Goal: Communication & Community: Participate in discussion

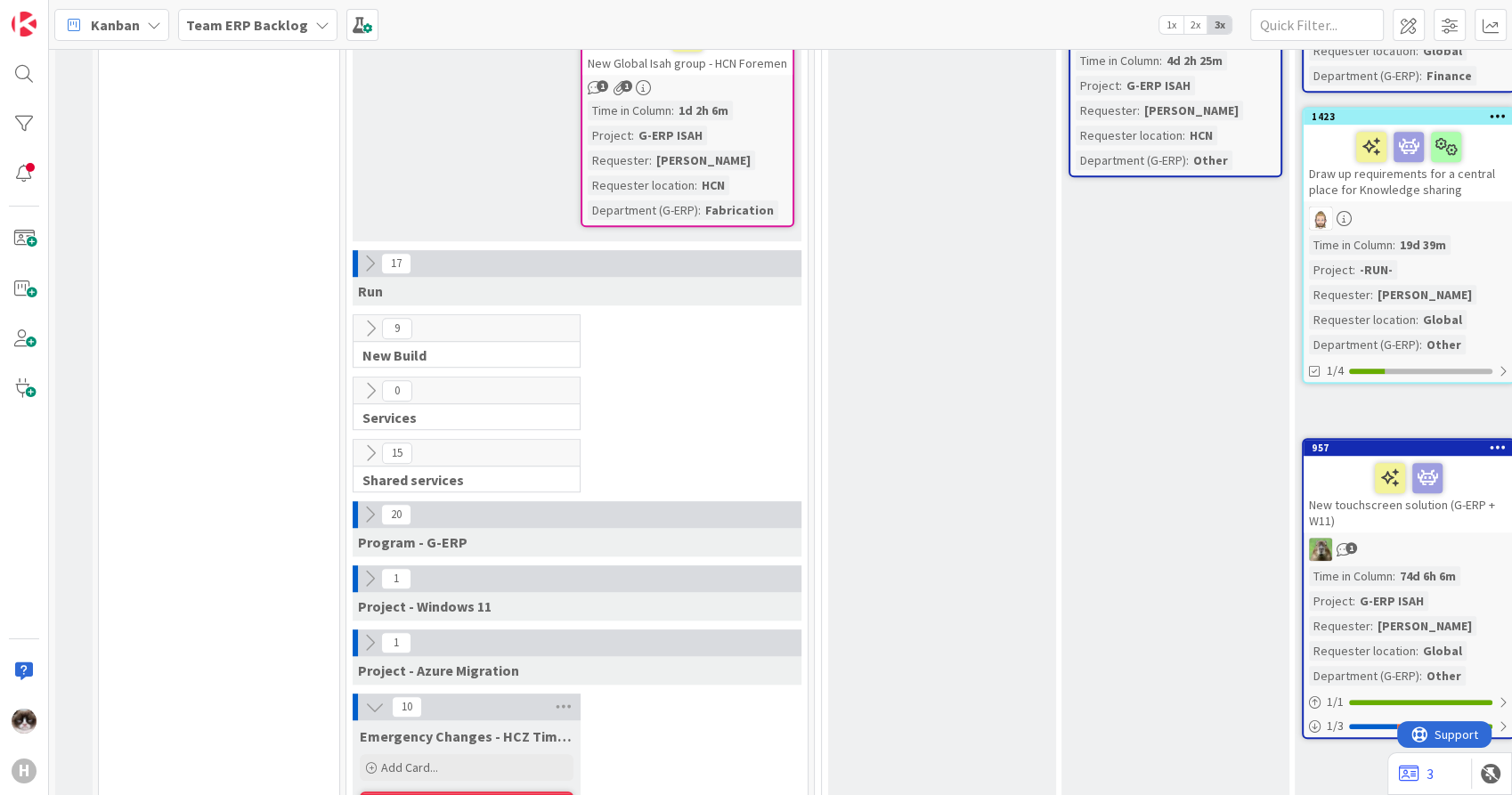
scroll to position [1682, 0]
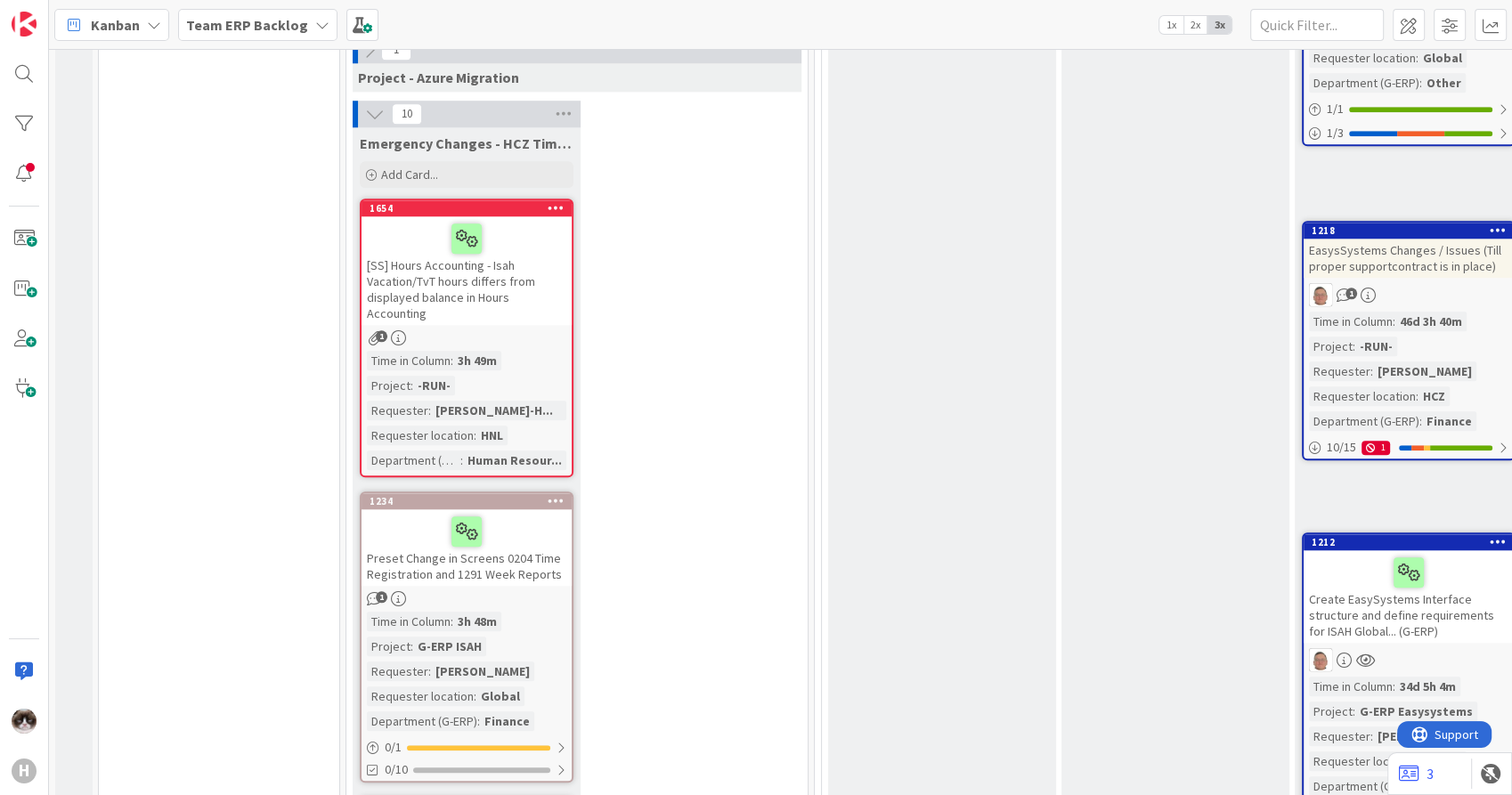
click at [244, 13] on div "Team ERP Backlog" at bounding box center [258, 25] width 159 height 32
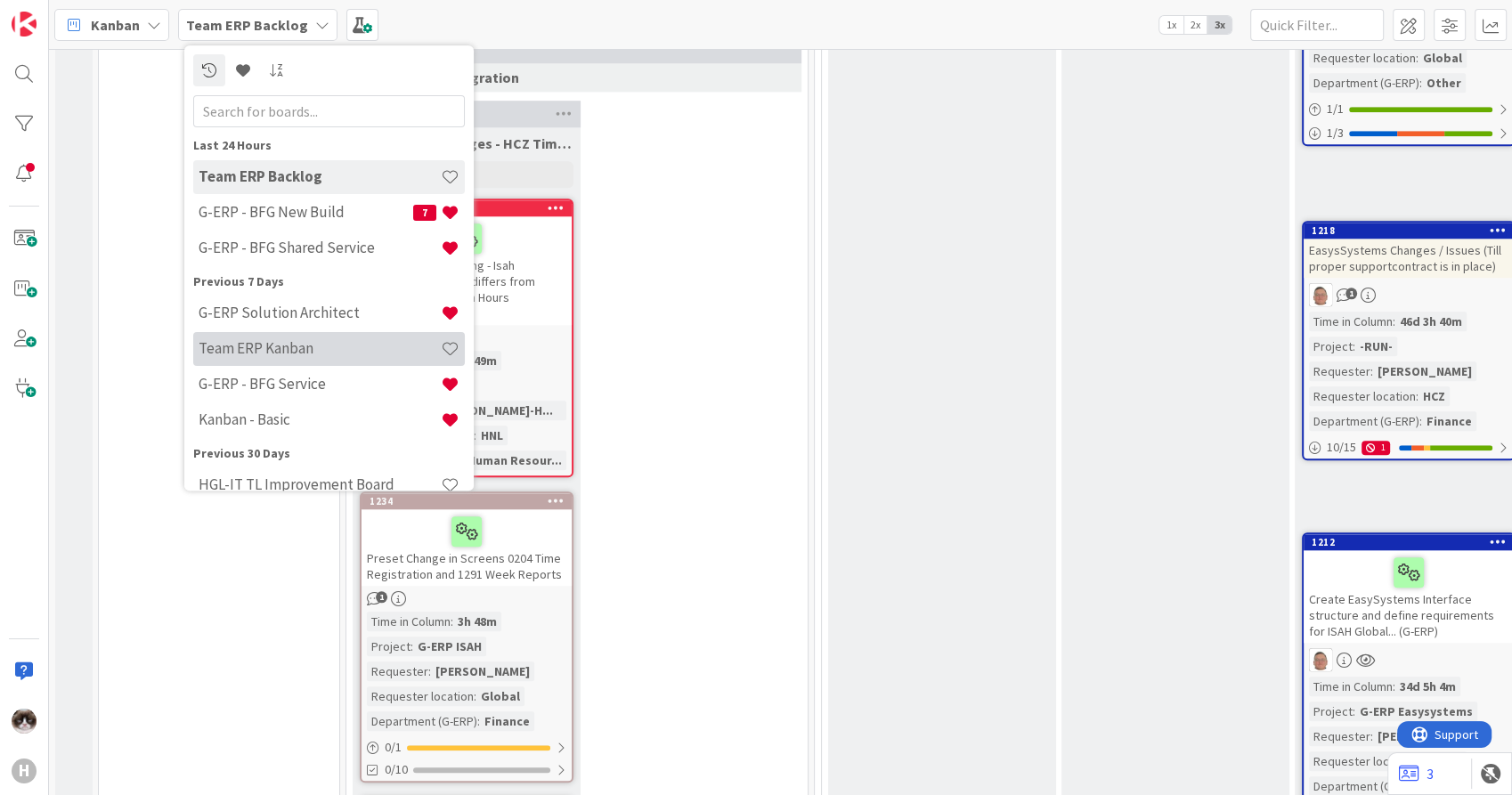
click at [313, 342] on h4 "Team ERP Kanban" at bounding box center [319, 349] width 242 height 18
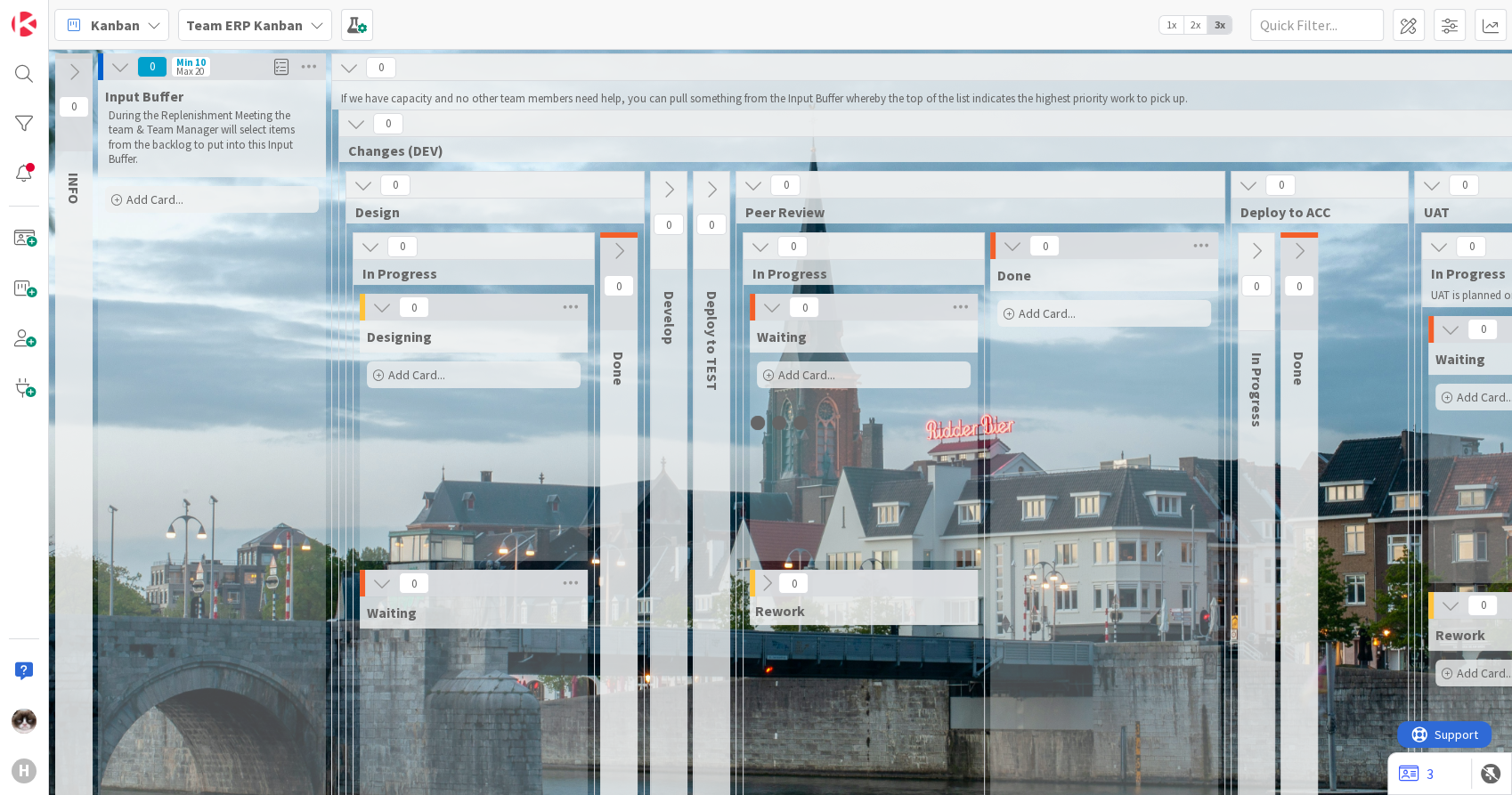
click at [259, 21] on b "Team ERP Kanban" at bounding box center [244, 25] width 117 height 18
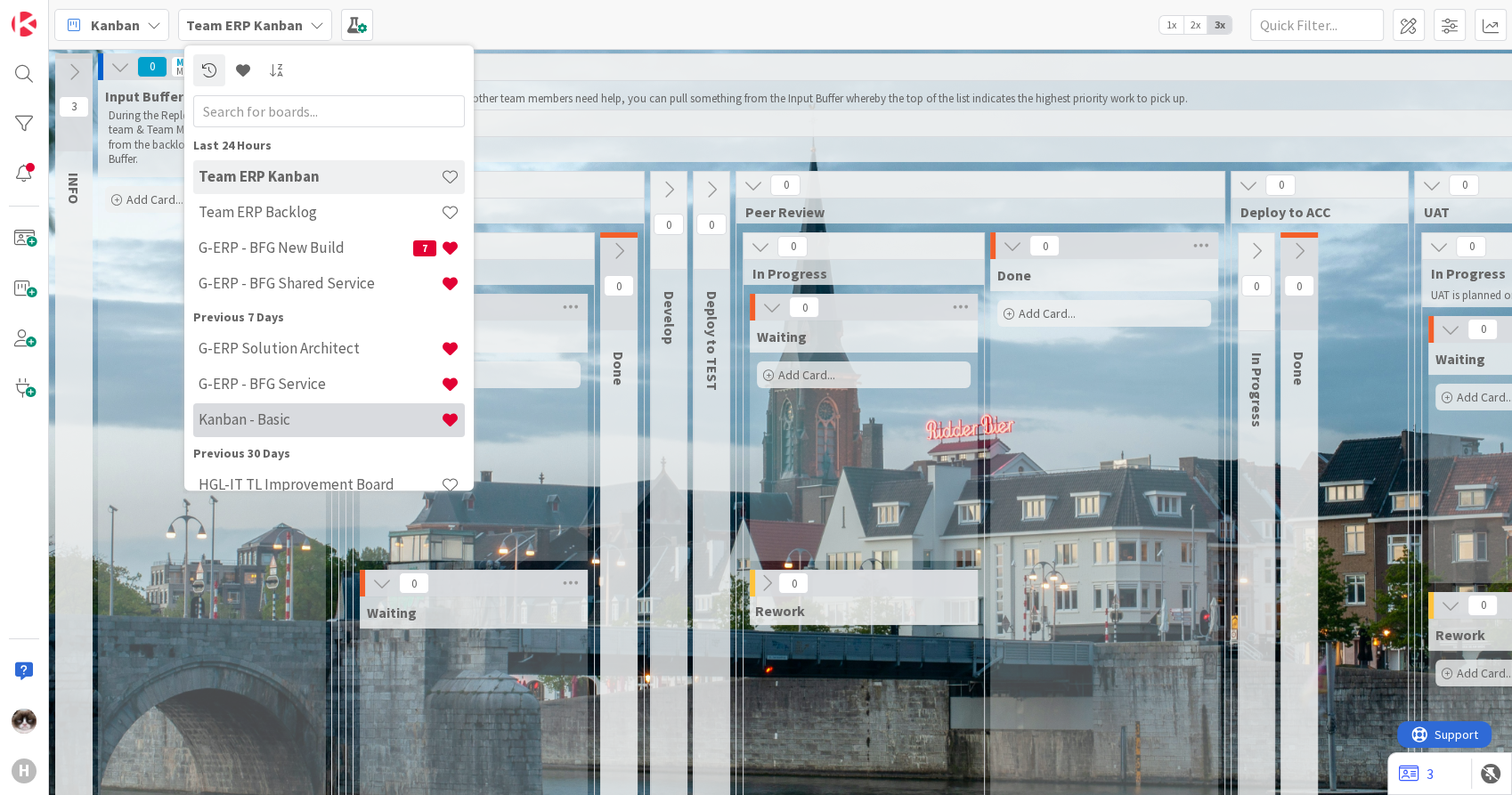
click at [308, 424] on h4 "Kanban - Basic" at bounding box center [319, 420] width 242 height 18
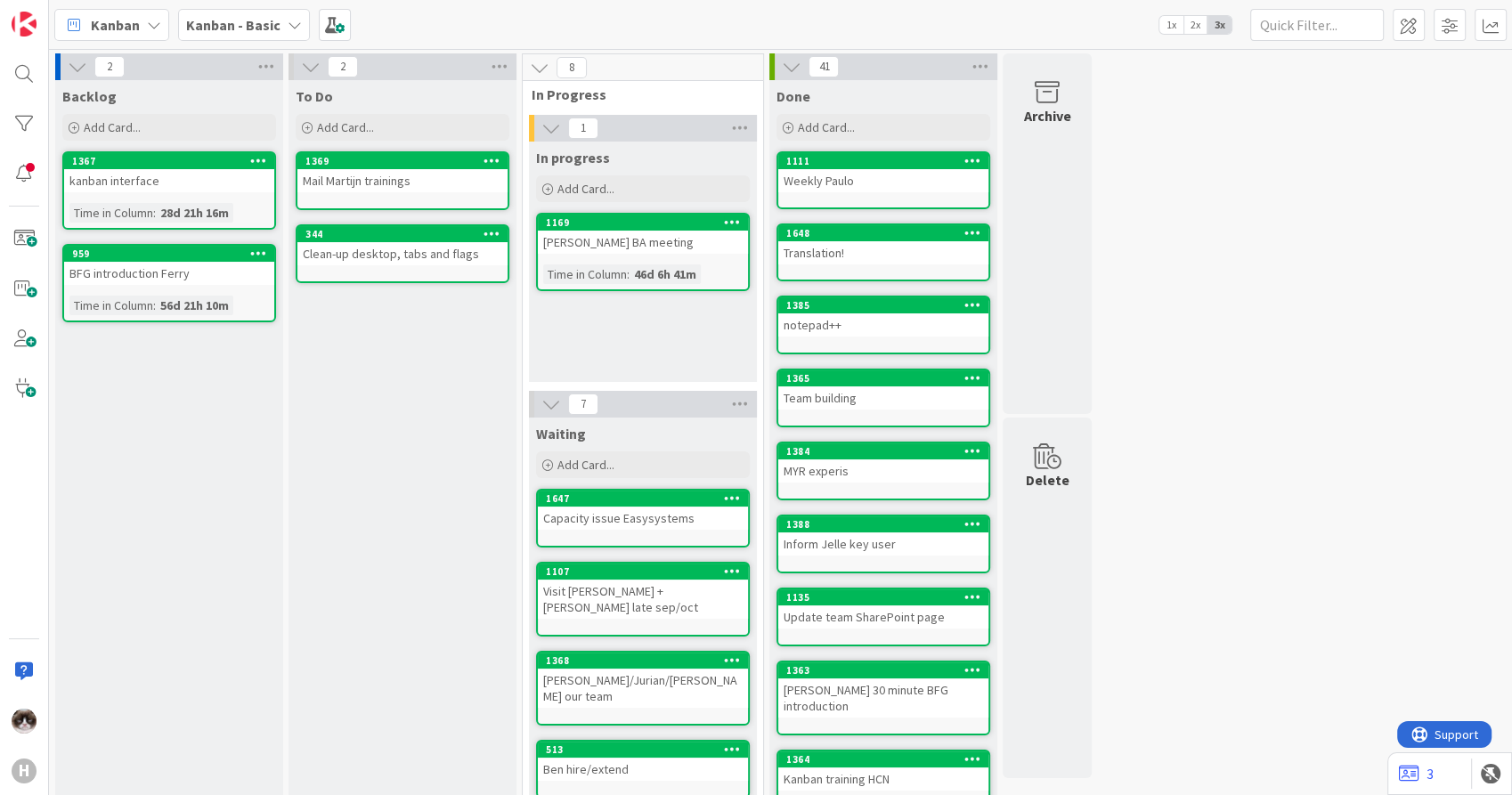
click at [1162, 586] on div "2 Backlog Add Card... 1367 kanban interface Time in Column : 28d 21h 16m 959 BF…" at bounding box center [781, 552] width 1456 height 997
click at [569, 191] on span "Add Card..." at bounding box center [586, 188] width 57 height 16
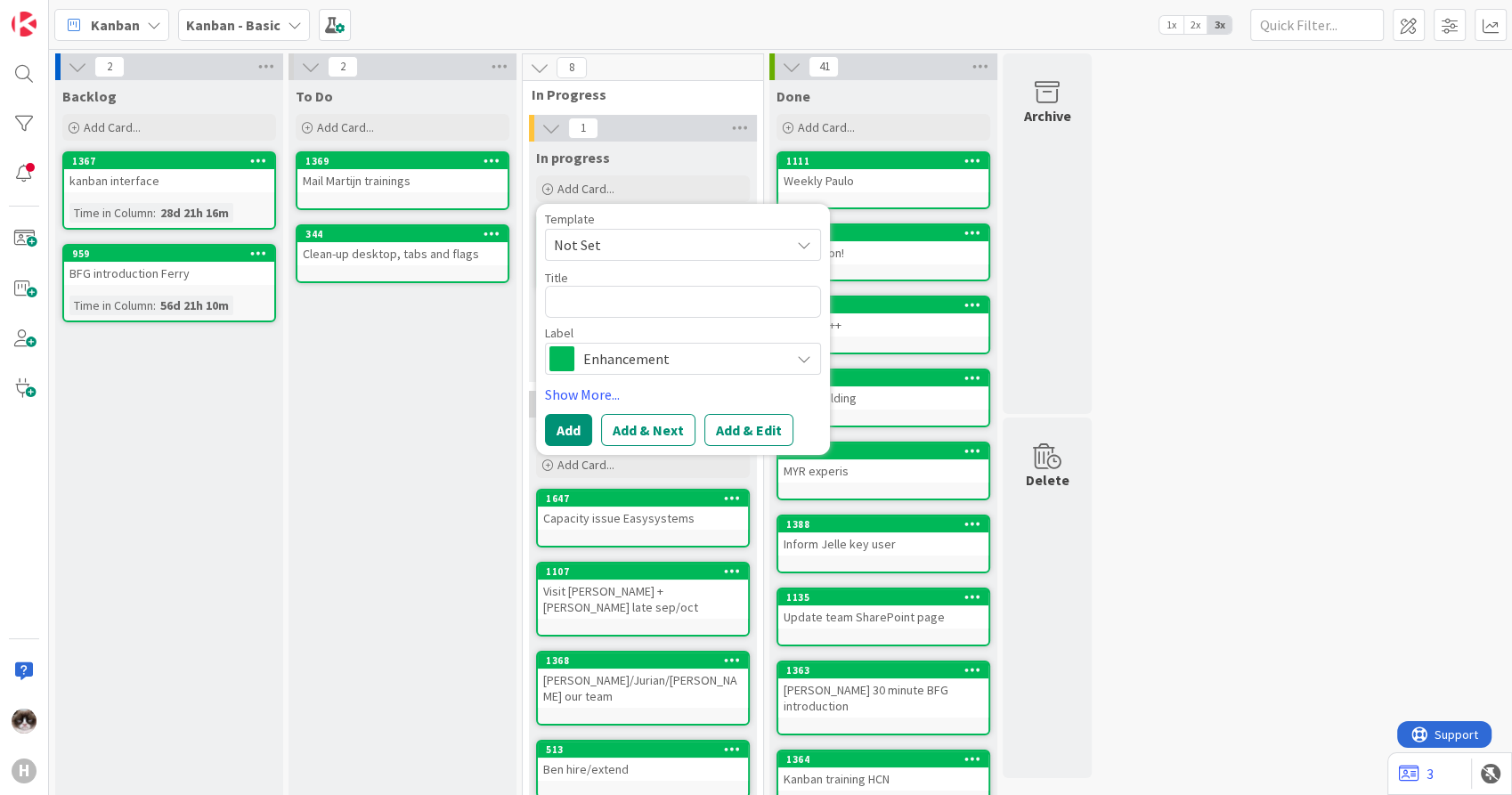
type textarea "x"
type textarea "K"
type textarea "x"
type textarea "Ky"
type textarea "x"
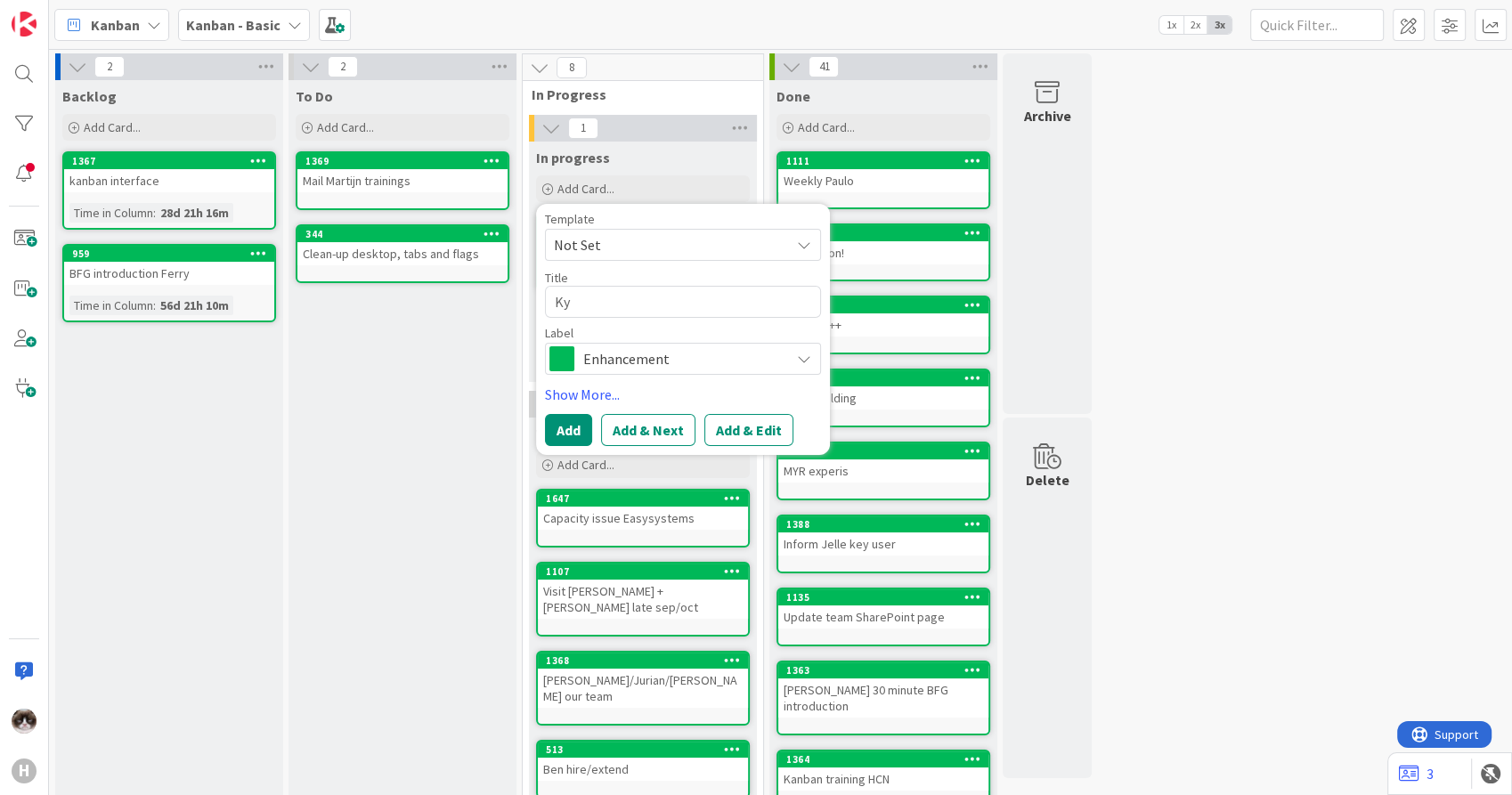
type textarea "Kyr"
type textarea "x"
type textarea "Kyri"
type textarea "x"
type textarea "Kyriba"
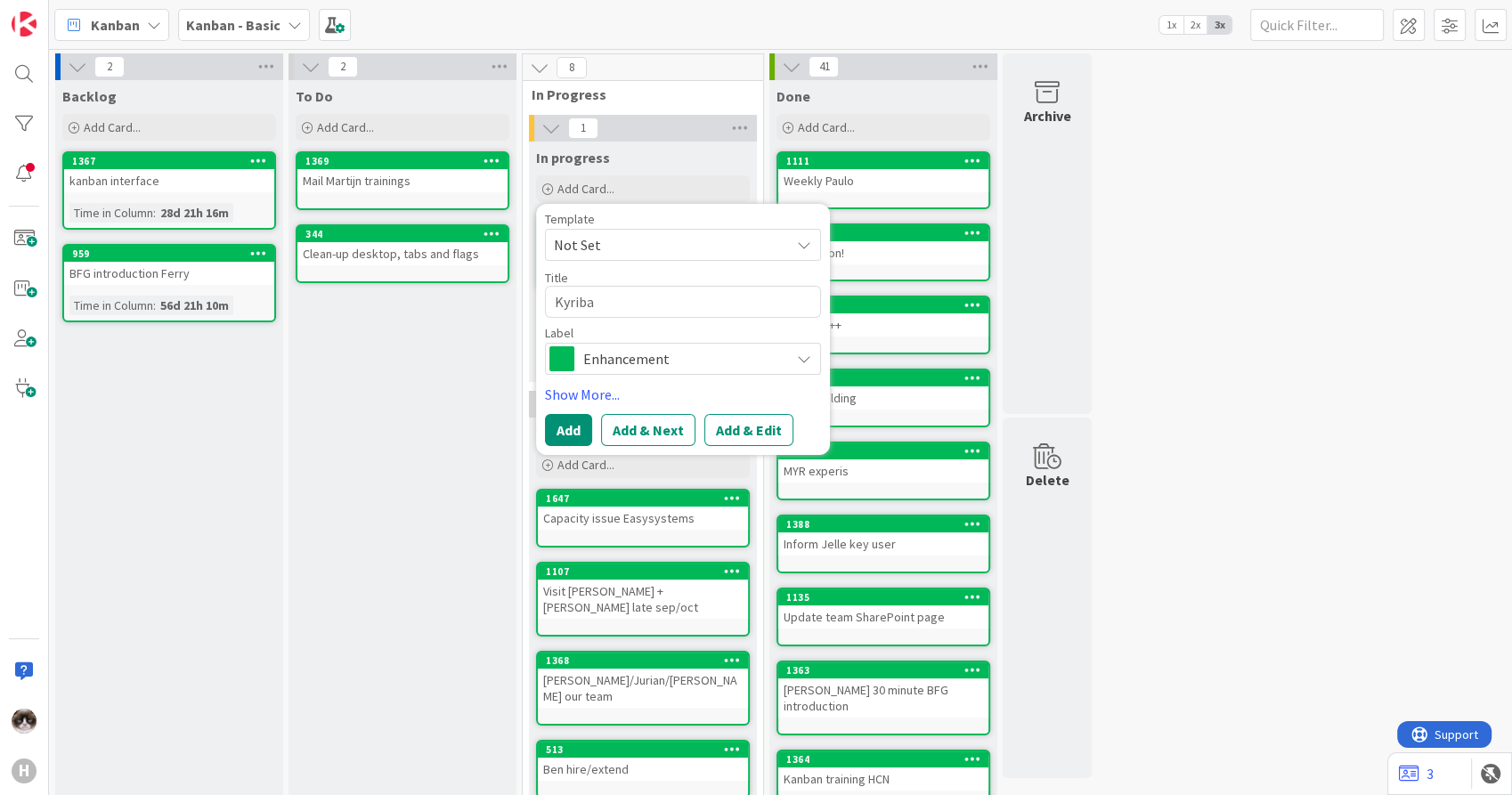
type textarea "x"
type textarea "Kyriba"
type textarea "x"
type textarea "Kyriba I"
type textarea "x"
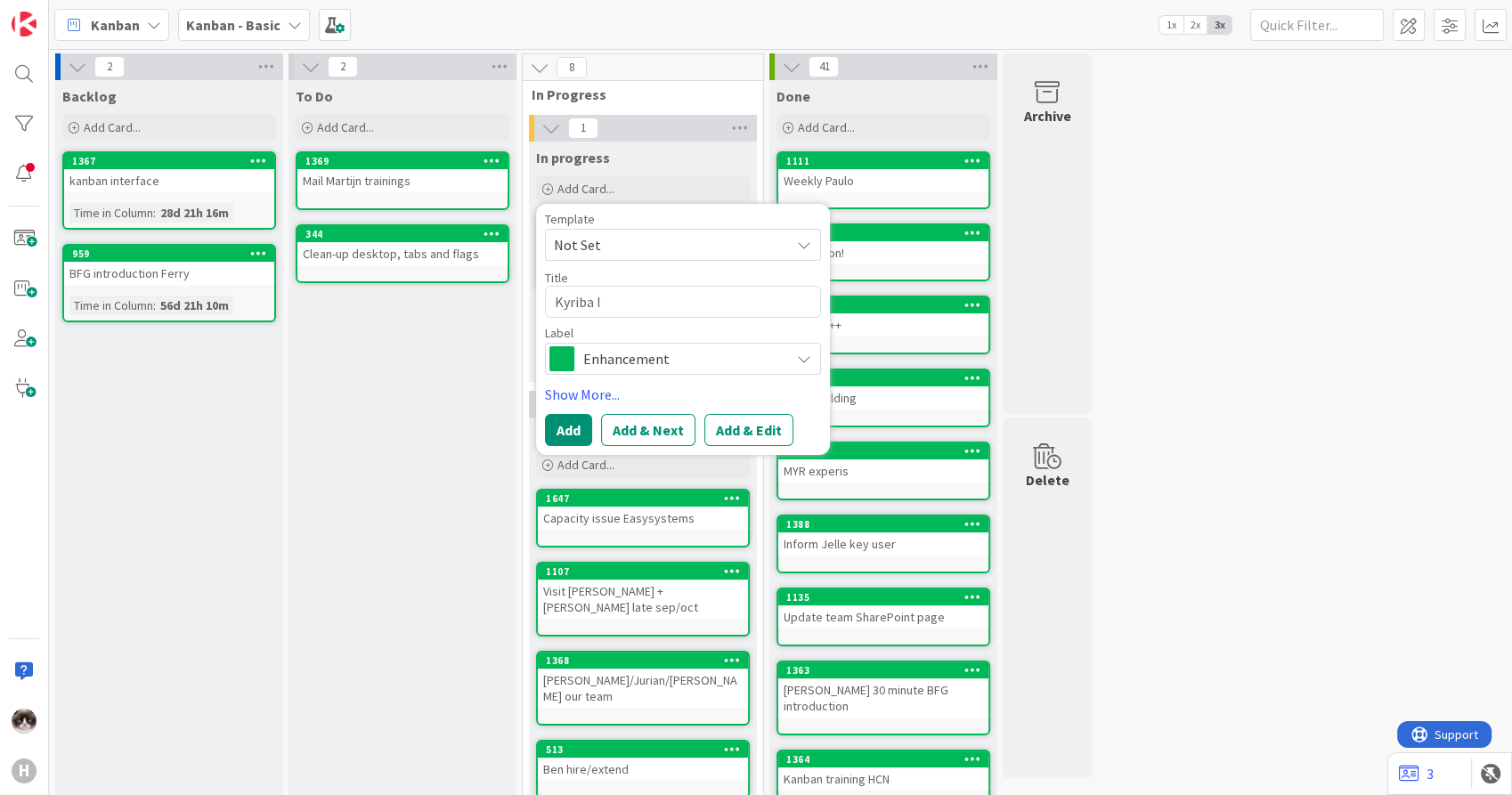
type textarea "Kyriba IT"
type textarea "x"
type textarea "Kyriba IT"
type textarea "x"
type textarea "Kyriba IT s"
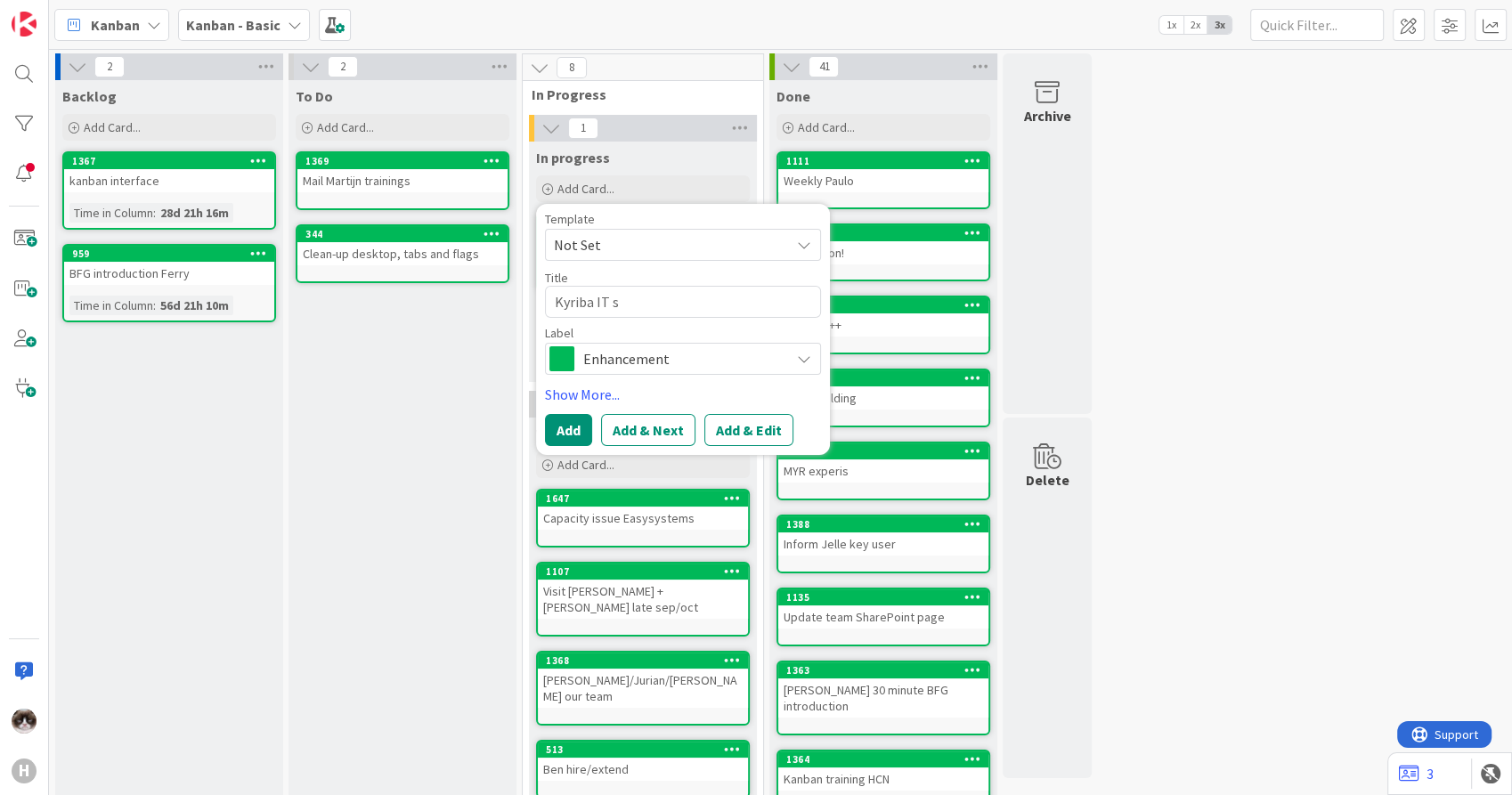
type textarea "x"
type textarea "Kyriba IT su"
type textarea "x"
type textarea "Kyriba IT sup"
type textarea "x"
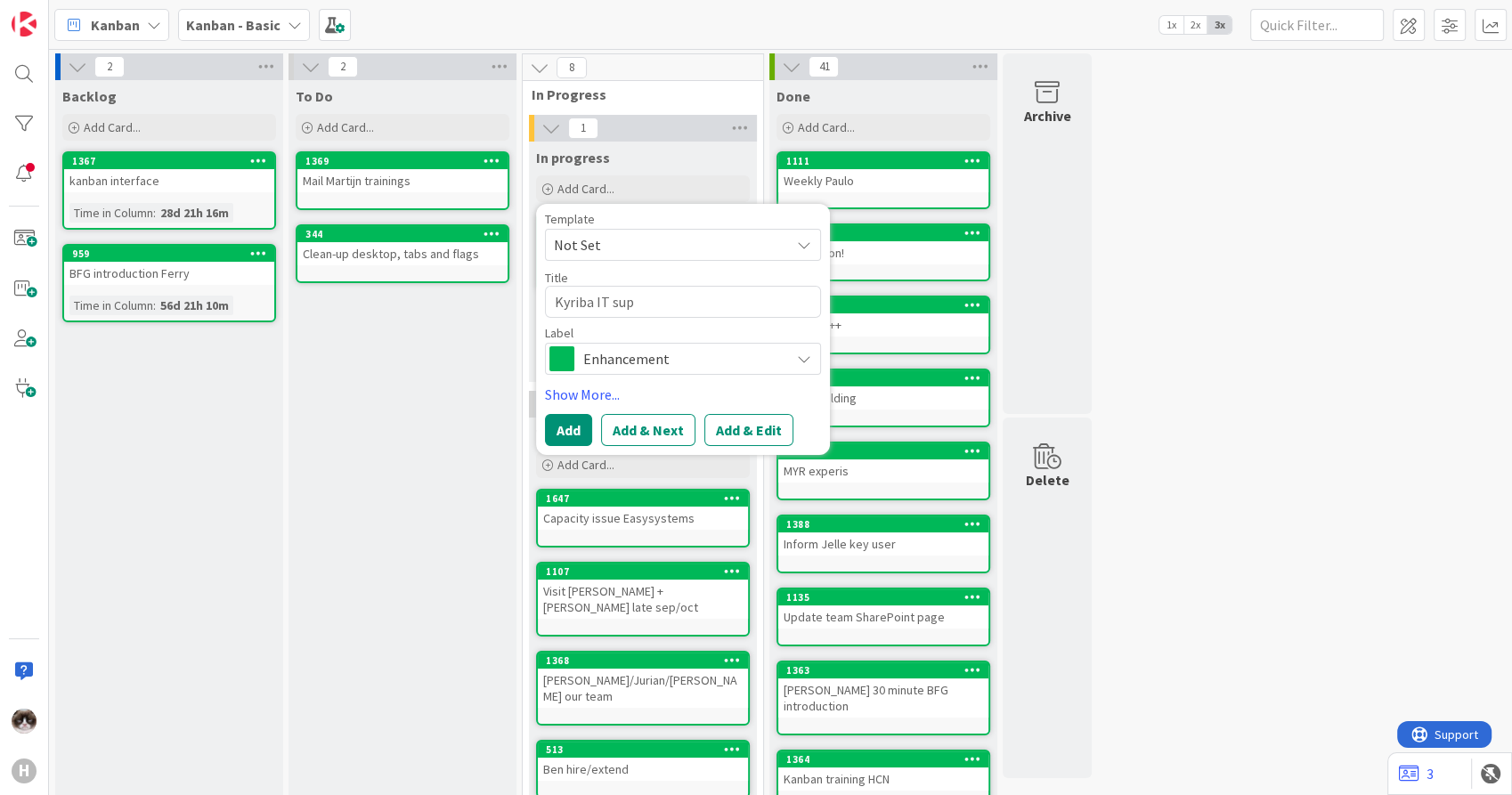
type textarea "Kyriba IT supp"
type textarea "x"
type textarea "Kyriba IT suppo"
type textarea "x"
type textarea "Kyriba IT suppor"
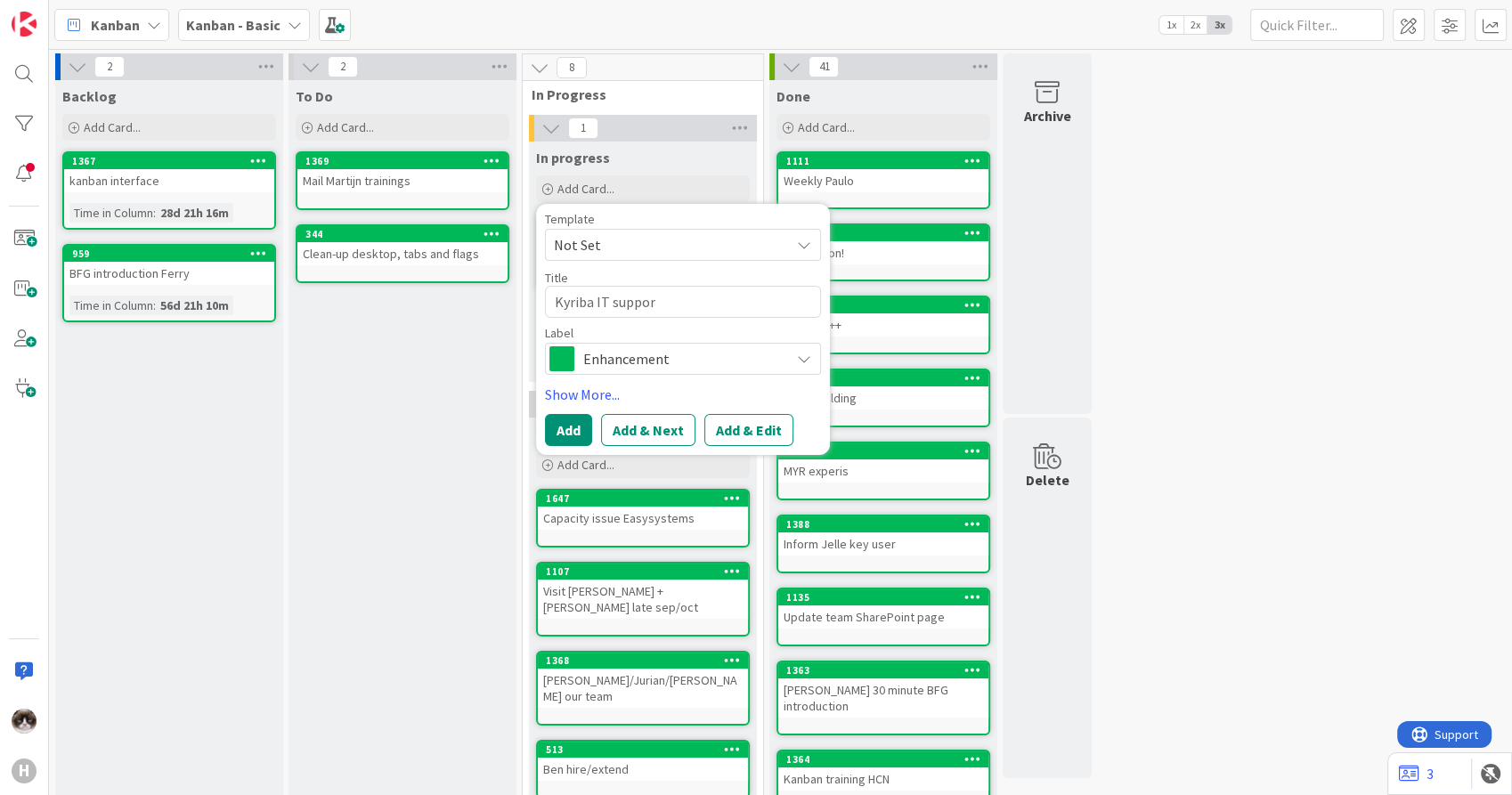
type textarea "x"
type textarea "Kyriba IT support"
type textarea "x"
type textarea "Kyriba IT support"
type textarea "x"
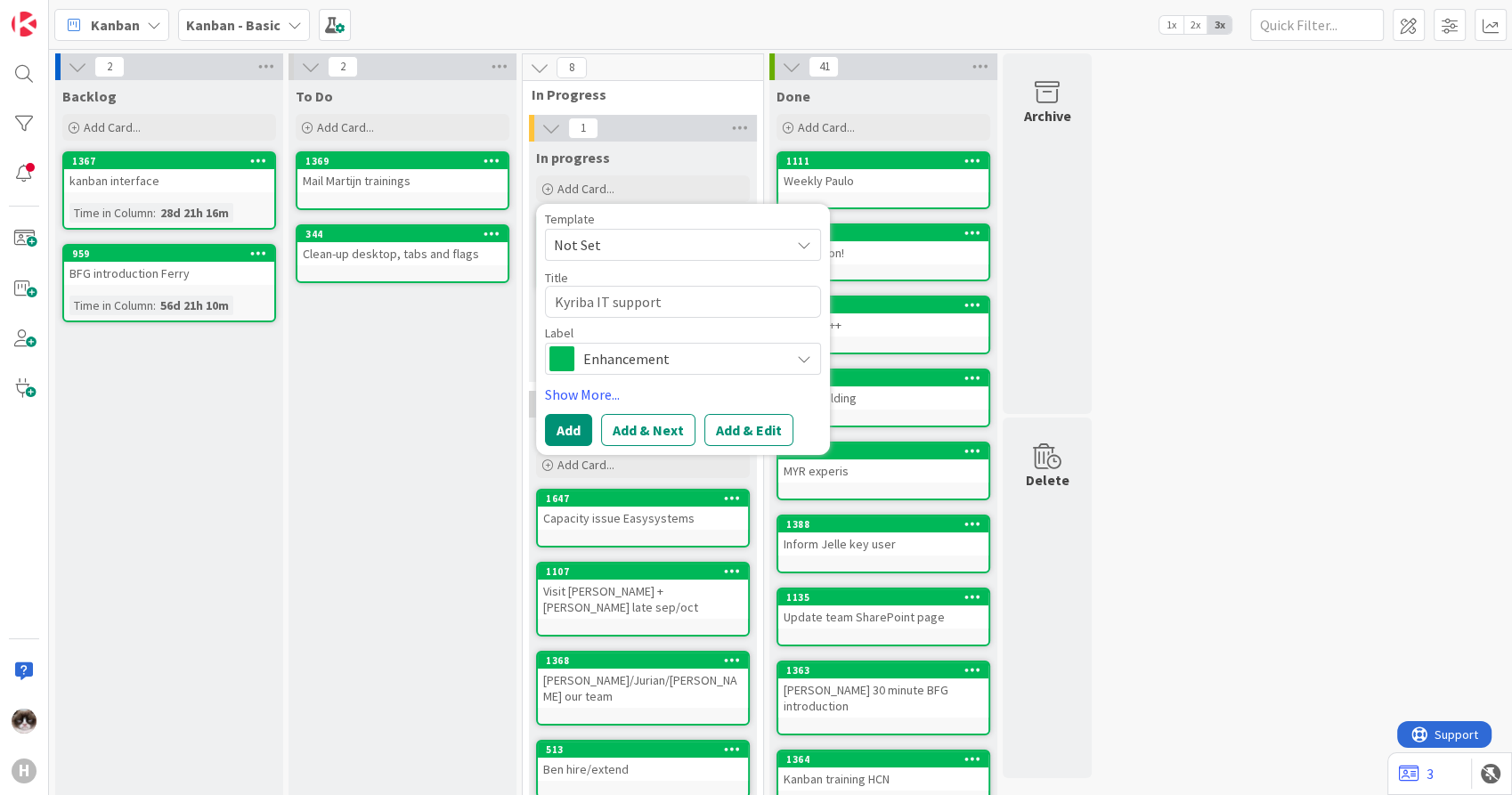
type textarea "Kyriba IT support ("
type textarea "x"
type textarea "Kyriba IT support (L"
type textarea "x"
type textarea "Kyriba IT support (Le"
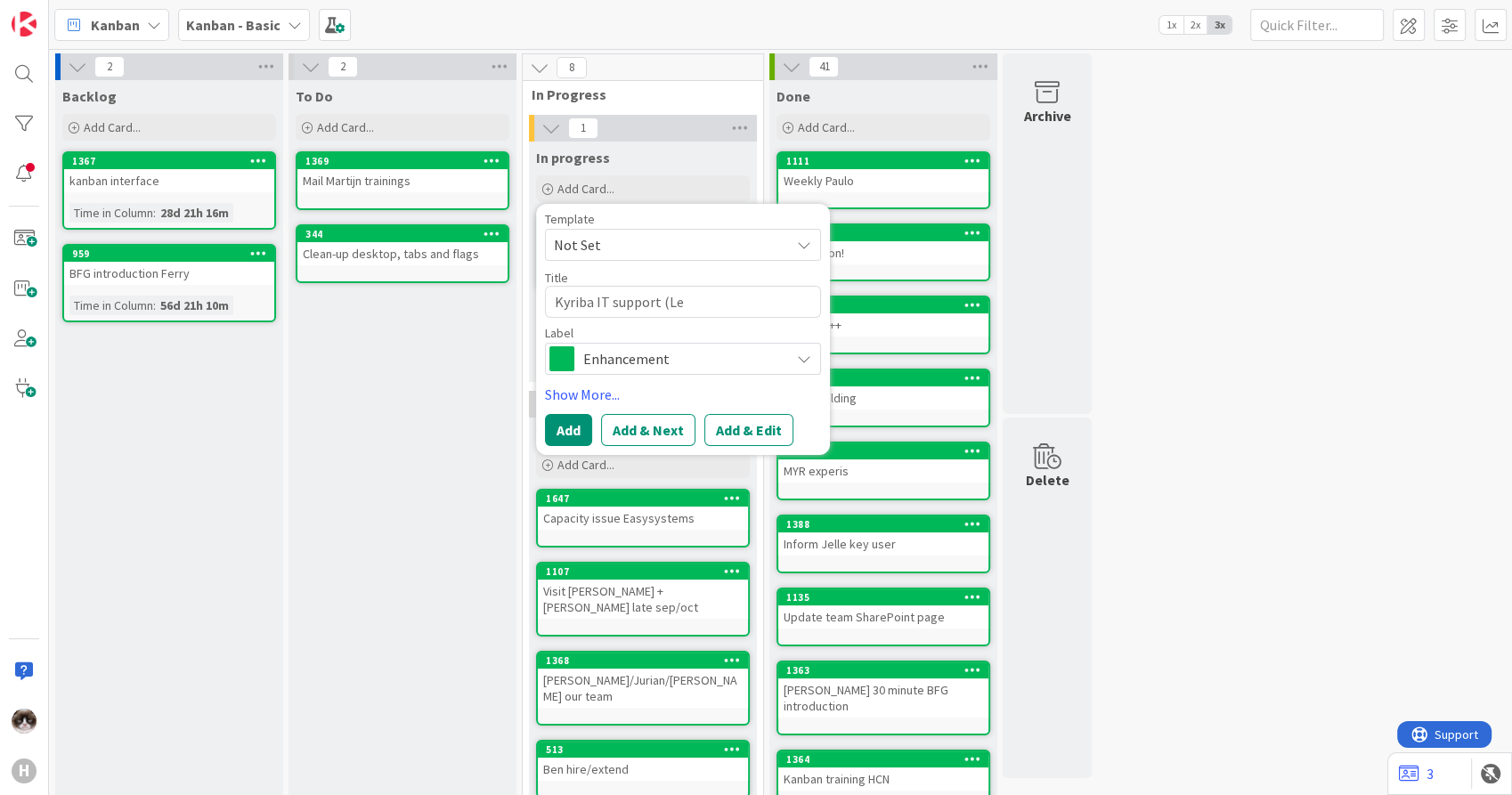
type textarea "x"
type textarea "Kyriba IT support (Leo"
type textarea "x"
type textarea "Kyriba IT support (Leon"
type textarea "x"
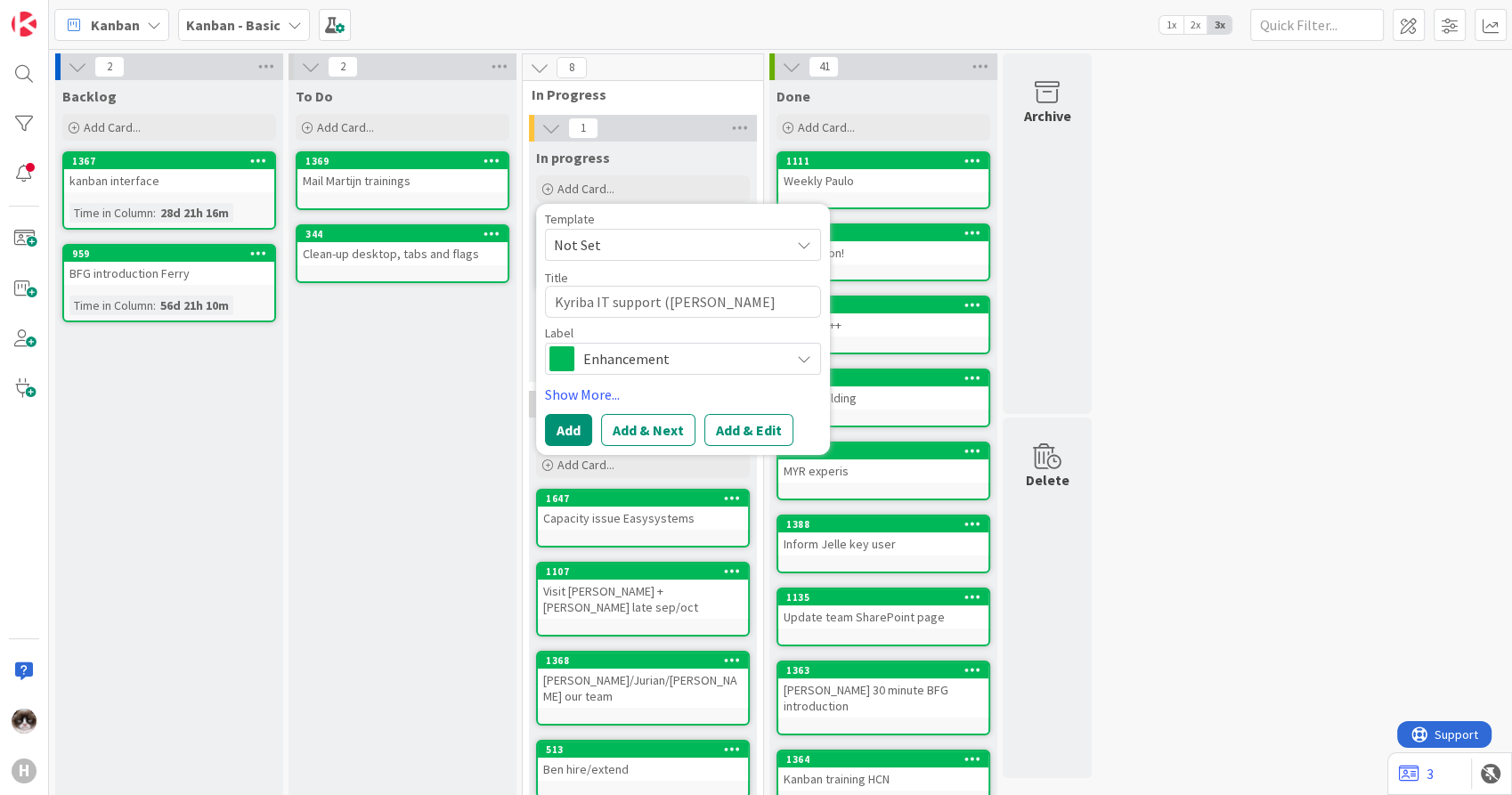
type textarea "Kyriba IT support (Leon,"
type textarea "x"
type textarea "Kyriba IT support (Leon"
type textarea "x"
type textarea "Kyriba IT support (Leon/"
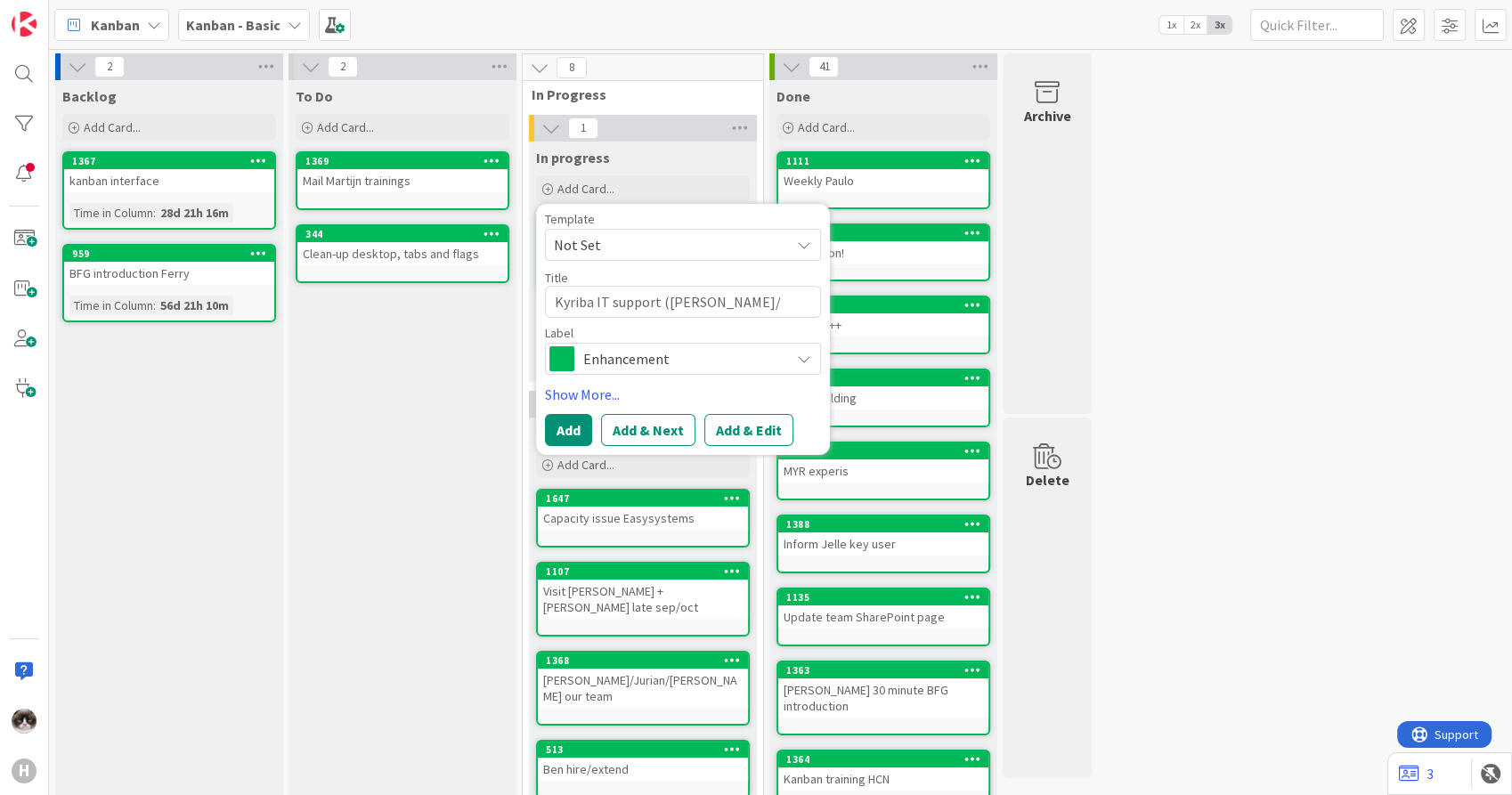
type textarea "x"
type textarea "Kyriba IT support (Leon/P"
type textarea "x"
type textarea "Kyriba IT support (Leon/Pe"
type textarea "x"
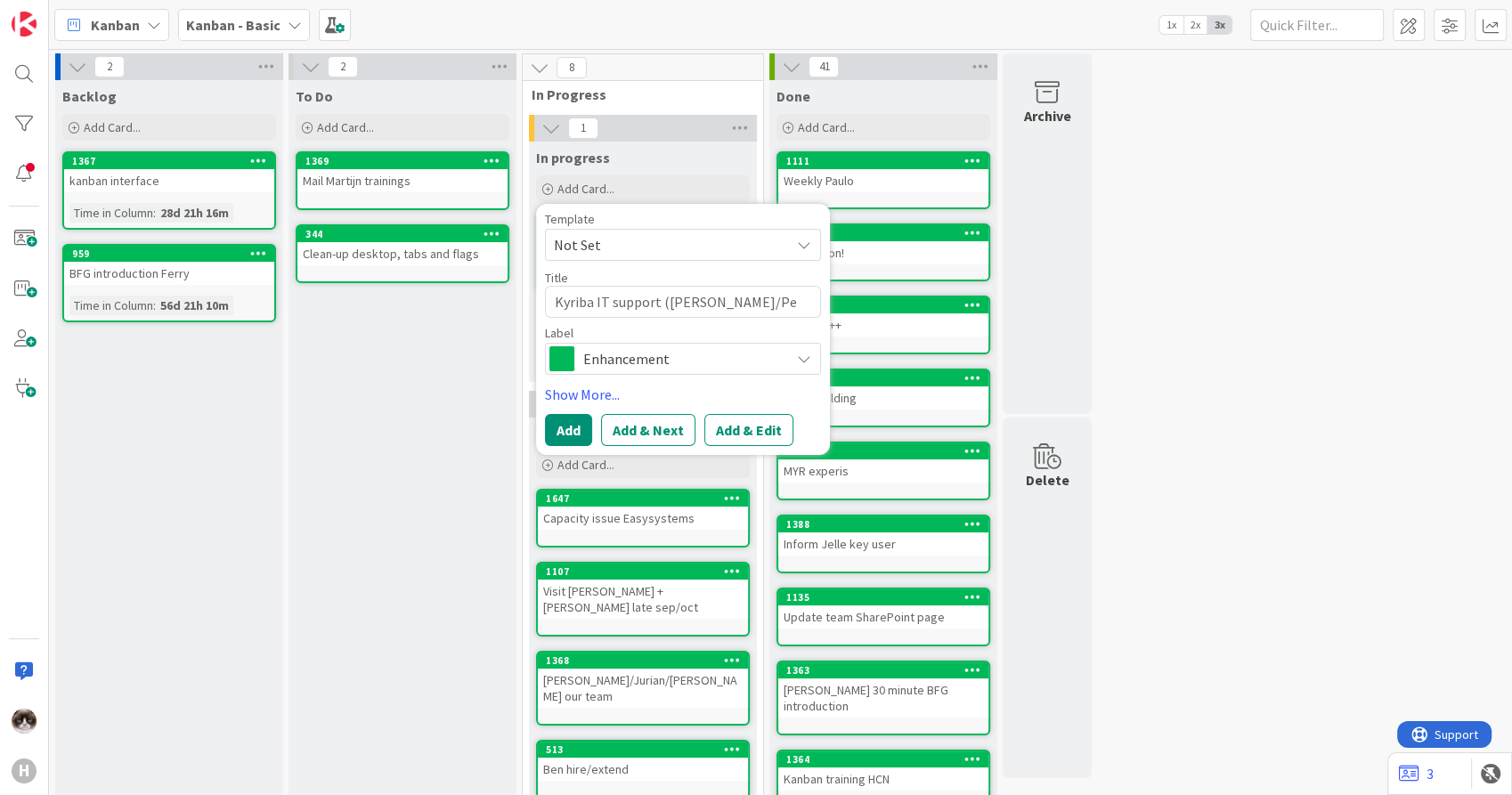
type textarea "Kyriba IT support (Leon/Pet"
type textarea "x"
type textarea "Kyriba IT support (Leon/Pete"
type textarea "x"
type textarea "Kyriba IT support (Leon/Peter"
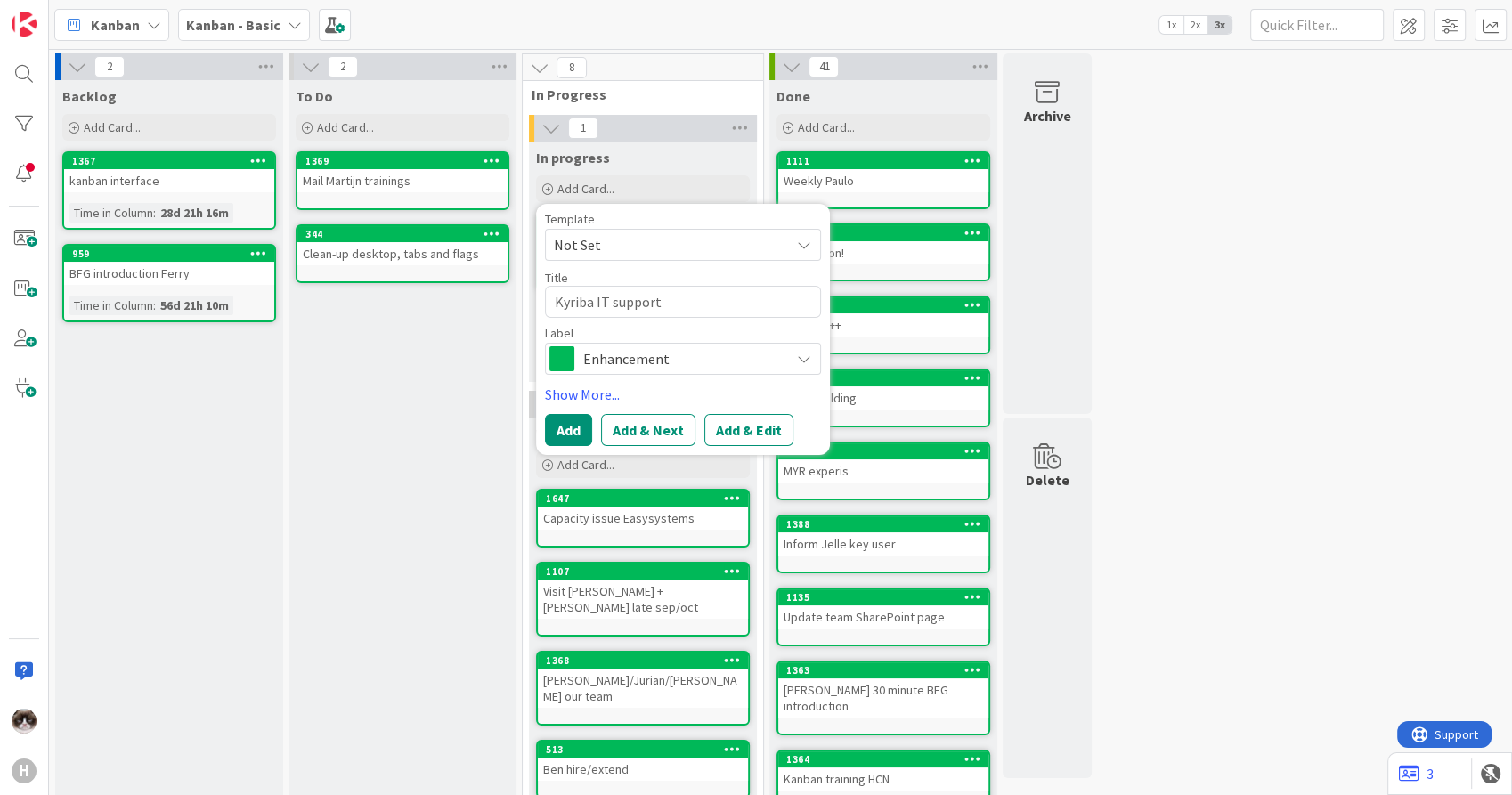
type textarea "x"
type textarea "Kyriba IT support (Leon/Peter/"
type textarea "x"
type textarea "Kyriba IT support (Leon/Peter/I"
type textarea "x"
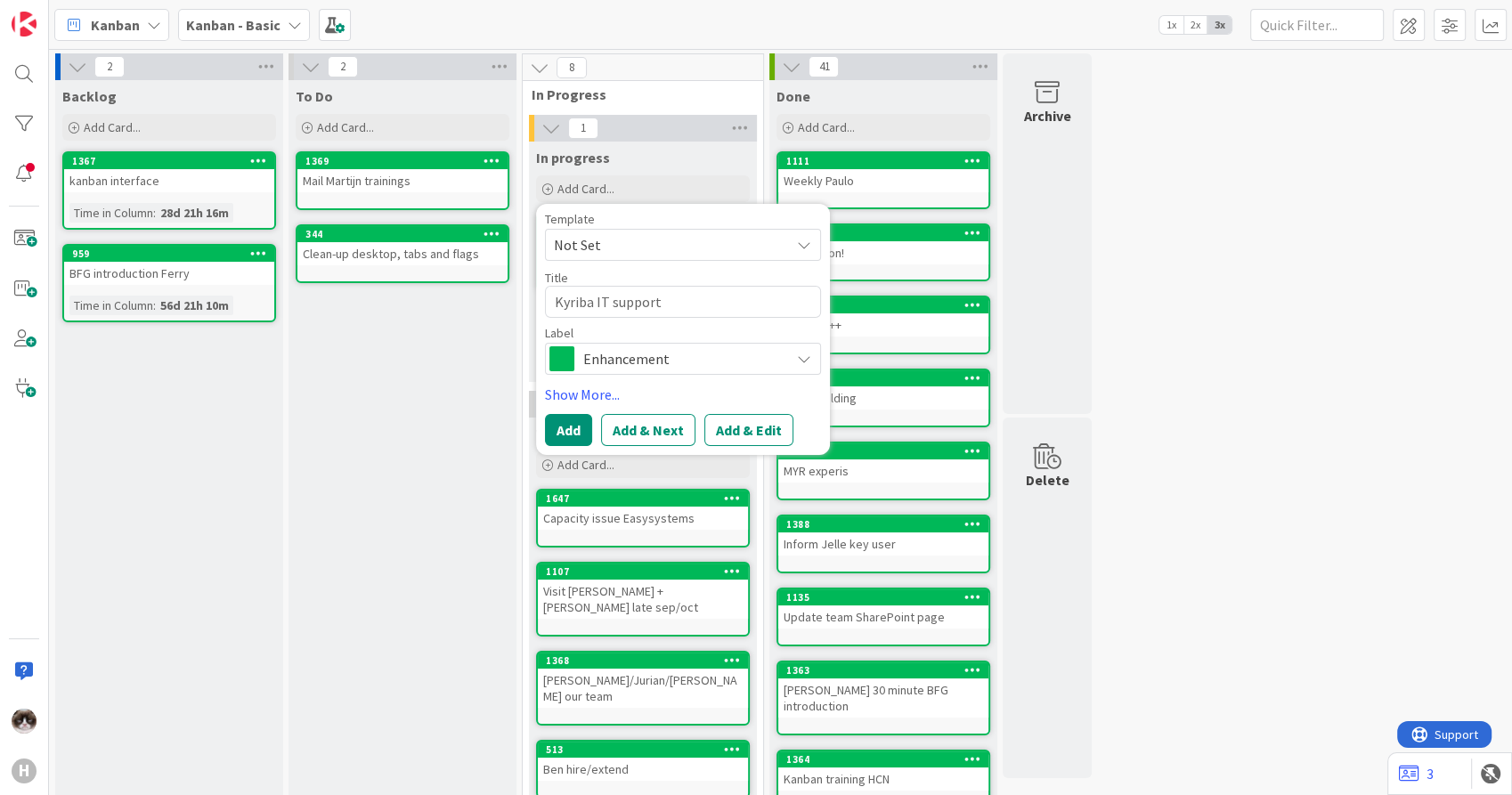
type textarea "Kyriba IT support (Leon/Peter/Iv"
type textarea "x"
type textarea "Kyriba IT support (Leon/Peter/Ivo"
type textarea "x"
type textarea "Kyriba IT support (Leon/Peter/Ivo)"
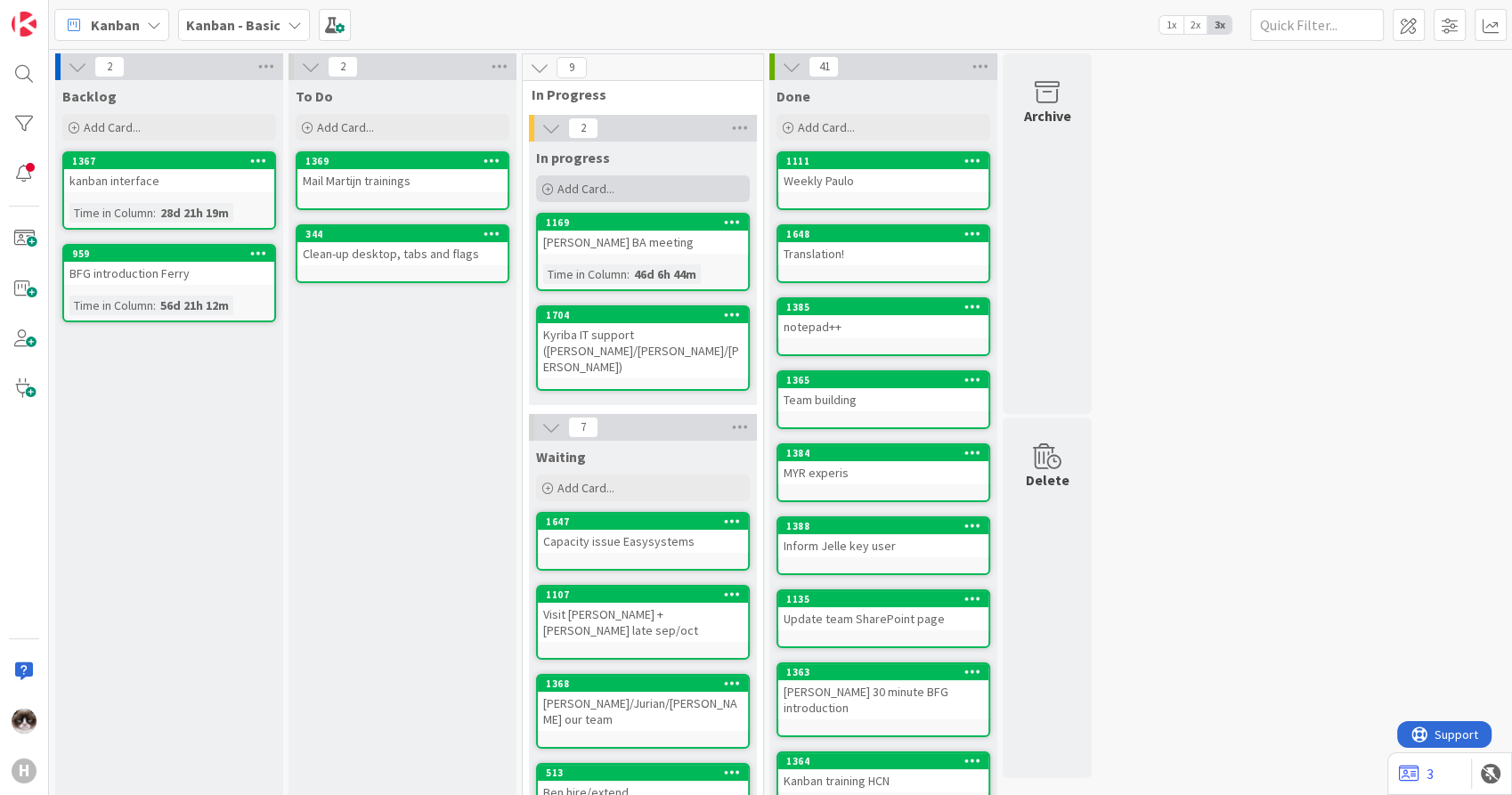
click at [626, 198] on div "Add Card..." at bounding box center [642, 188] width 214 height 27
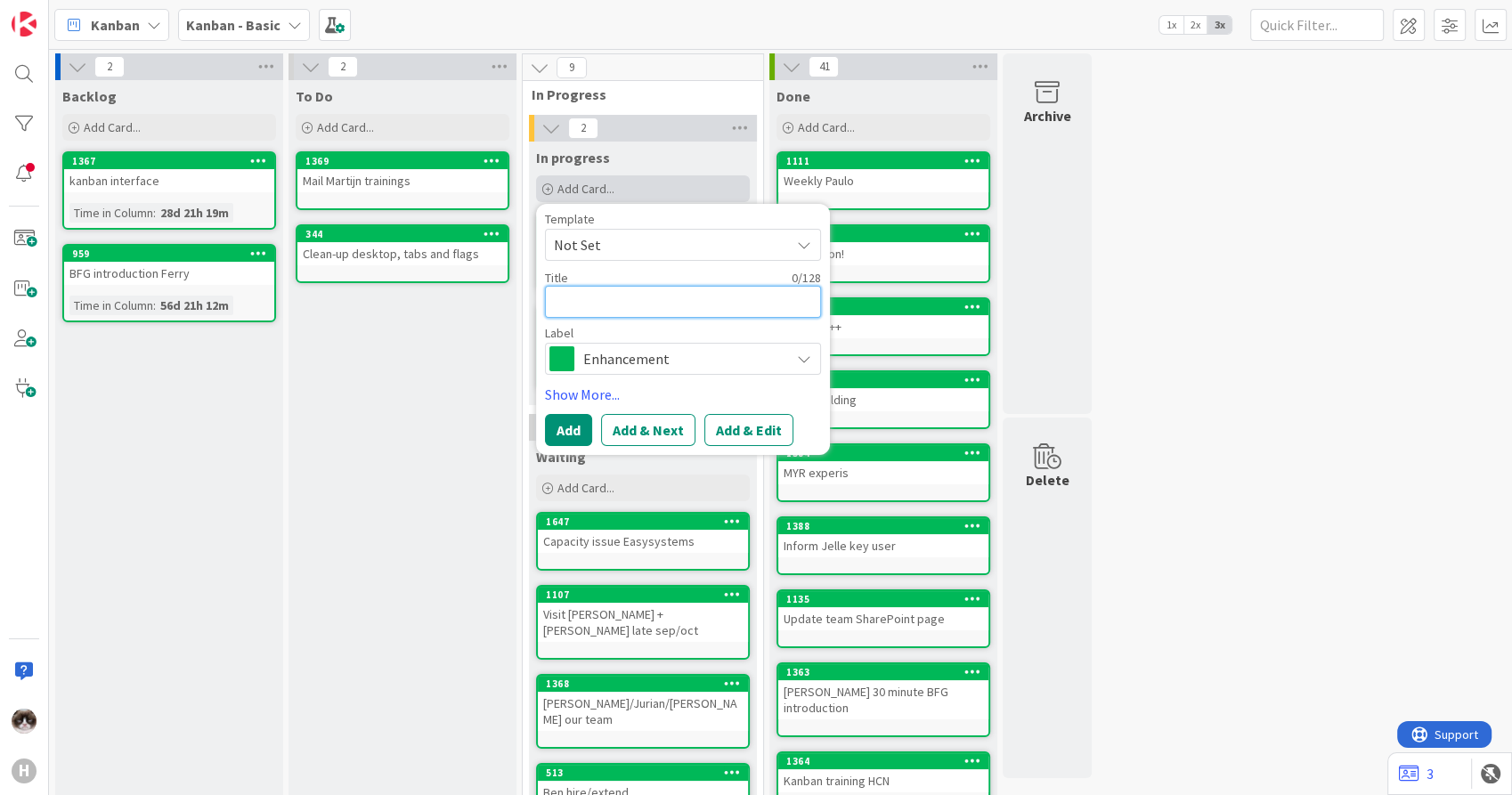
type textarea "x"
type textarea "P"
type textarea "x"
type textarea "Pro"
type textarea "x"
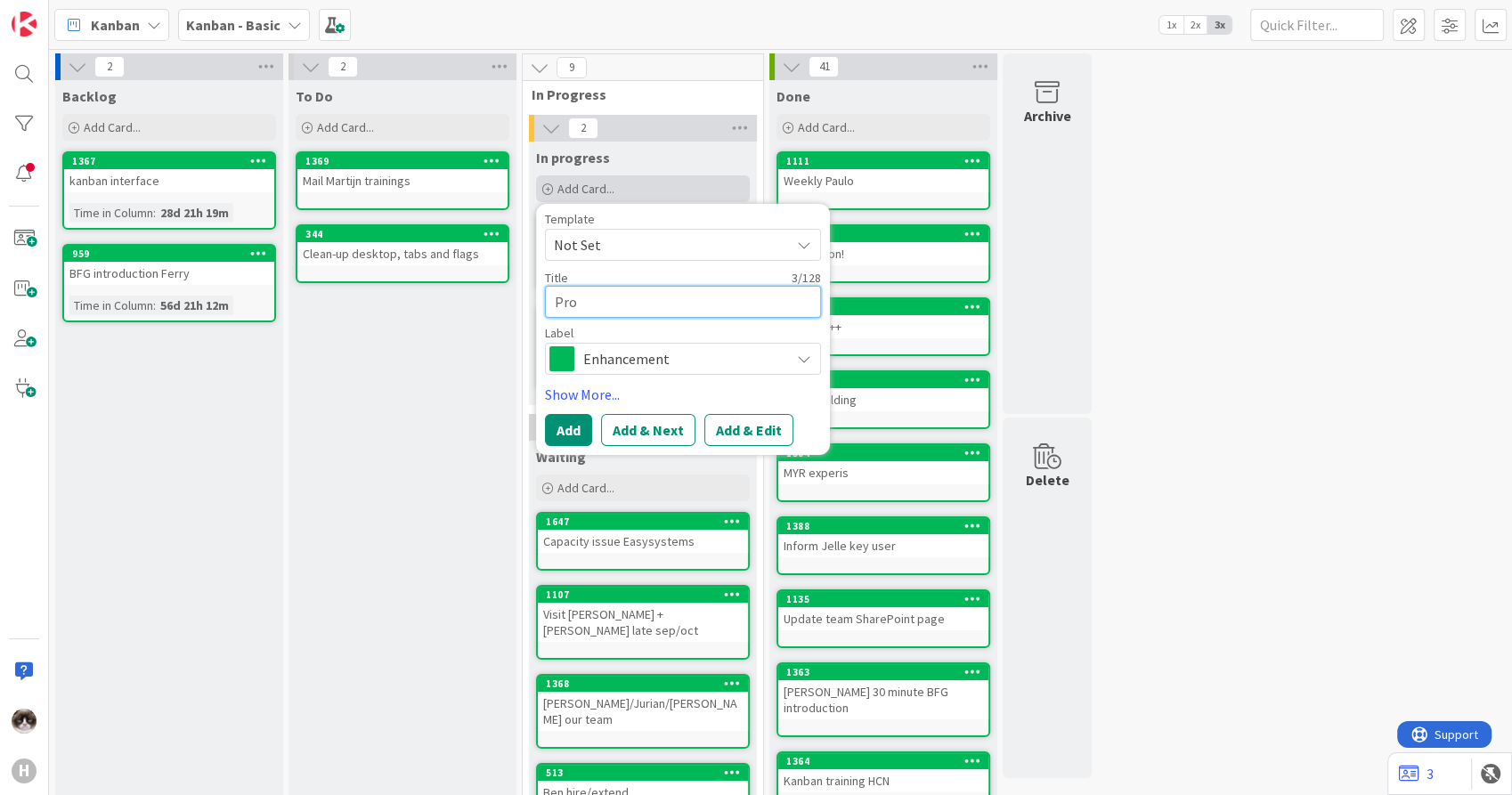
type textarea "Prov"
type textarea "x"
type textarea "Prove"
type textarea "x"
type textarea "Prov"
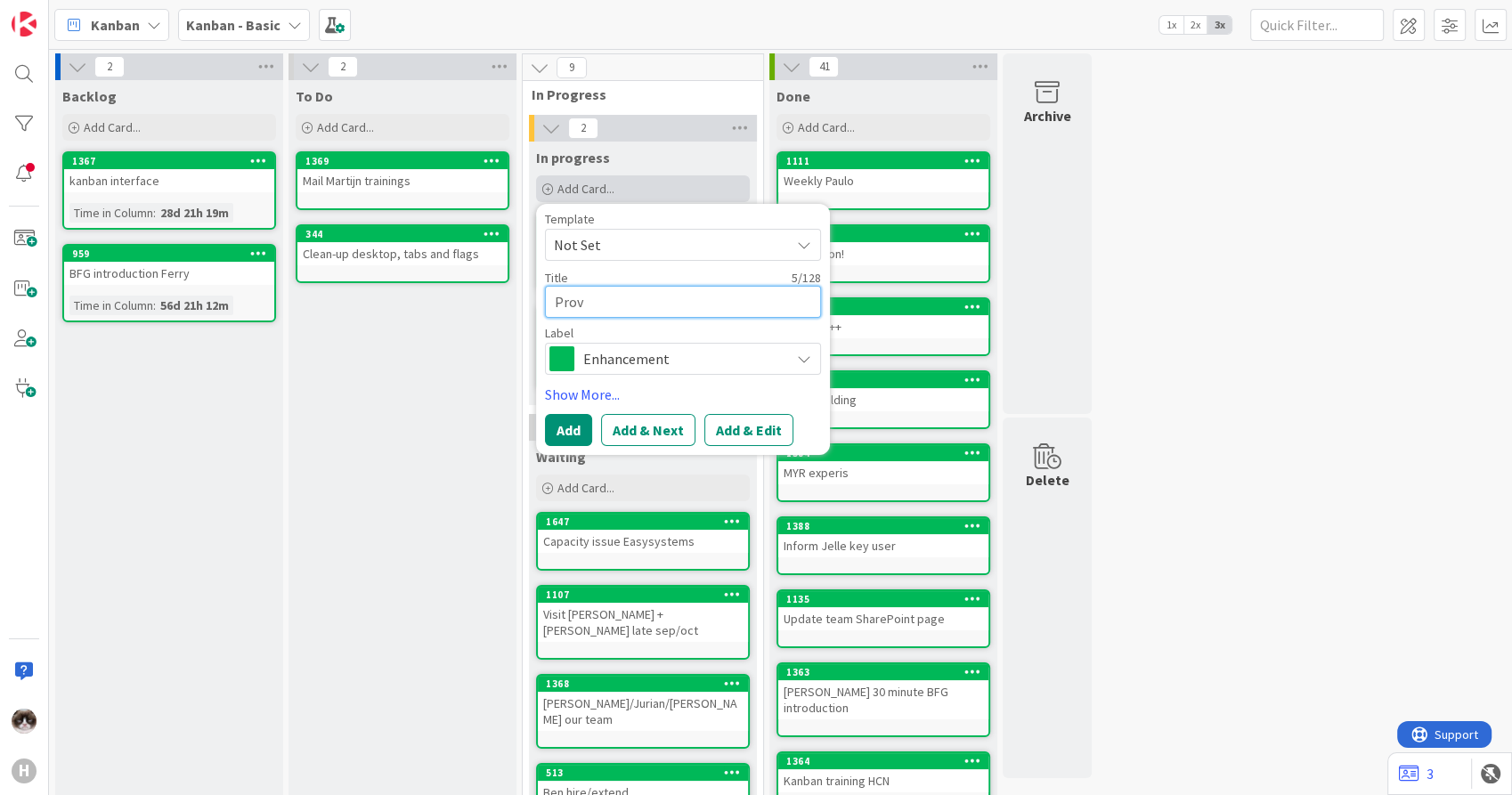
type textarea "x"
type textarea "Pro"
type textarea "x"
type textarea "Proc"
type textarea "x"
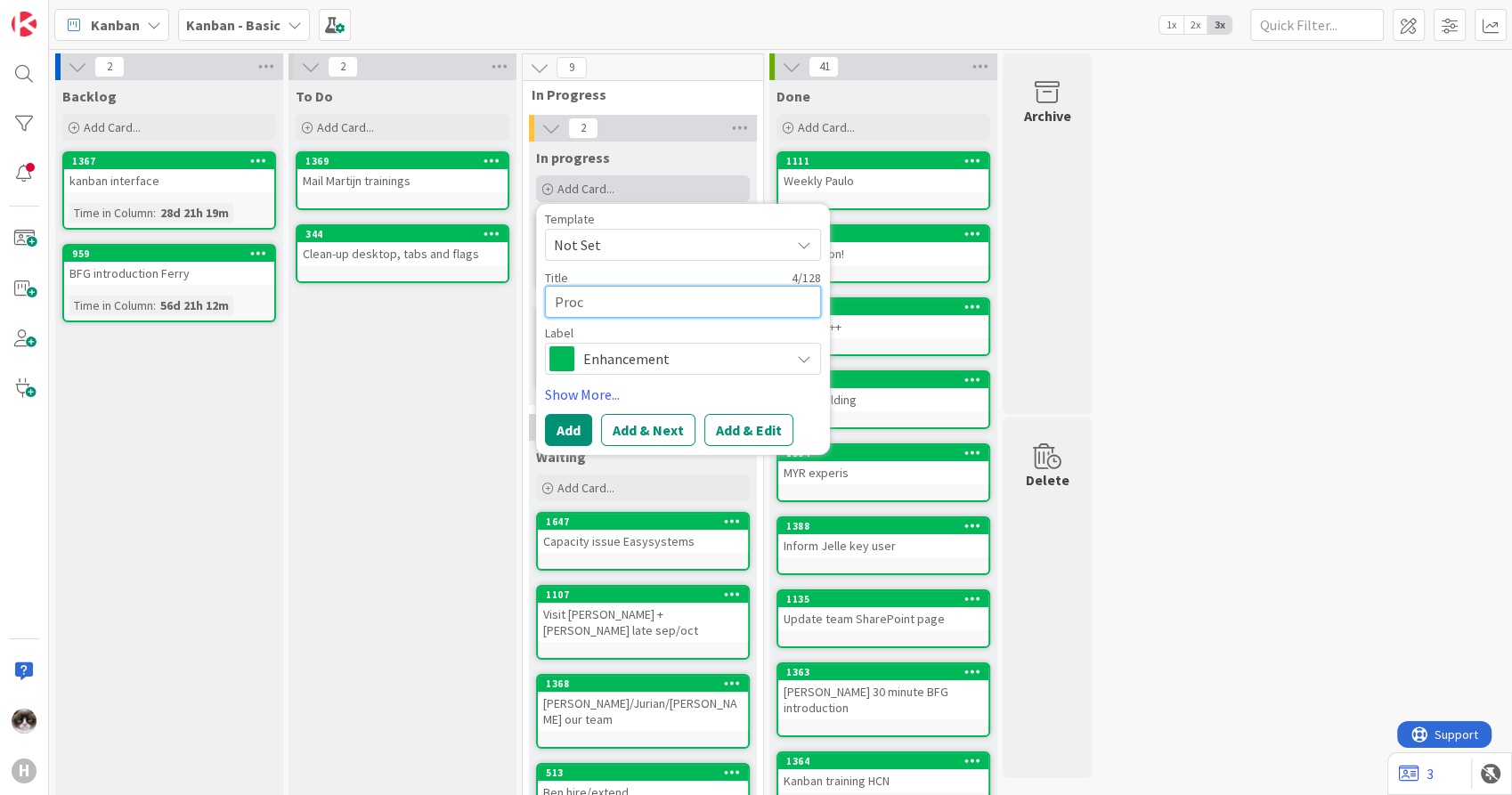
type textarea "Proce"
type textarea "x"
type textarea "Proces"
type textarea "x"
type textarea "Process"
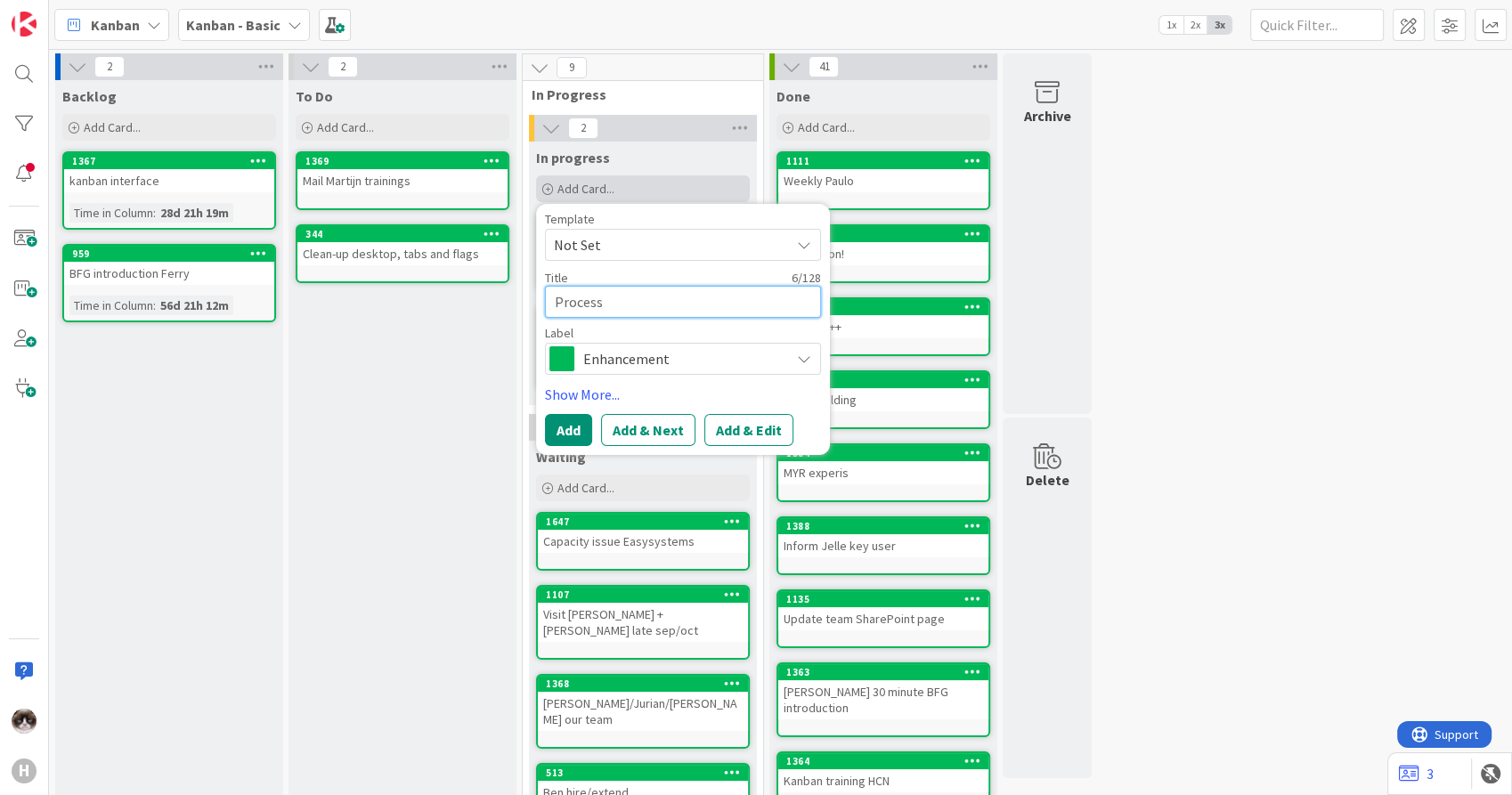
type textarea "x"
type textarea "Process"
type textarea "x"
type textarea "Process f"
type textarea "x"
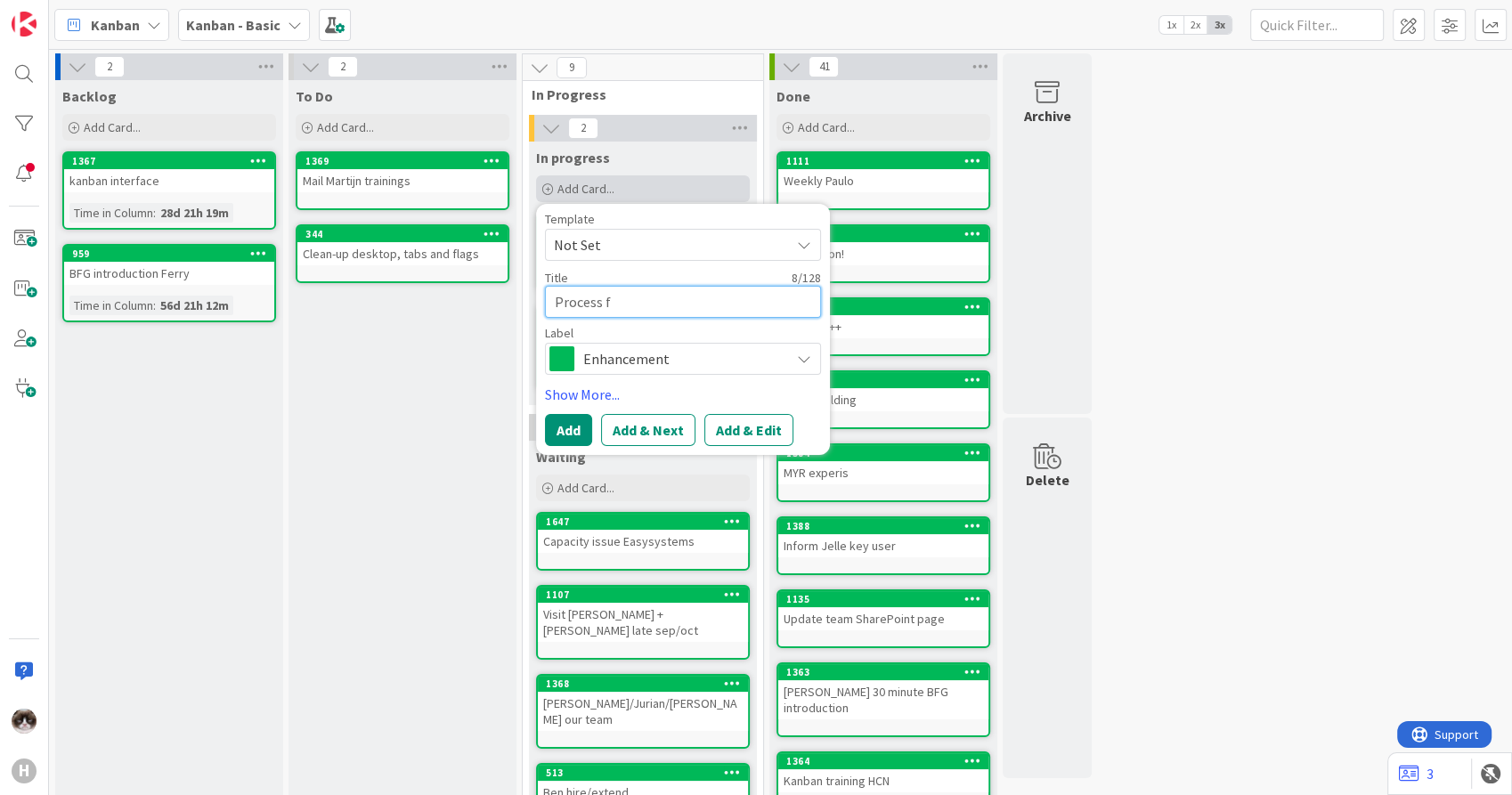
type textarea "Process fe"
type textarea "x"
type textarea "Process fee"
type textarea "x"
type textarea "Process feed"
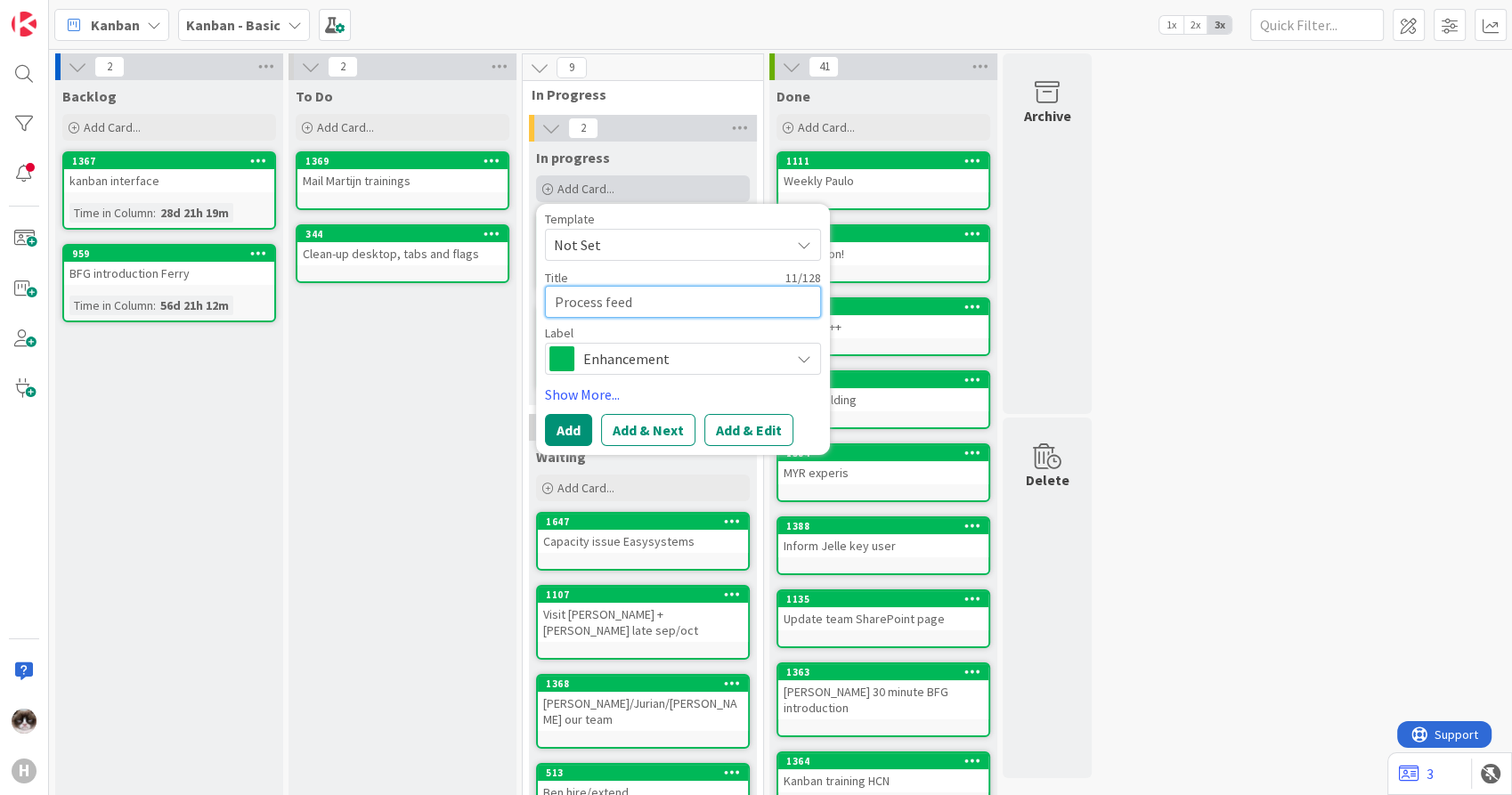
type textarea "x"
type textarea "Process feedb"
type textarea "x"
type textarea "Process feedbac"
type textarea "x"
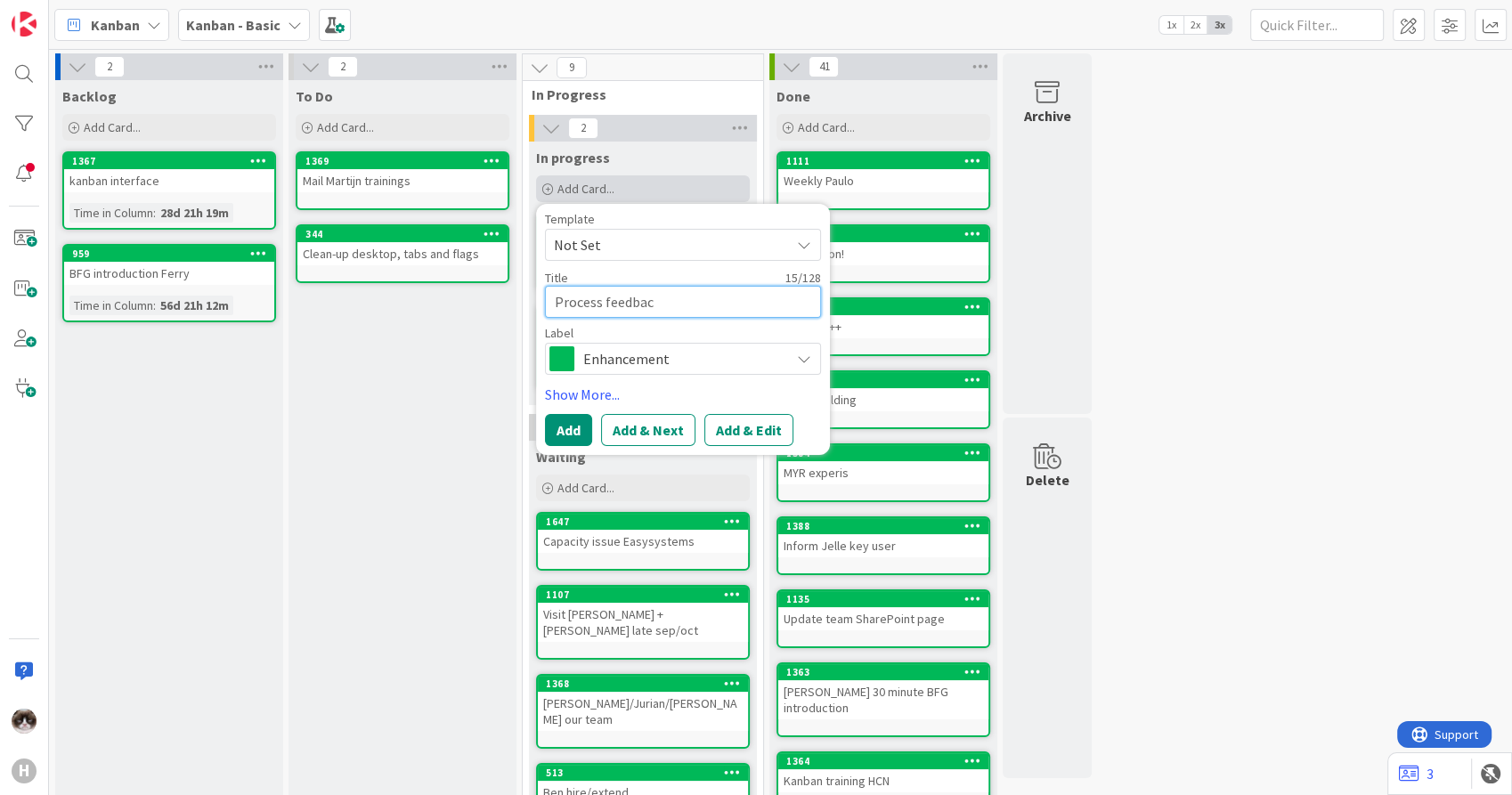
type textarea "Process feedback"
type textarea "x"
type textarea "Process feedback"
type textarea "x"
type textarea "Process feedback L"
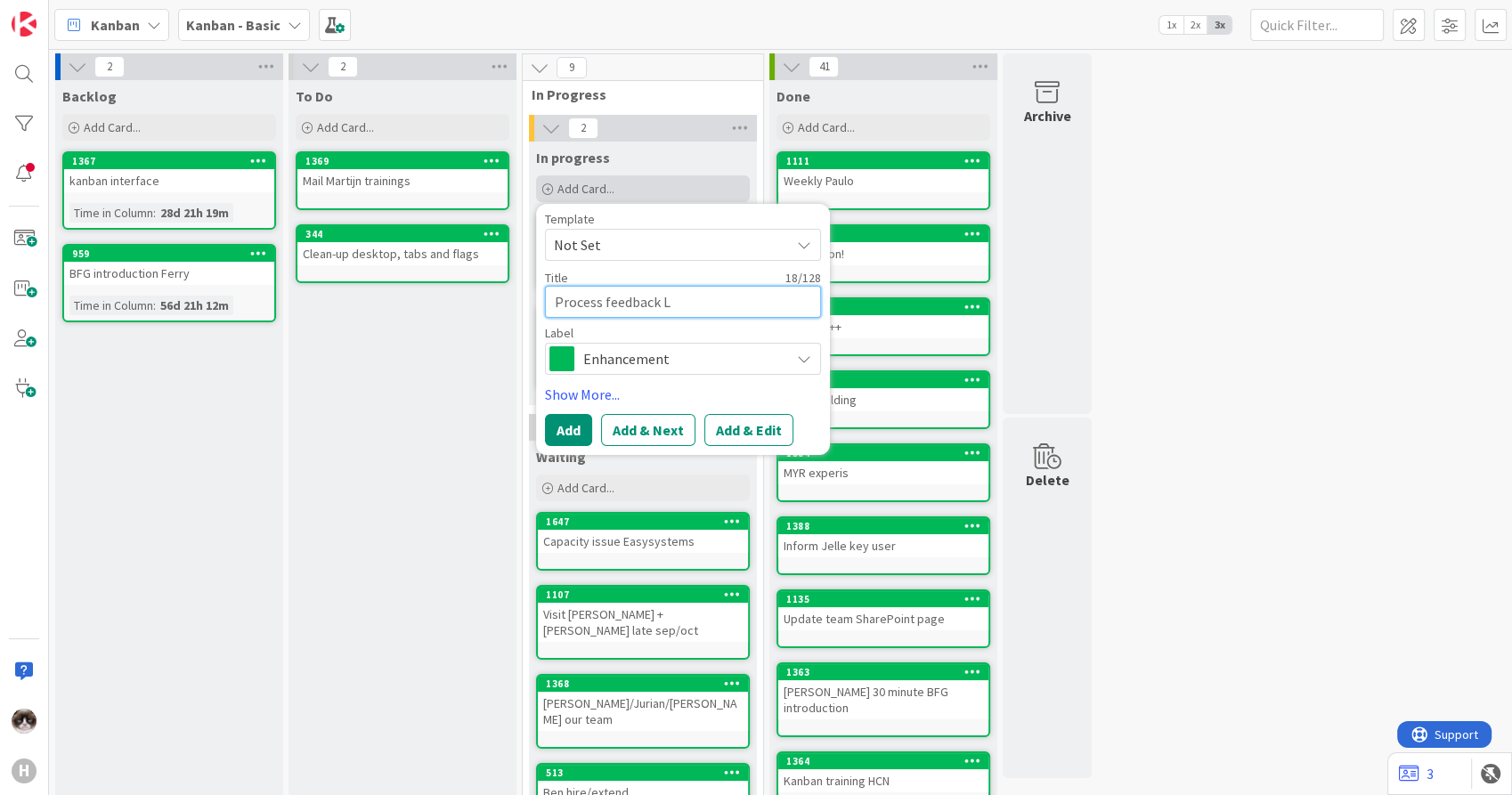
type textarea "x"
type textarea "Process feedback Le"
type textarea "x"
type textarea "Process feedback Leo"
type textarea "x"
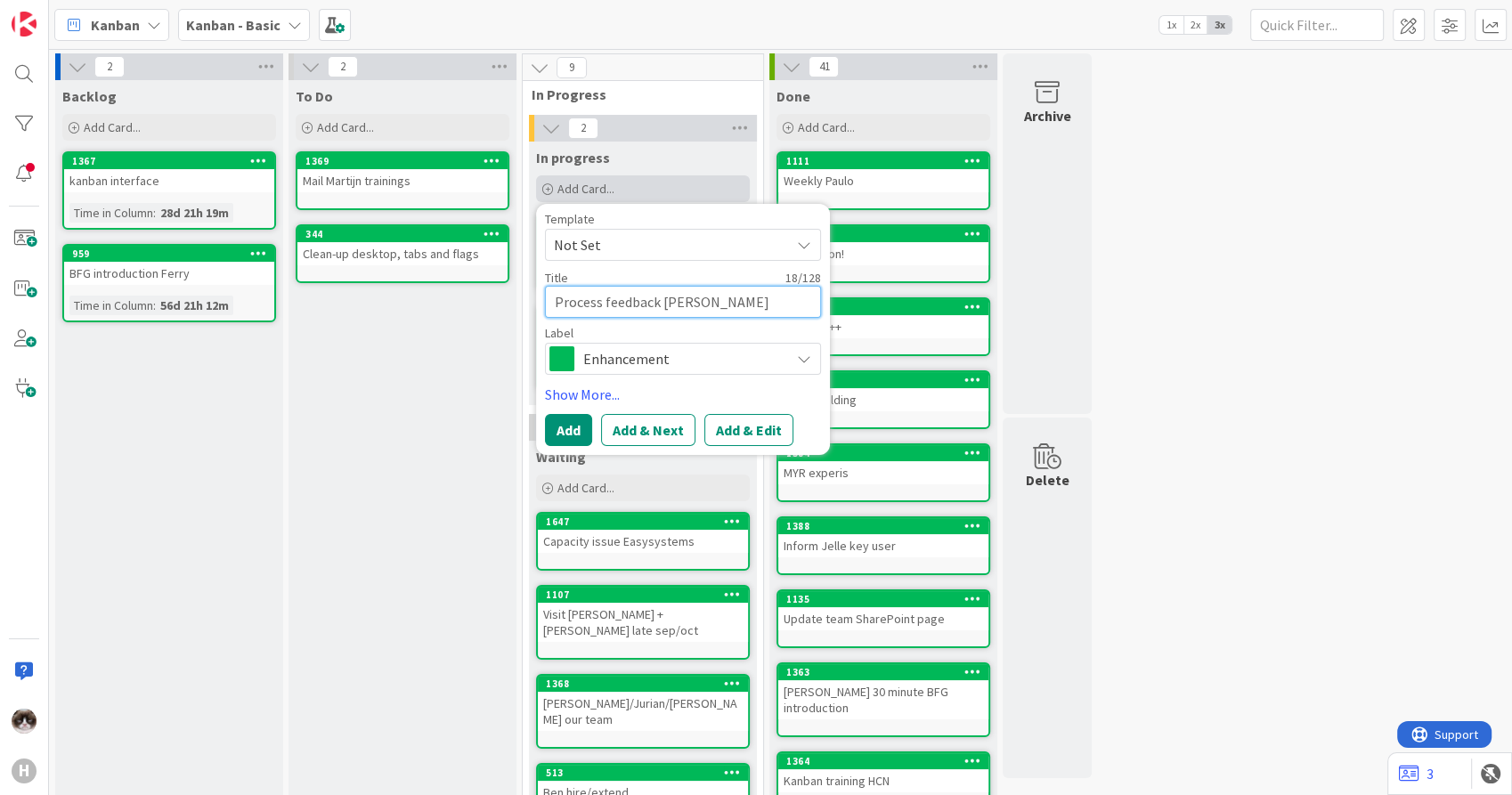
type textarea "Process feedback Leon"
type textarea "x"
type textarea "Process feedback Leon"
type textarea "x"
type textarea "Process feedback Leon s"
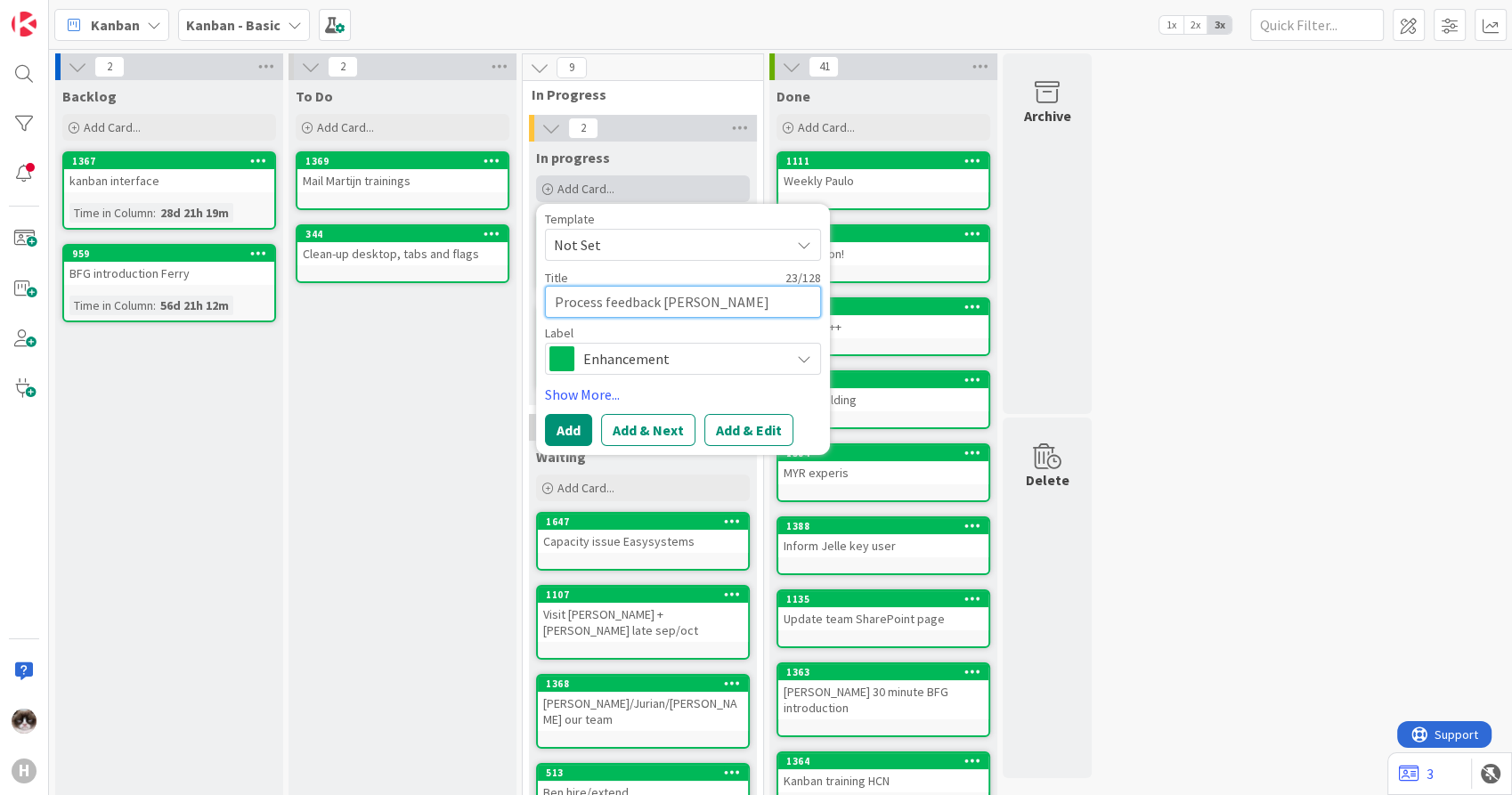
type textarea "x"
type textarea "Process feedback Leon sa"
type textarea "x"
type textarea "Process feedback Leon sam"
type textarea "x"
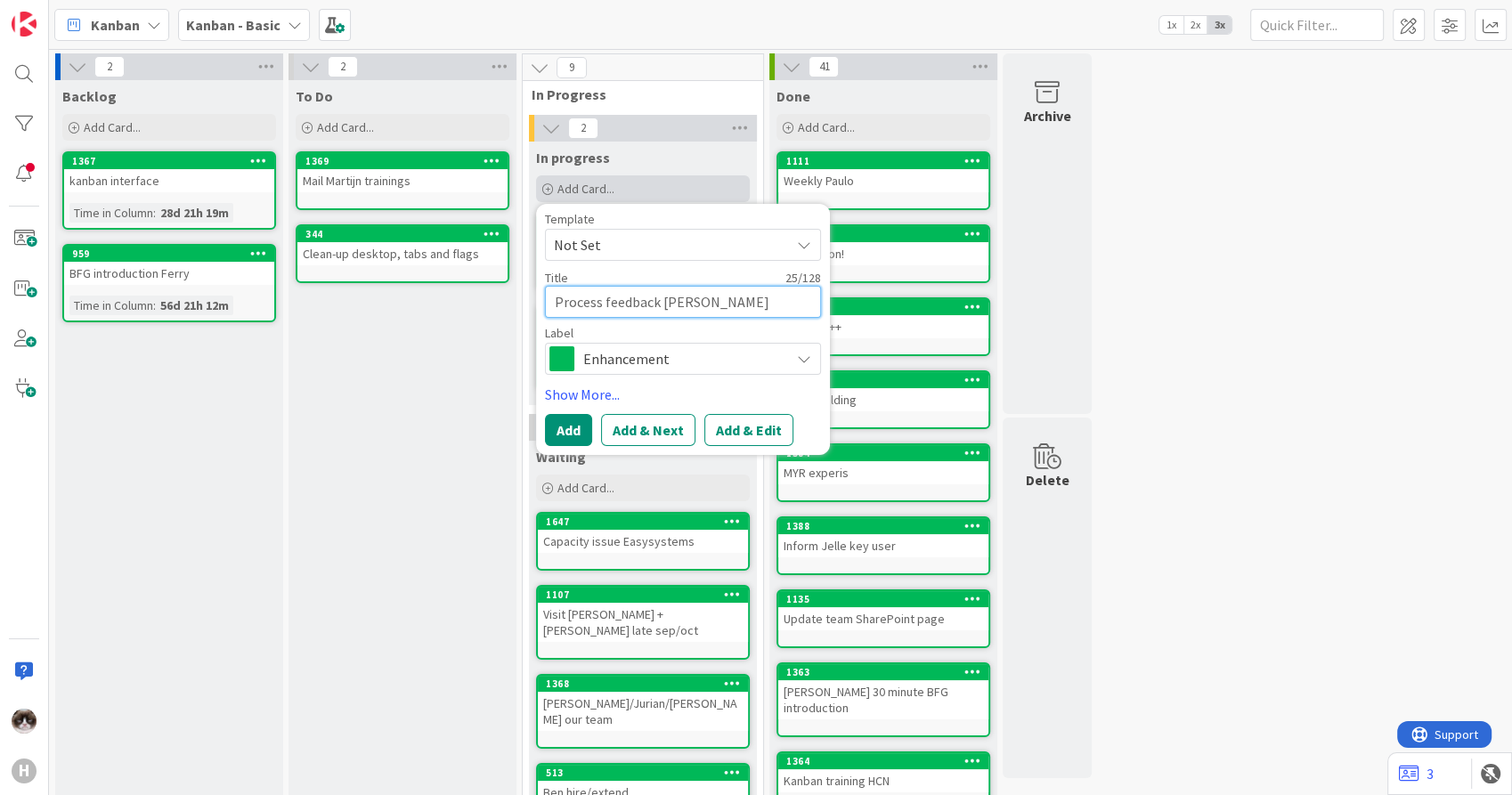
type textarea "Process feedback Leon sa"
type textarea "x"
type textarea "Process feedback Leon s"
type textarea "x"
type textarea "Process feedback Leon"
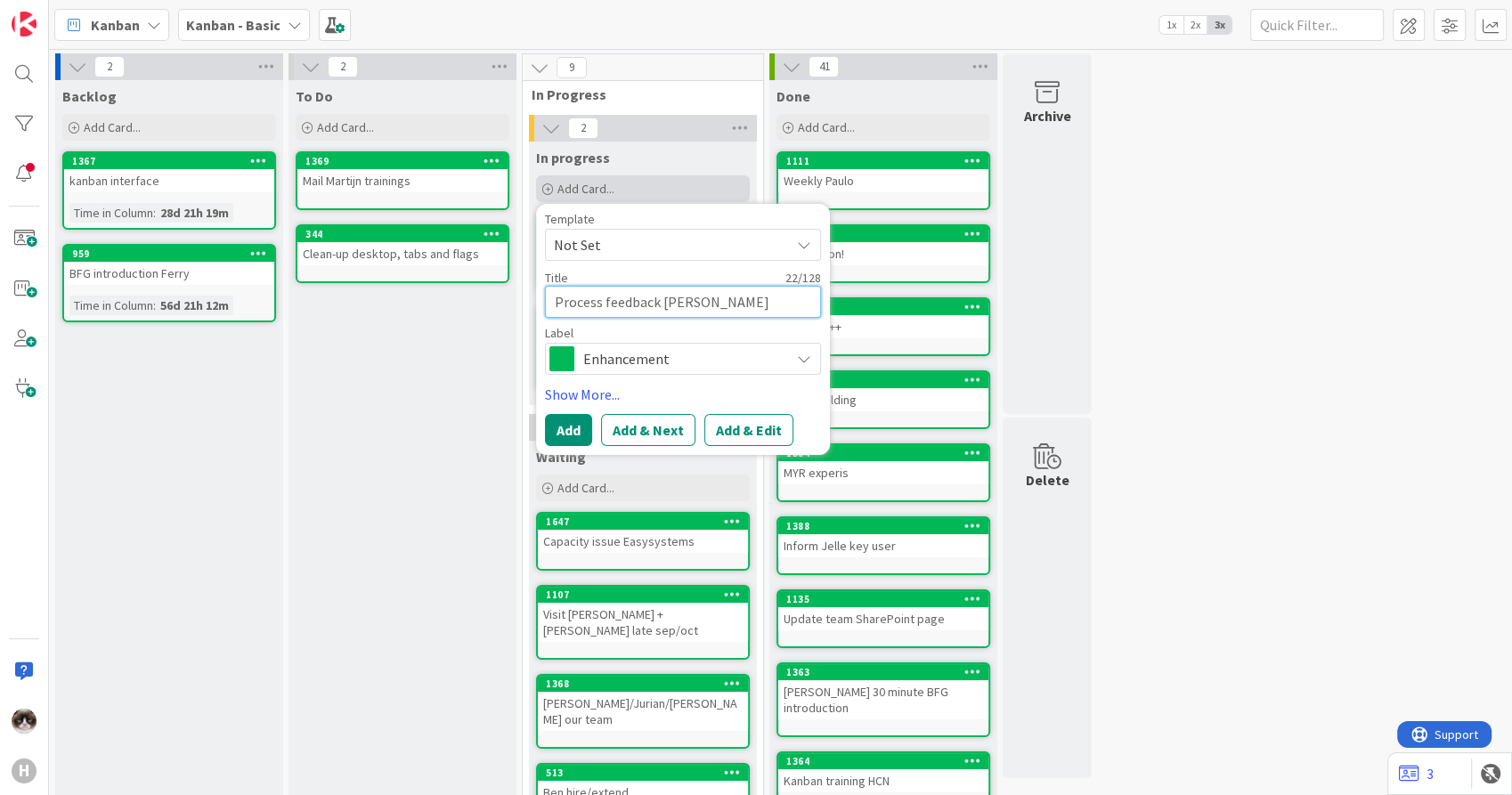
type textarea "x"
type textarea "Process feedback Leon t"
type textarea "x"
type textarea "Process feedback Leon te"
type textarea "x"
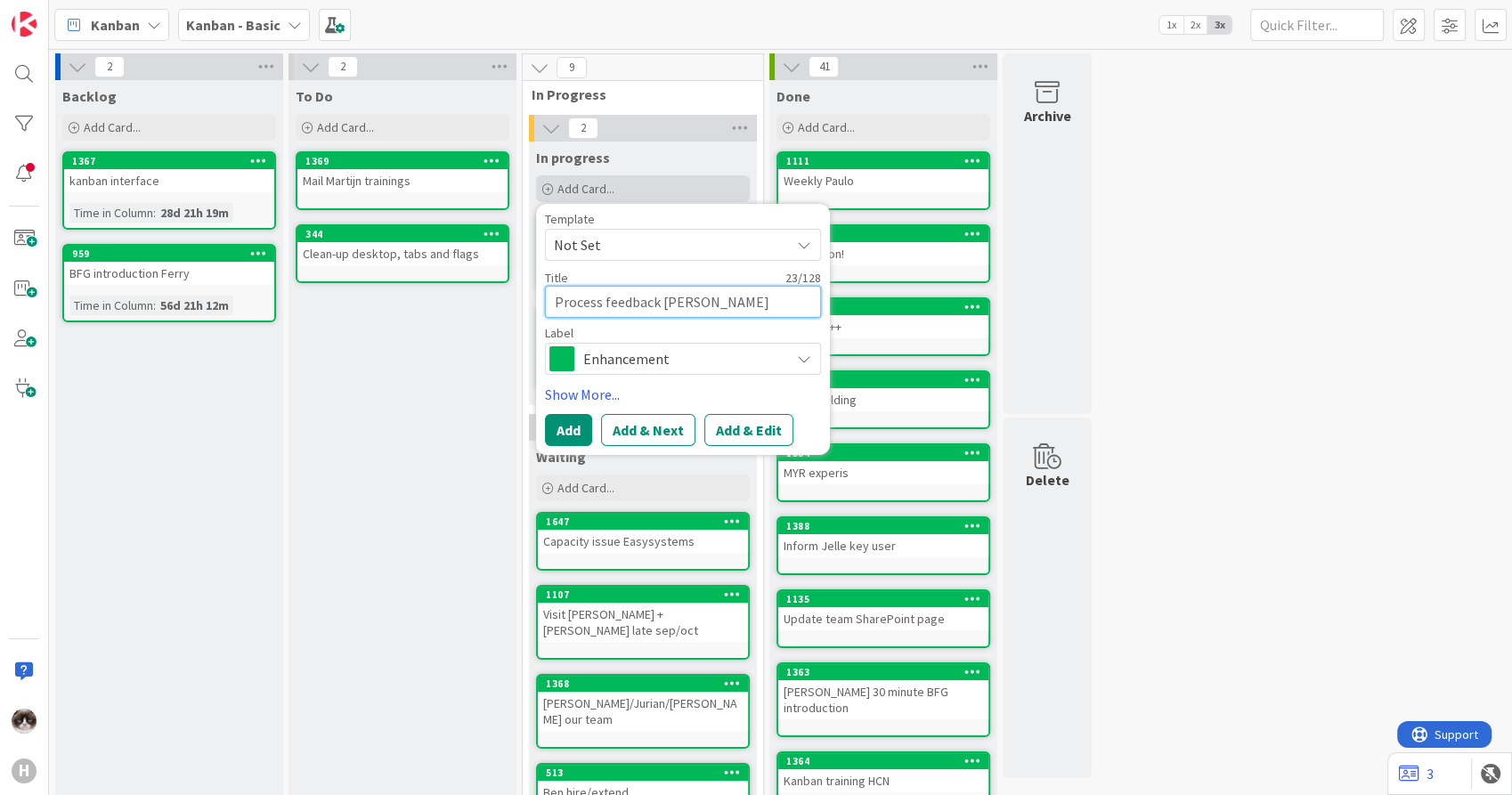
type textarea "Process feedback Leon tea"
type textarea "x"
type textarea "Process feedback Leon team"
type textarea "x"
type textarea "Process feedback Leon team a"
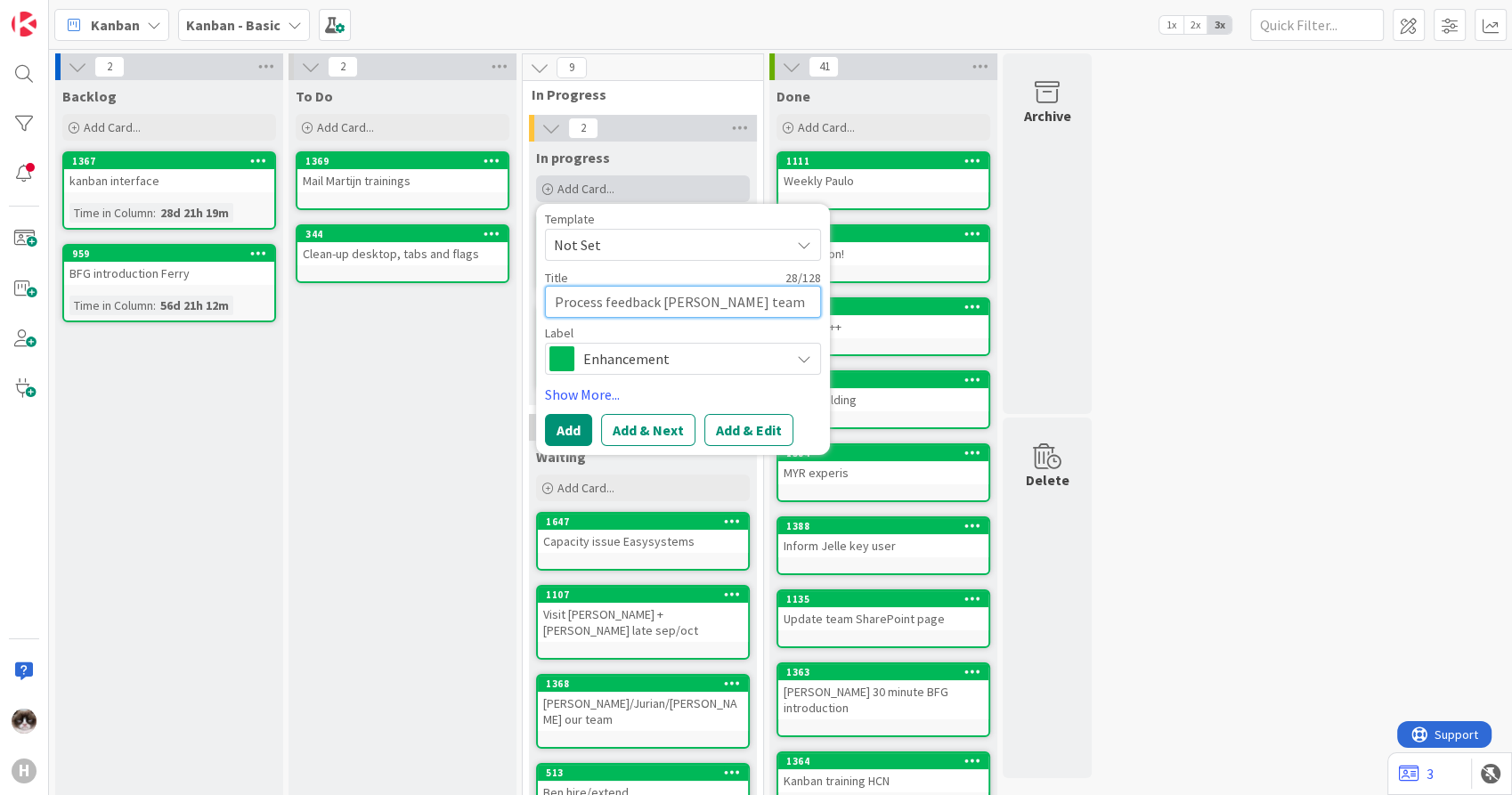
type textarea "x"
type textarea "Process feedback Leon team ag"
type textarea "x"
type textarea "Process feedback Leon team agr"
type textarea "x"
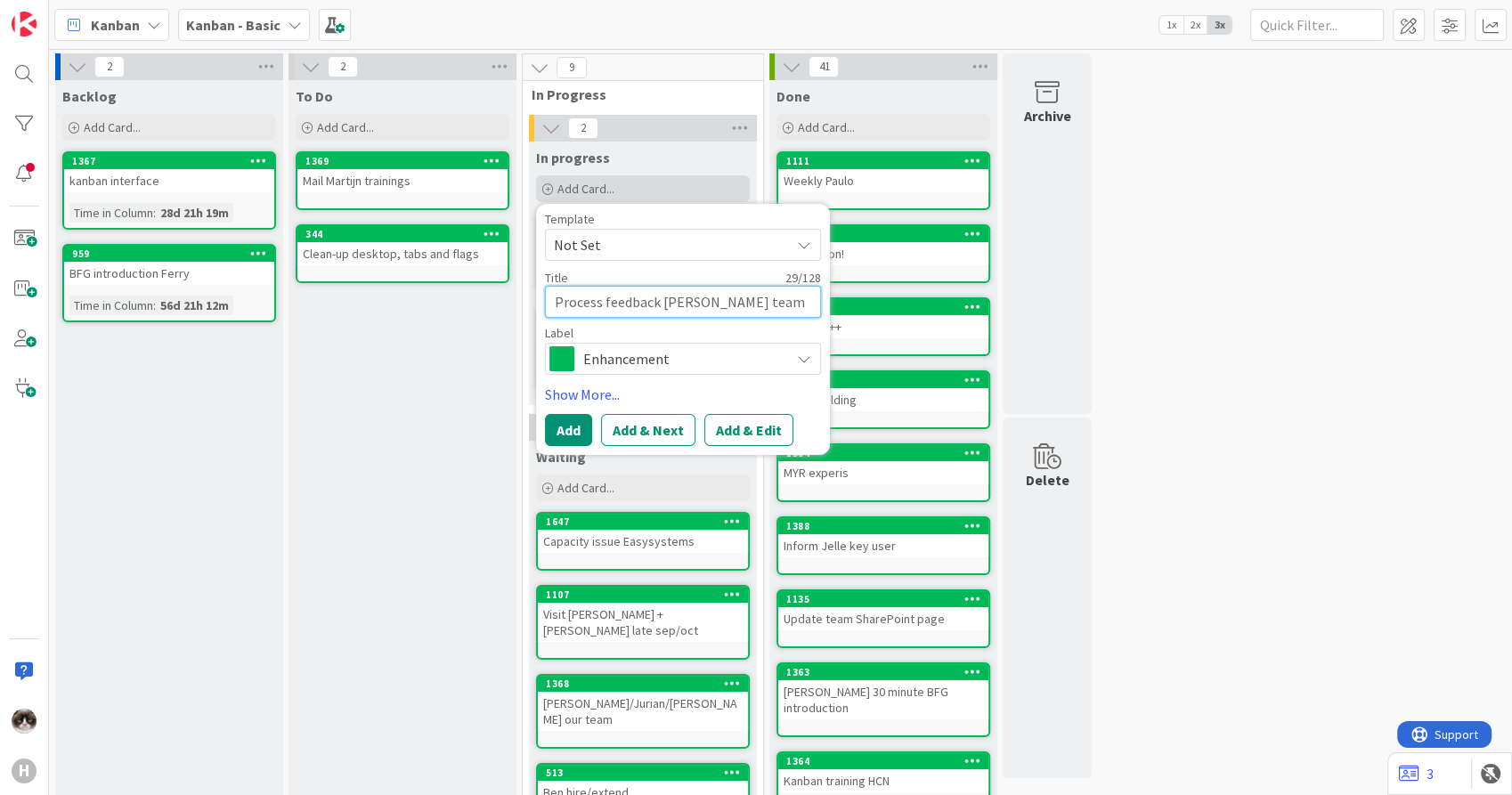
type textarea "Process feedback Leon team agre"
type textarea "x"
type textarea "Process feedback Leon team agreem"
type textarea "x"
type textarea "Process feedback Leon team agreeme"
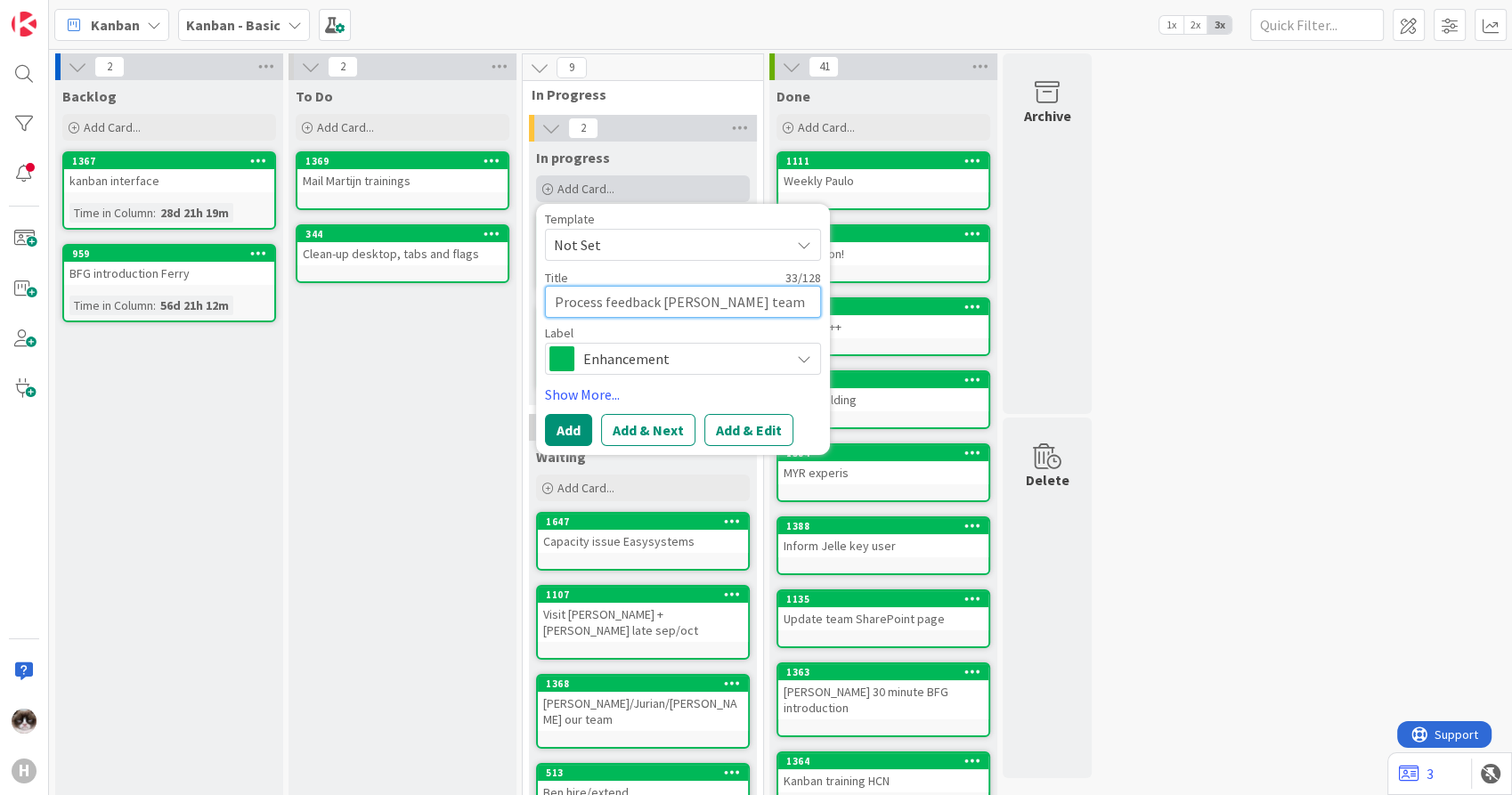
type textarea "x"
type textarea "Process feedback Leon team agreemen"
type textarea "x"
type textarea "Process feedback Leon team agreement"
type textarea "x"
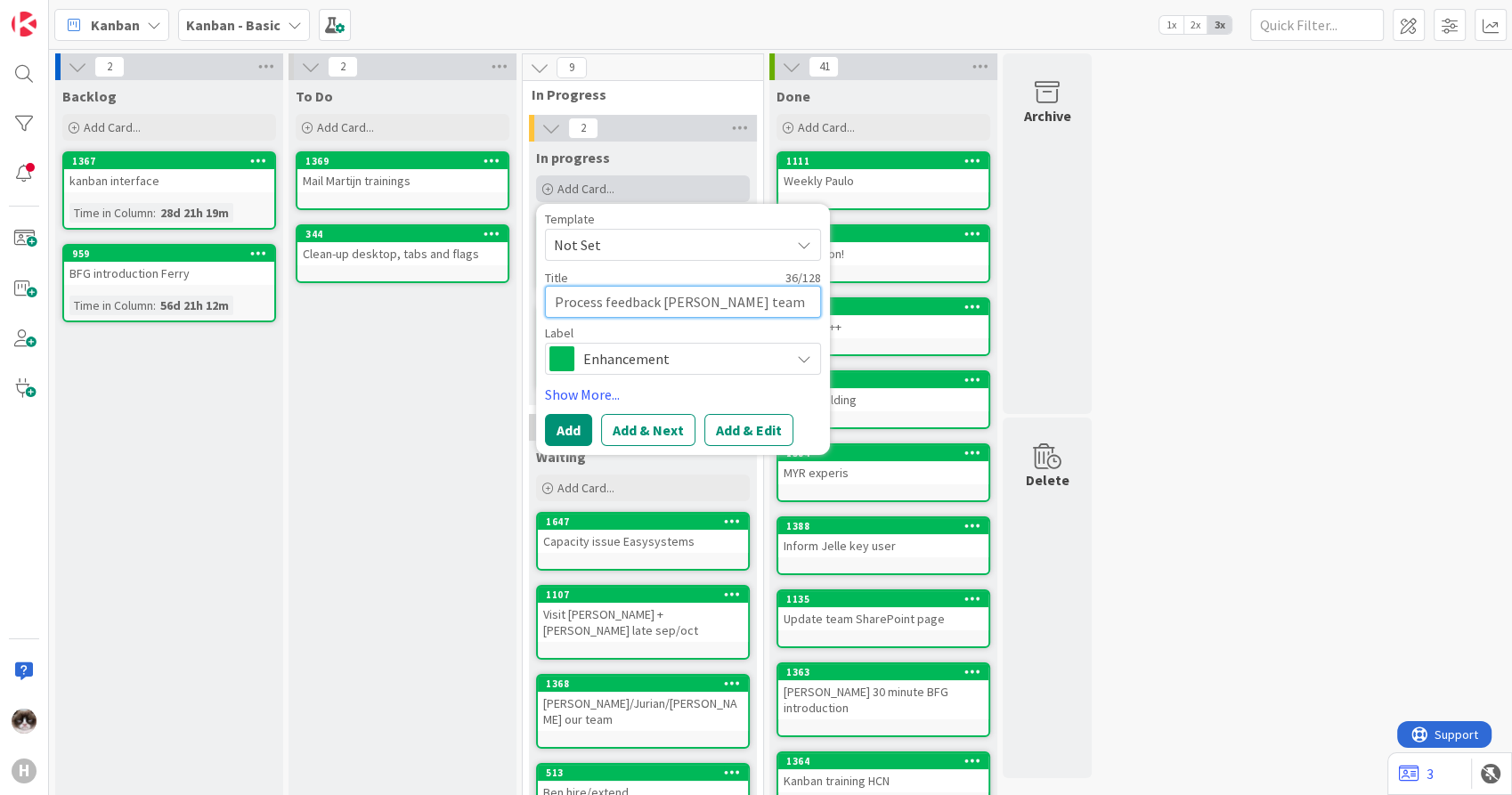
type textarea "Process feedback Leon team agreements"
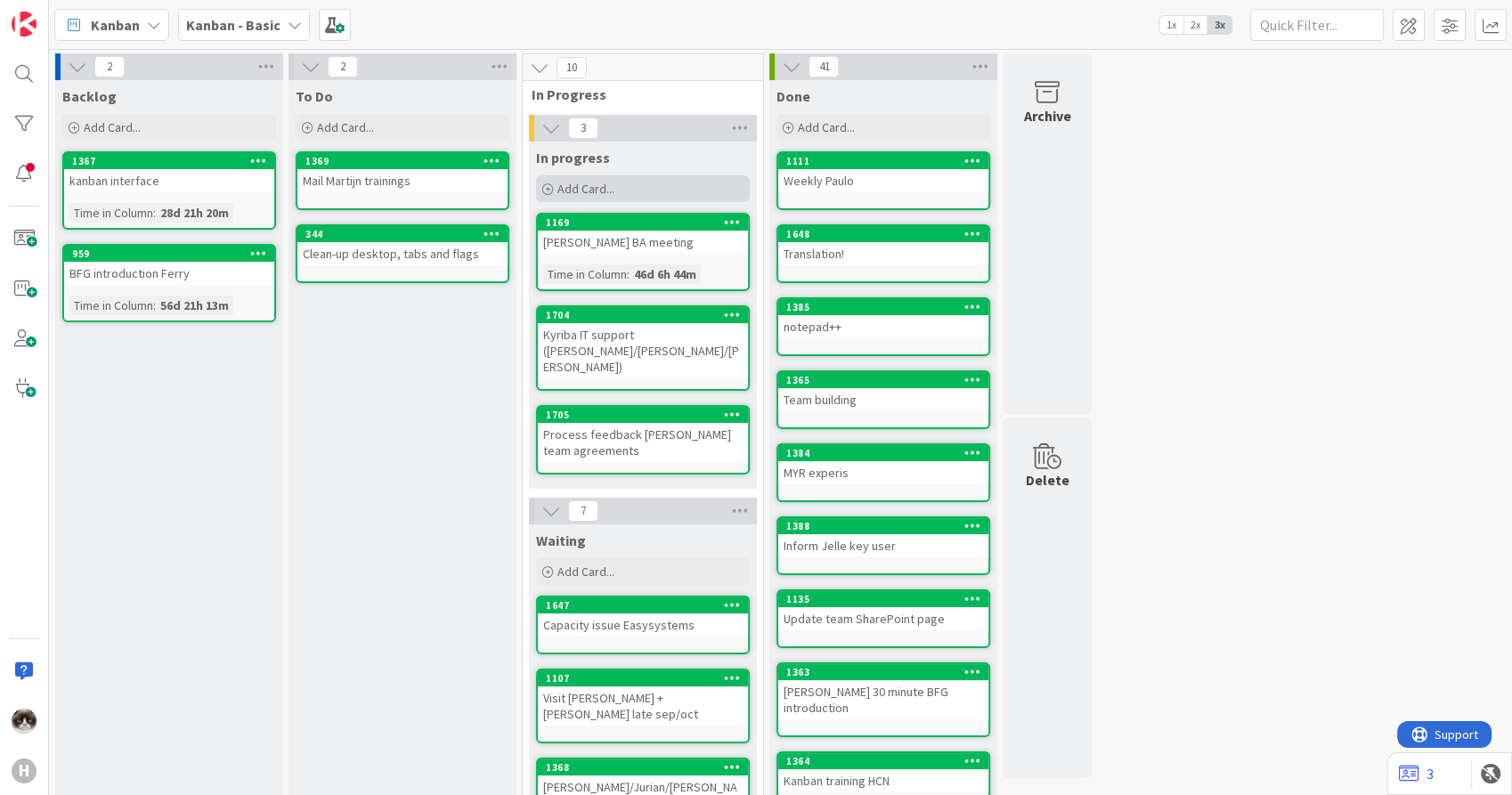
click at [635, 189] on div "Add Card..." at bounding box center [642, 188] width 214 height 27
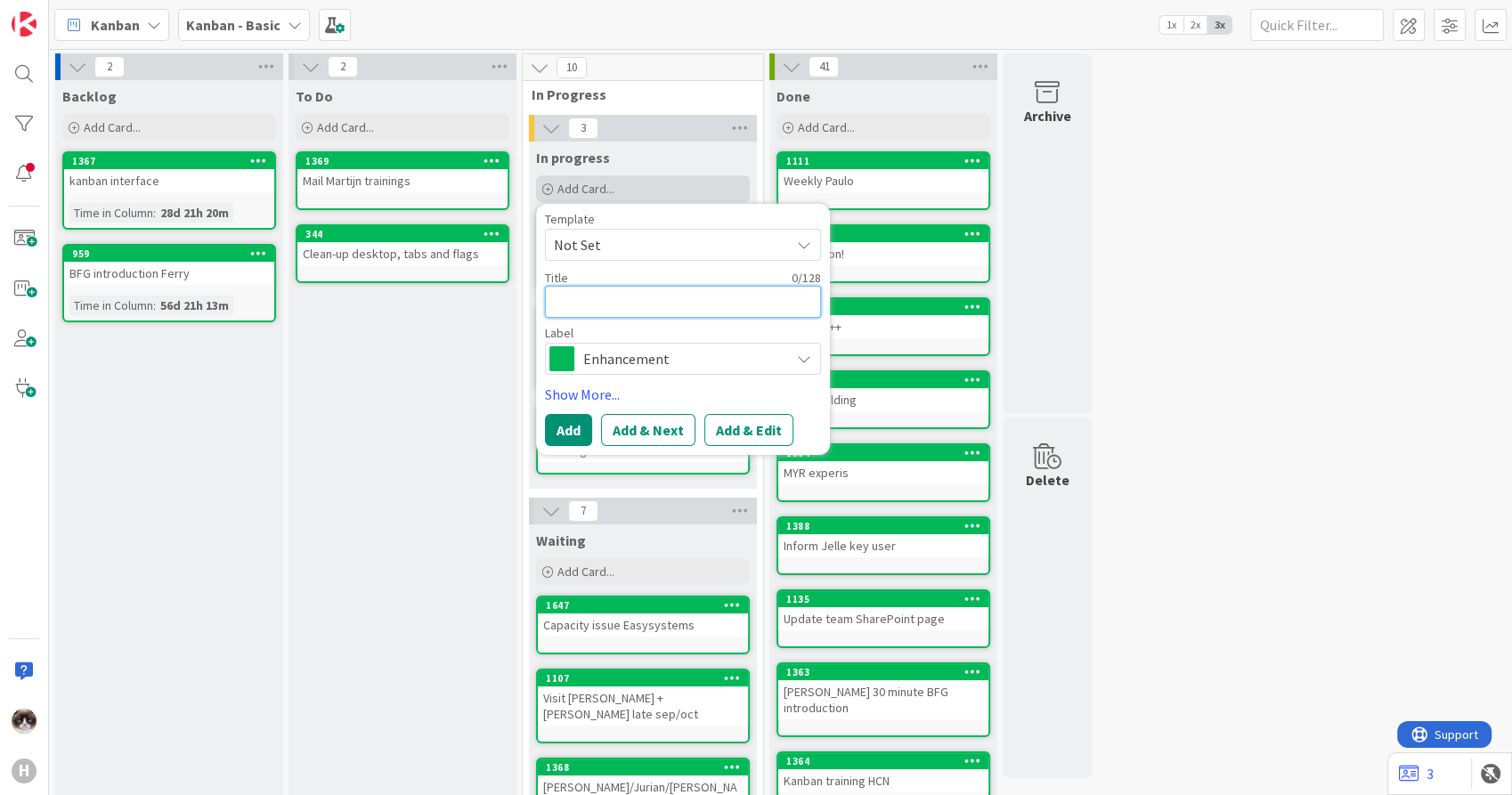
type textarea "x"
type textarea "B"
type textarea "x"
type textarea "BM"
type textarea "x"
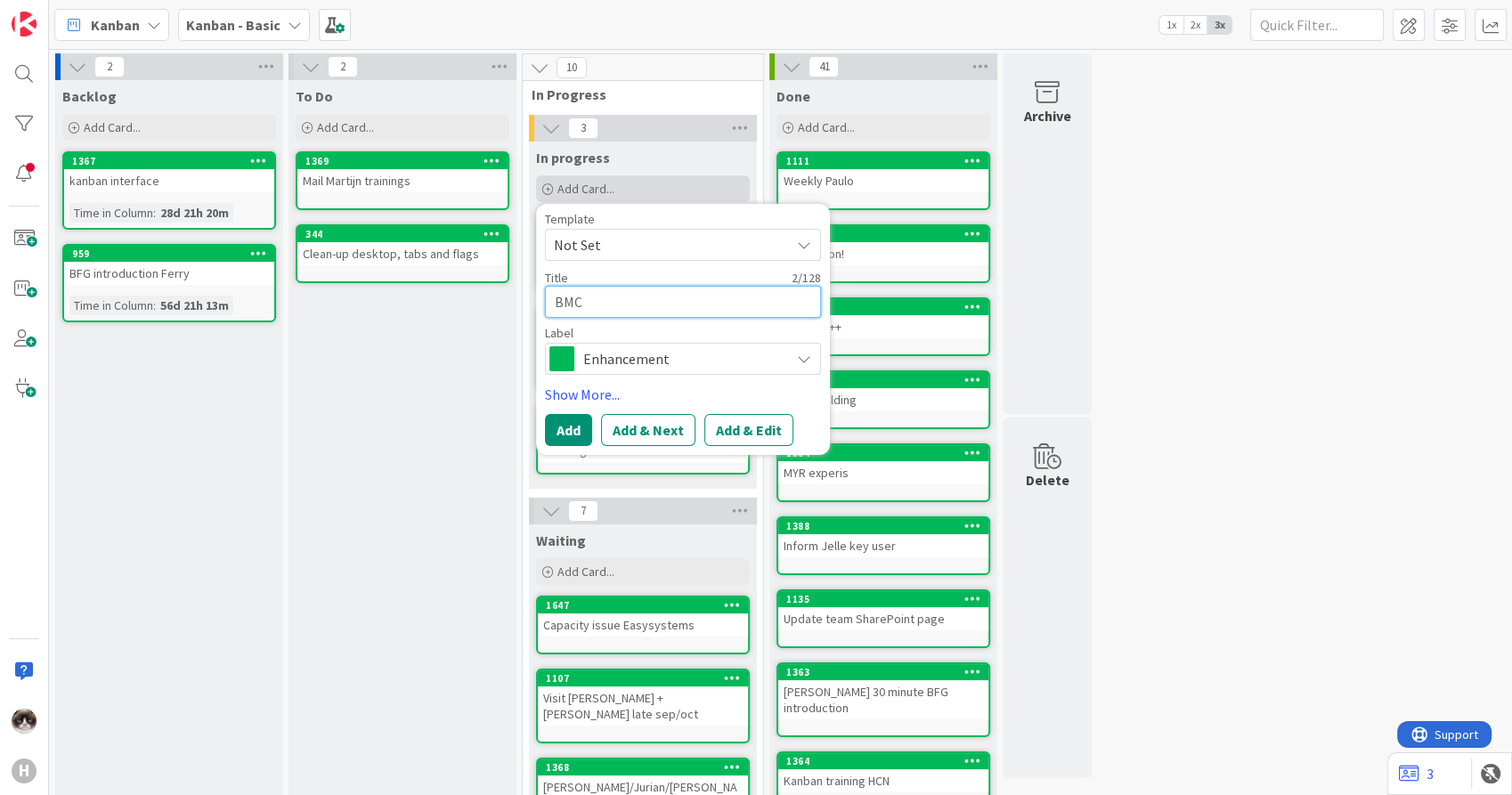
type textarea "BMC"
type textarea "x"
type textarea "BMC ma"
type textarea "x"
type textarea "BMC man"
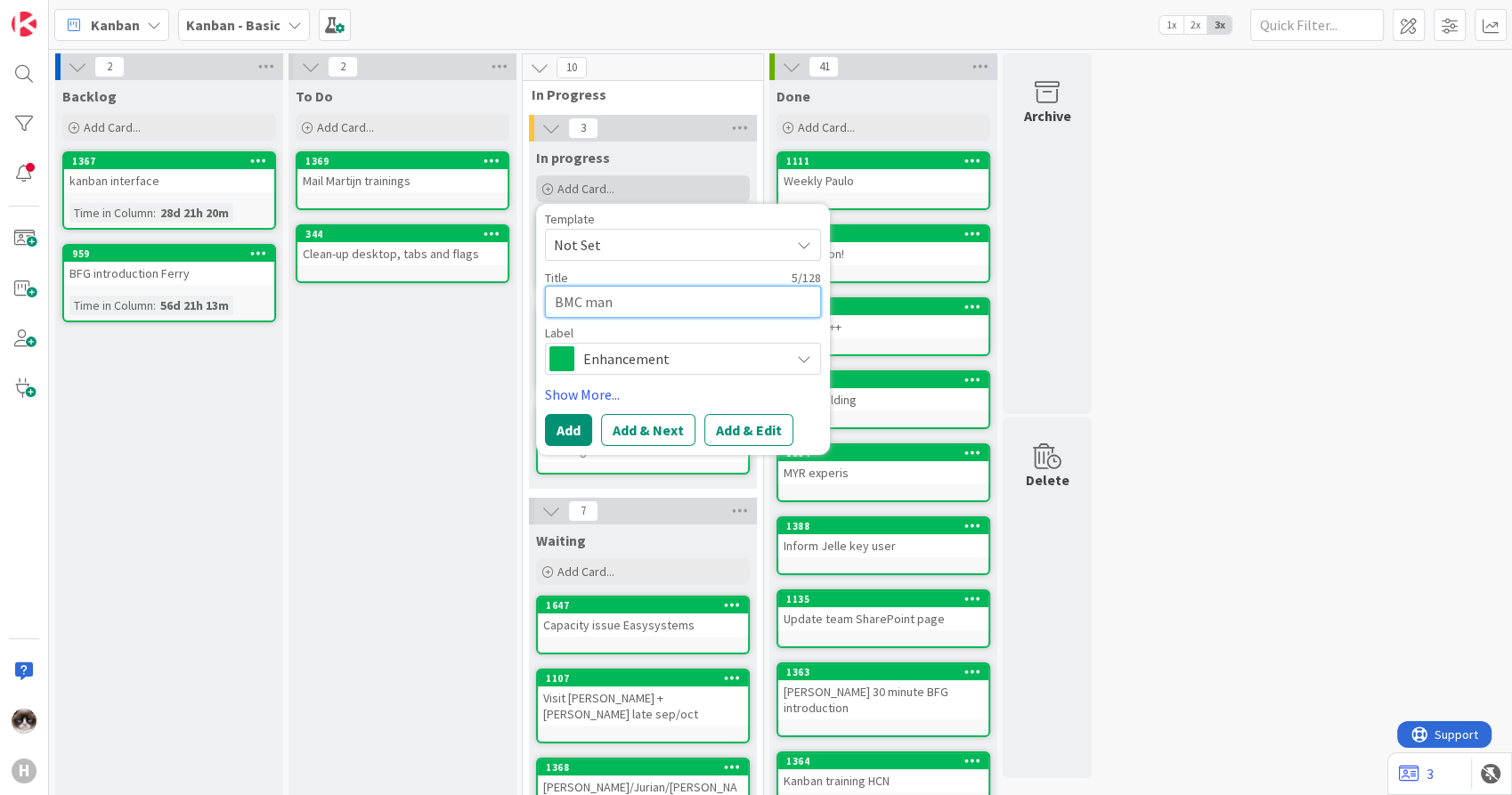
type textarea "x"
type textarea "BMC mana"
type textarea "x"
type textarea "BMC manag"
type textarea "x"
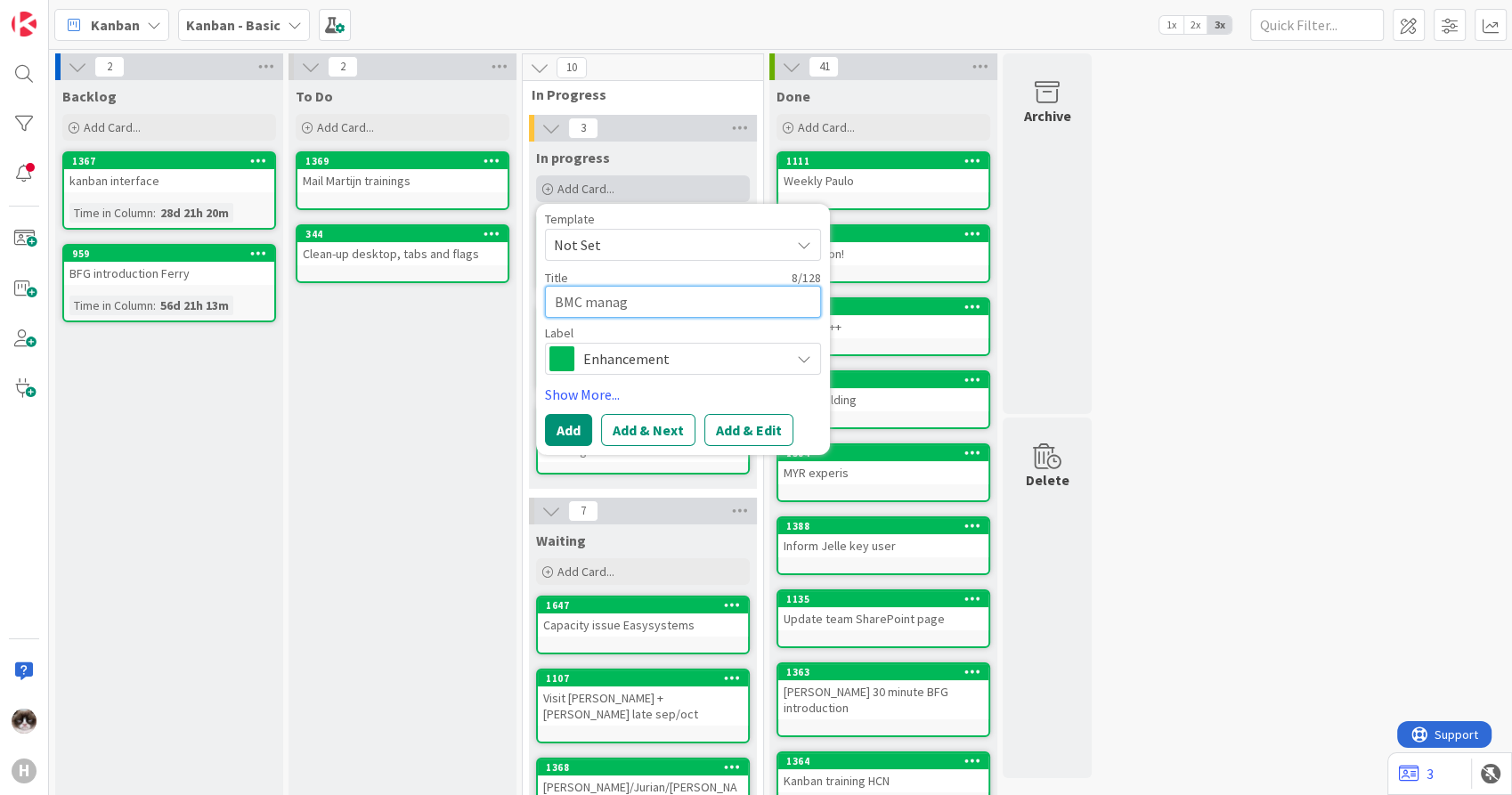
type textarea "BMC manage"
type textarea "x"
type textarea "BMC manager"
type textarea "x"
type textarea "BMC manager pl"
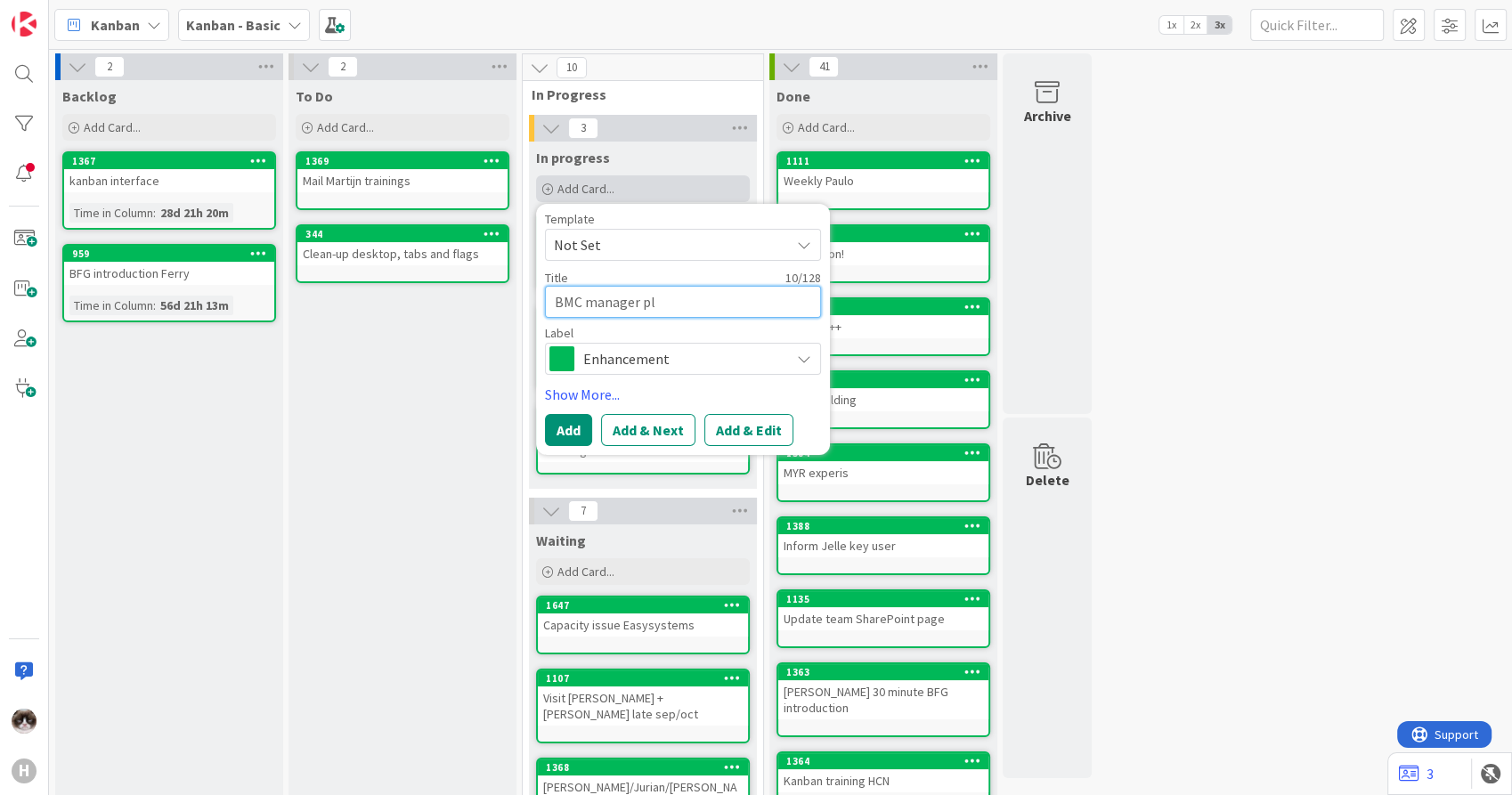
type textarea "x"
type textarea "BMC manager pla"
type textarea "x"
type textarea "BMC manager plan"
type textarea "x"
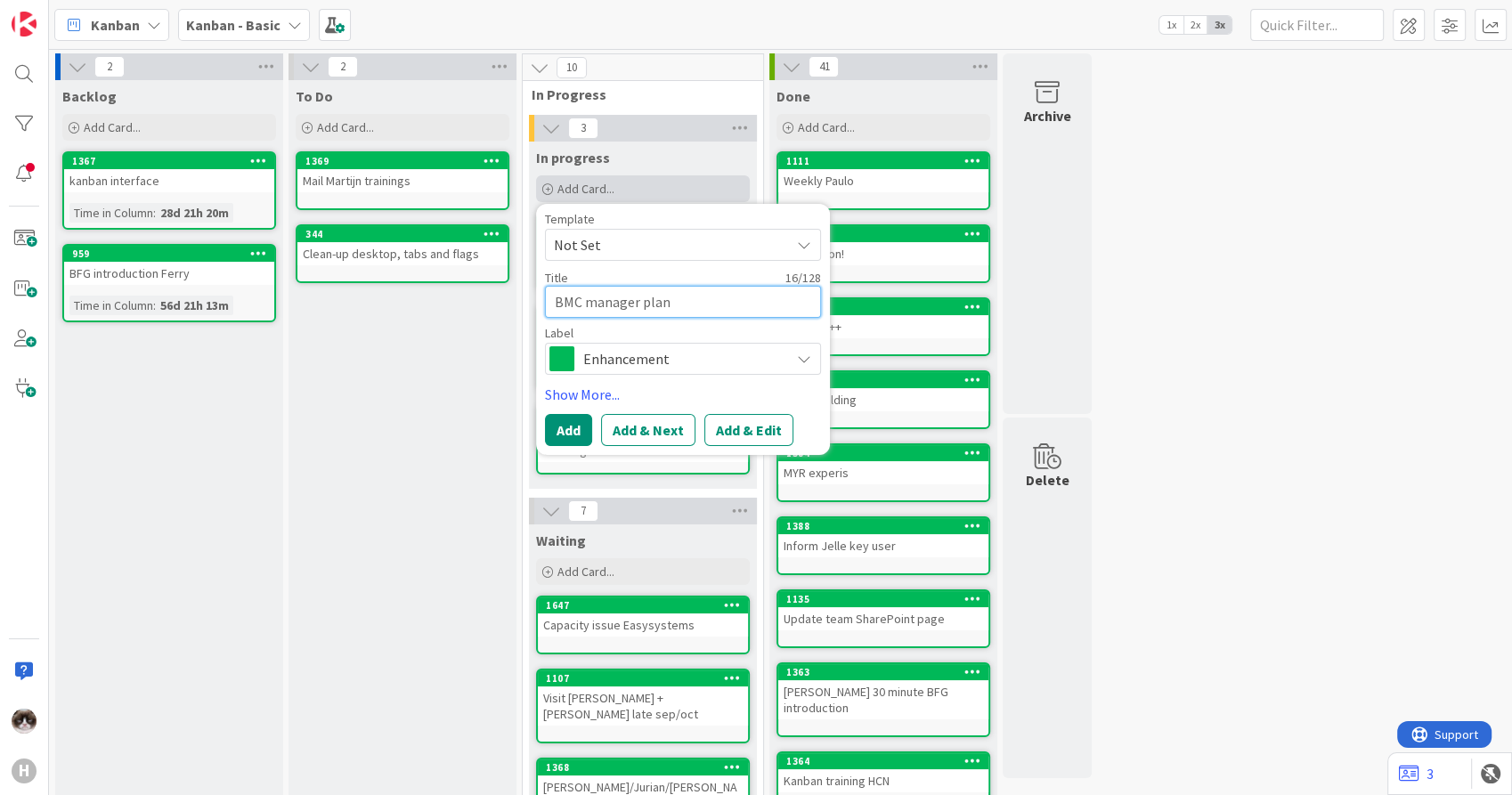
type textarea "BMC manager plann"
type textarea "x"
type textarea "BMC manager planni"
type textarea "x"
type textarea "BMC manager planning"
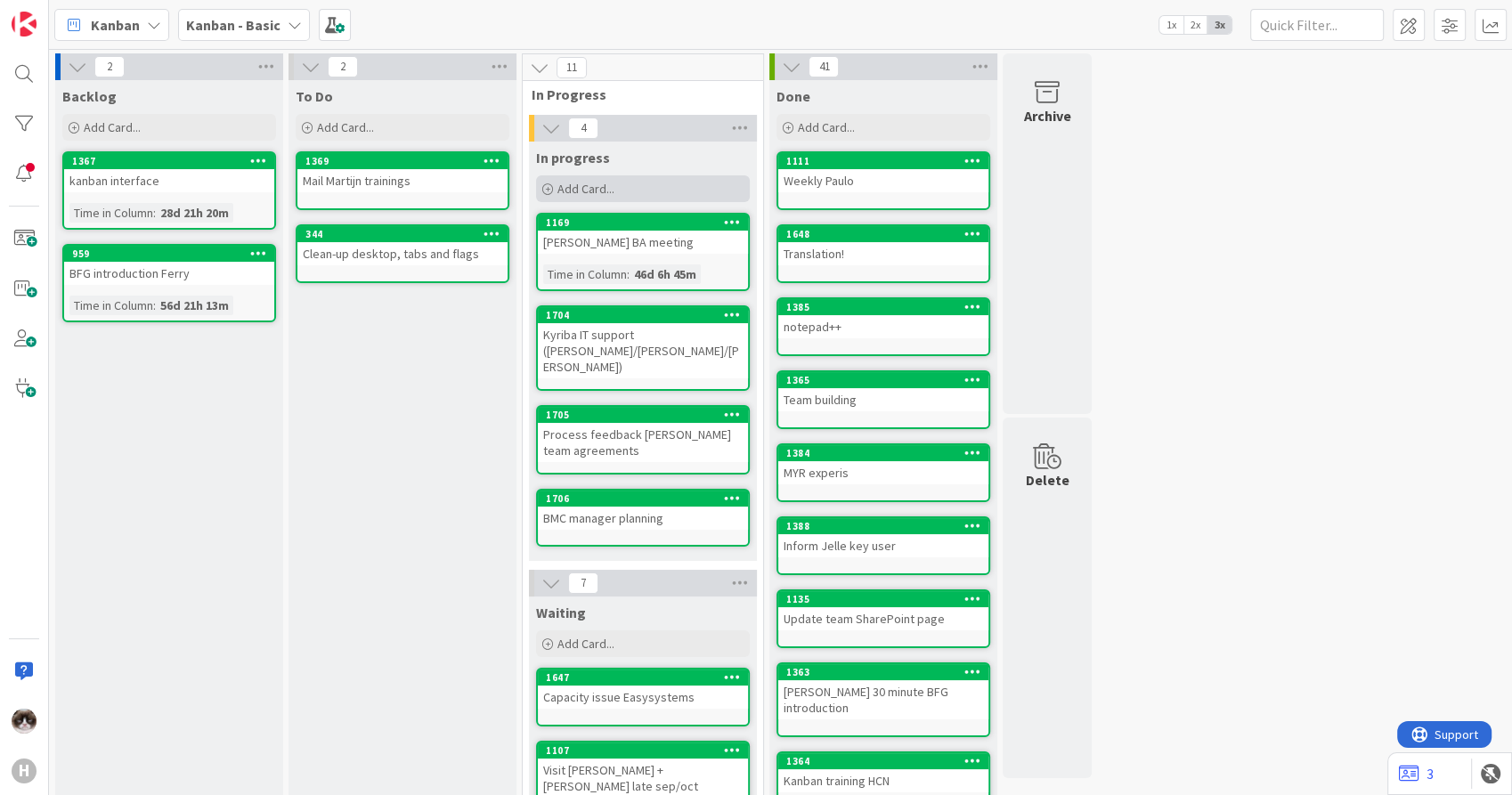
click at [575, 182] on span "Add Card..." at bounding box center [586, 188] width 57 height 16
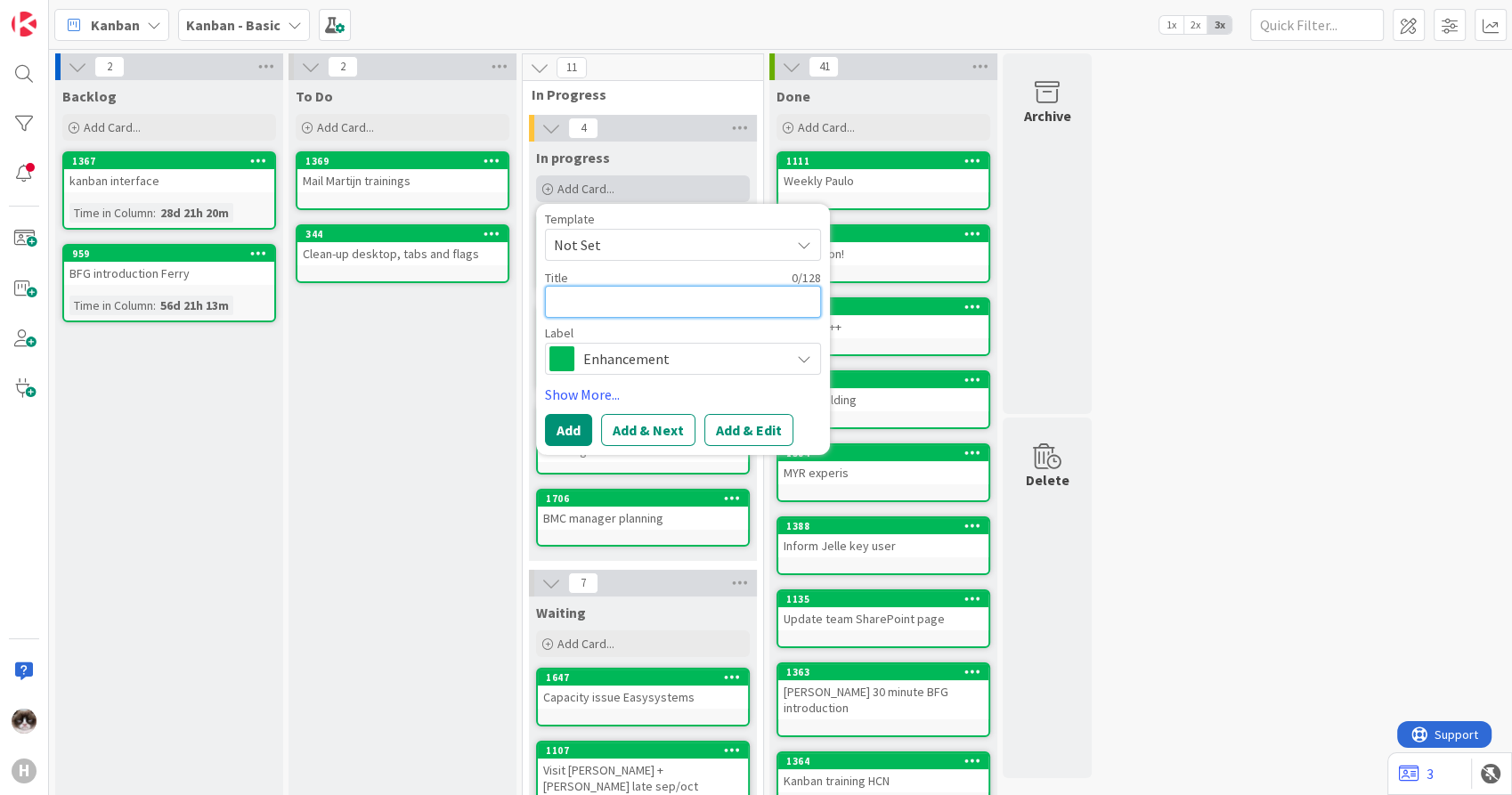
type textarea "x"
type textarea "c"
type textarea "x"
type textarea "ch"
type textarea "x"
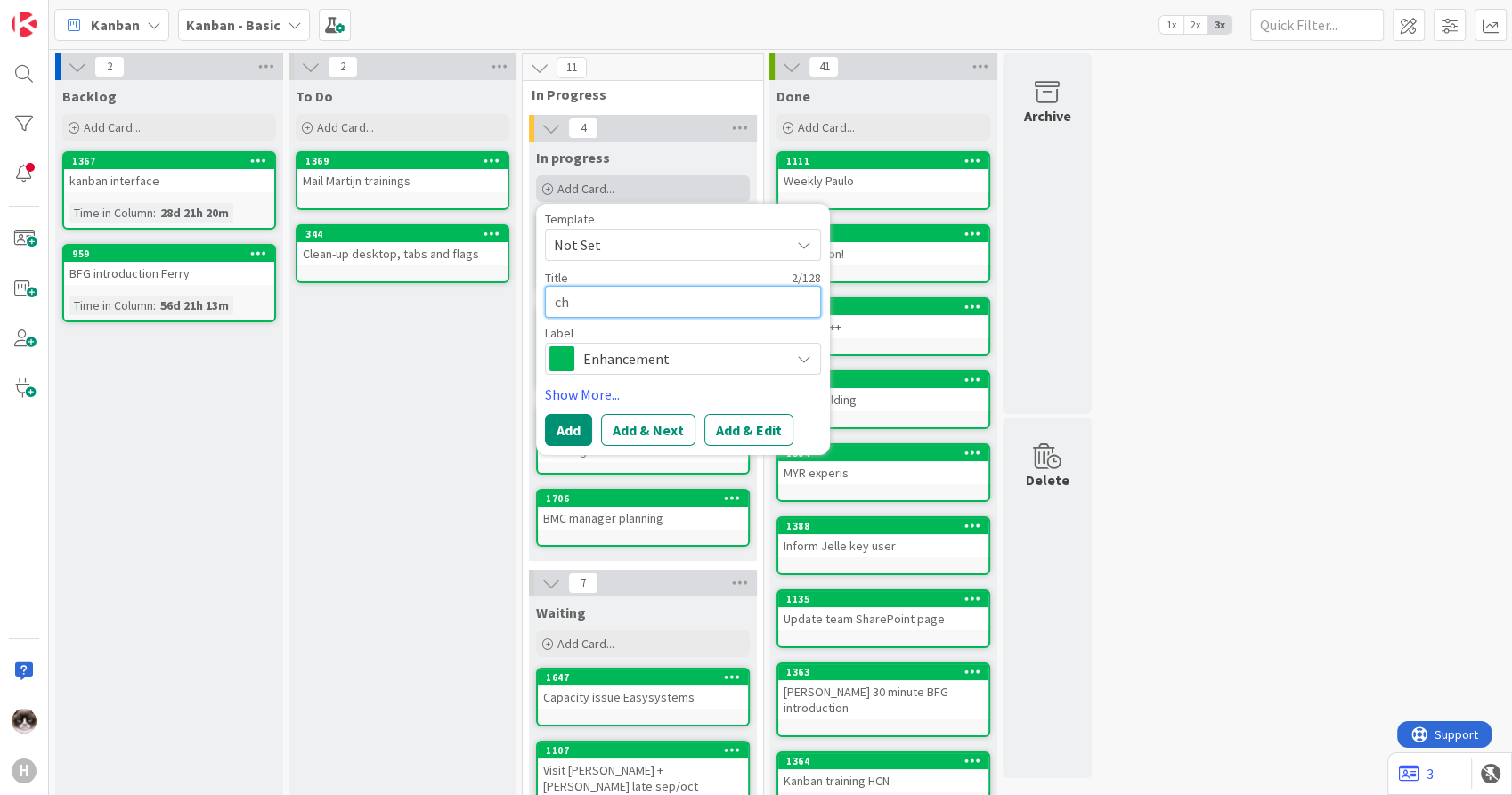
type textarea "che"
type textarea "x"
type textarea "chec"
type textarea "x"
type textarea "check"
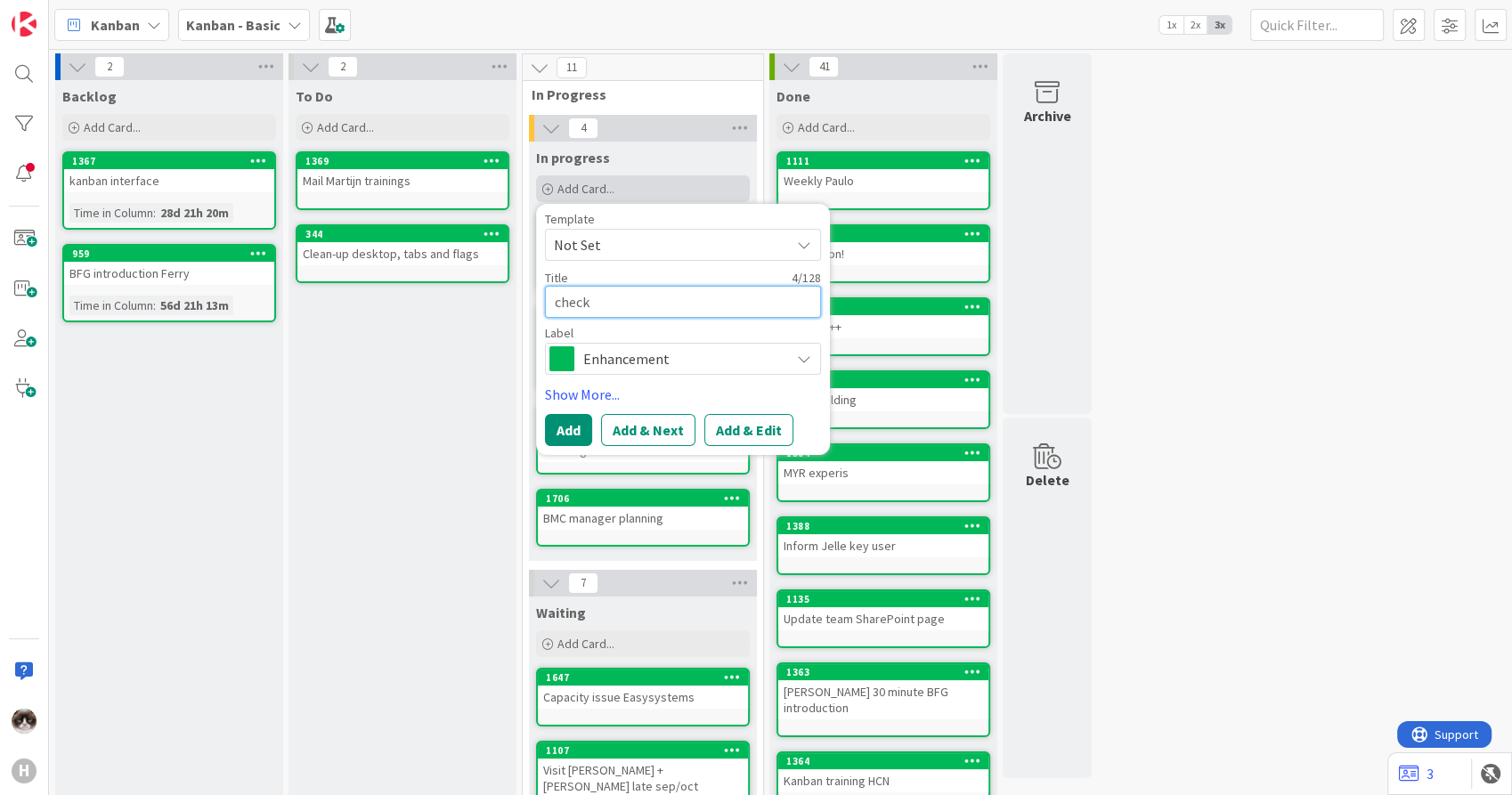
type textarea "x"
type textarea "check"
type textarea "x"
type textarea "check b"
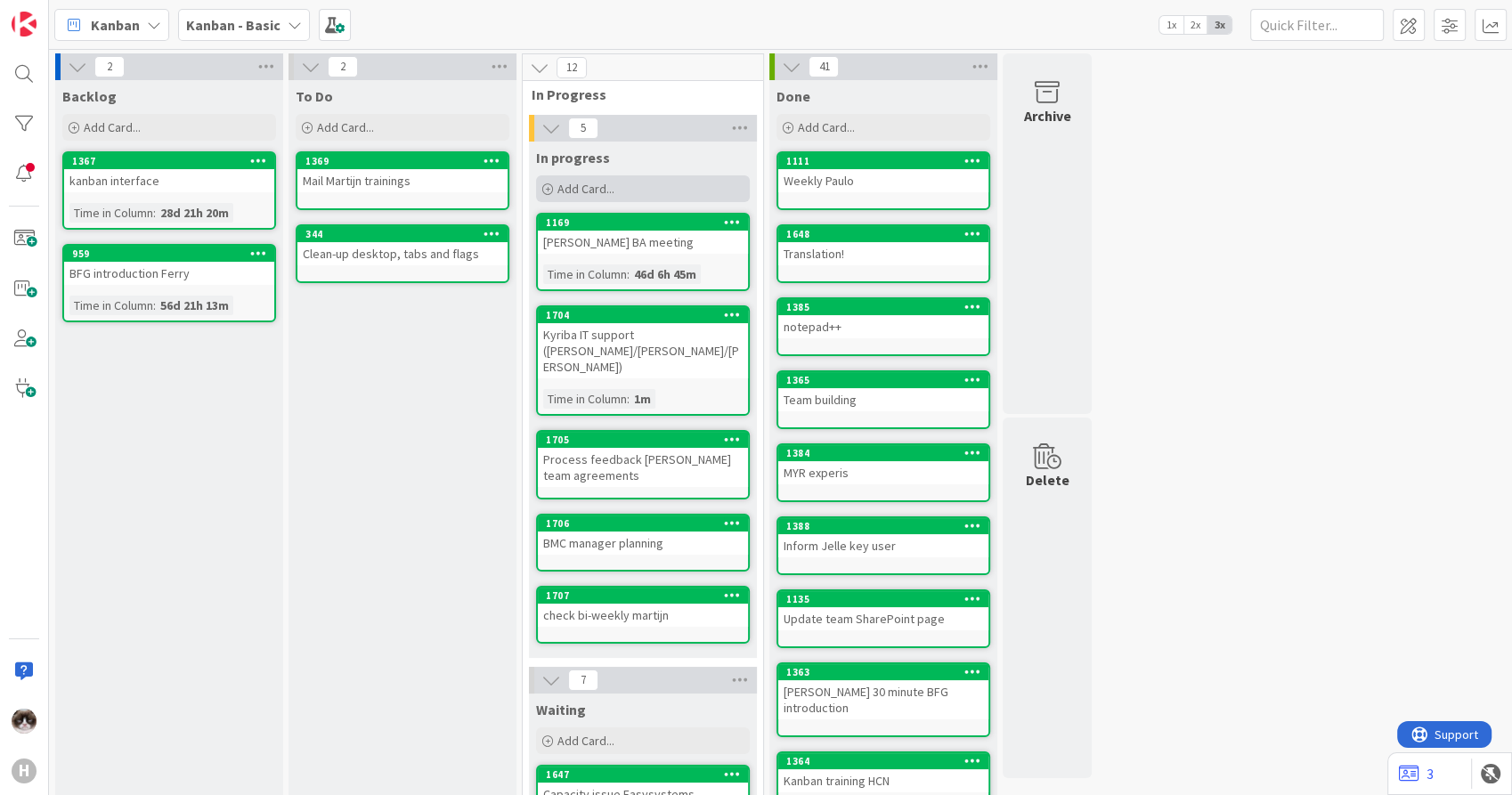
click at [590, 192] on span "Add Card..." at bounding box center [586, 188] width 57 height 16
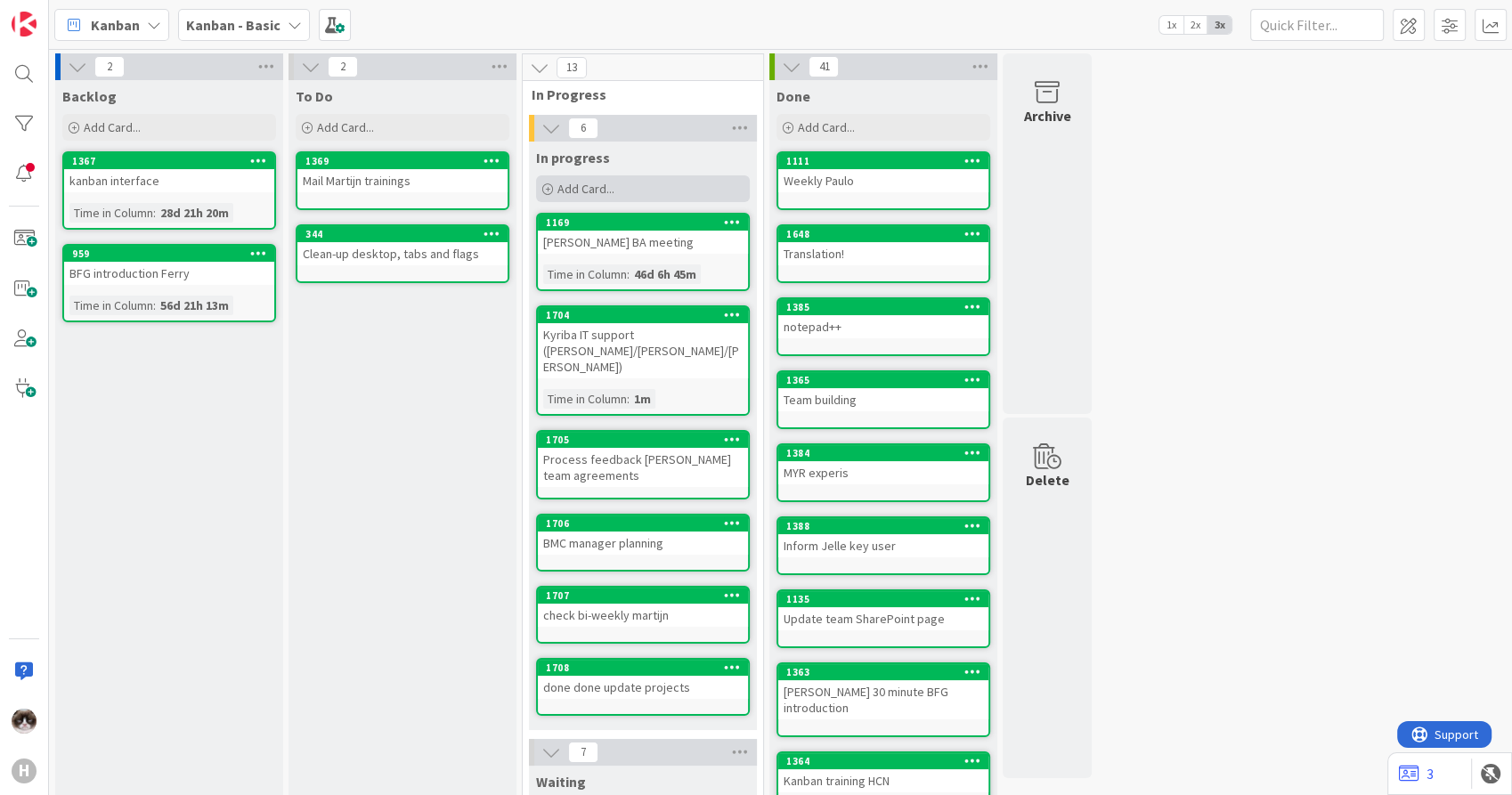
click at [570, 193] on span "Add Card..." at bounding box center [586, 188] width 57 height 16
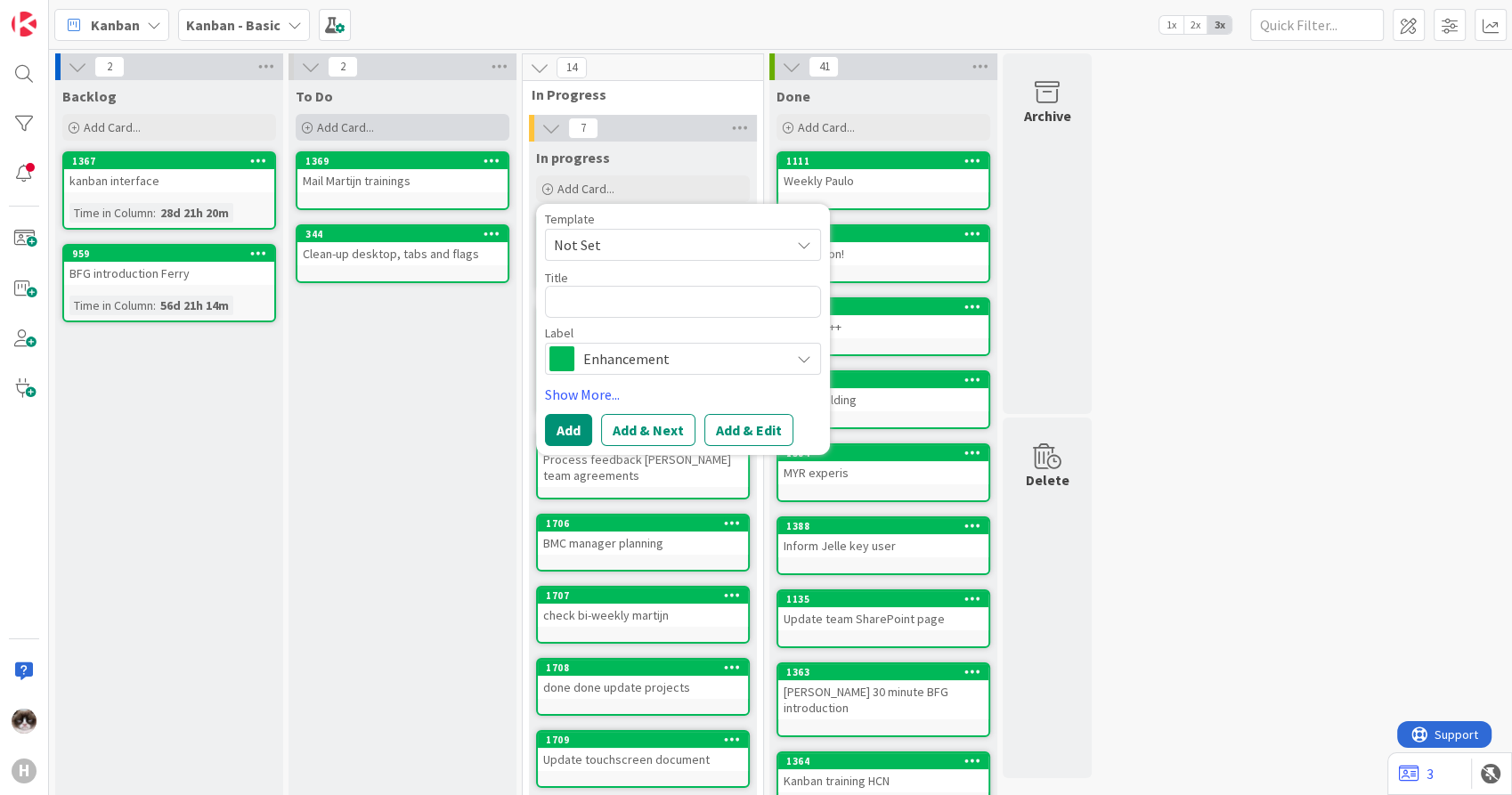
click at [374, 137] on div "Add Card..." at bounding box center [402, 127] width 214 height 27
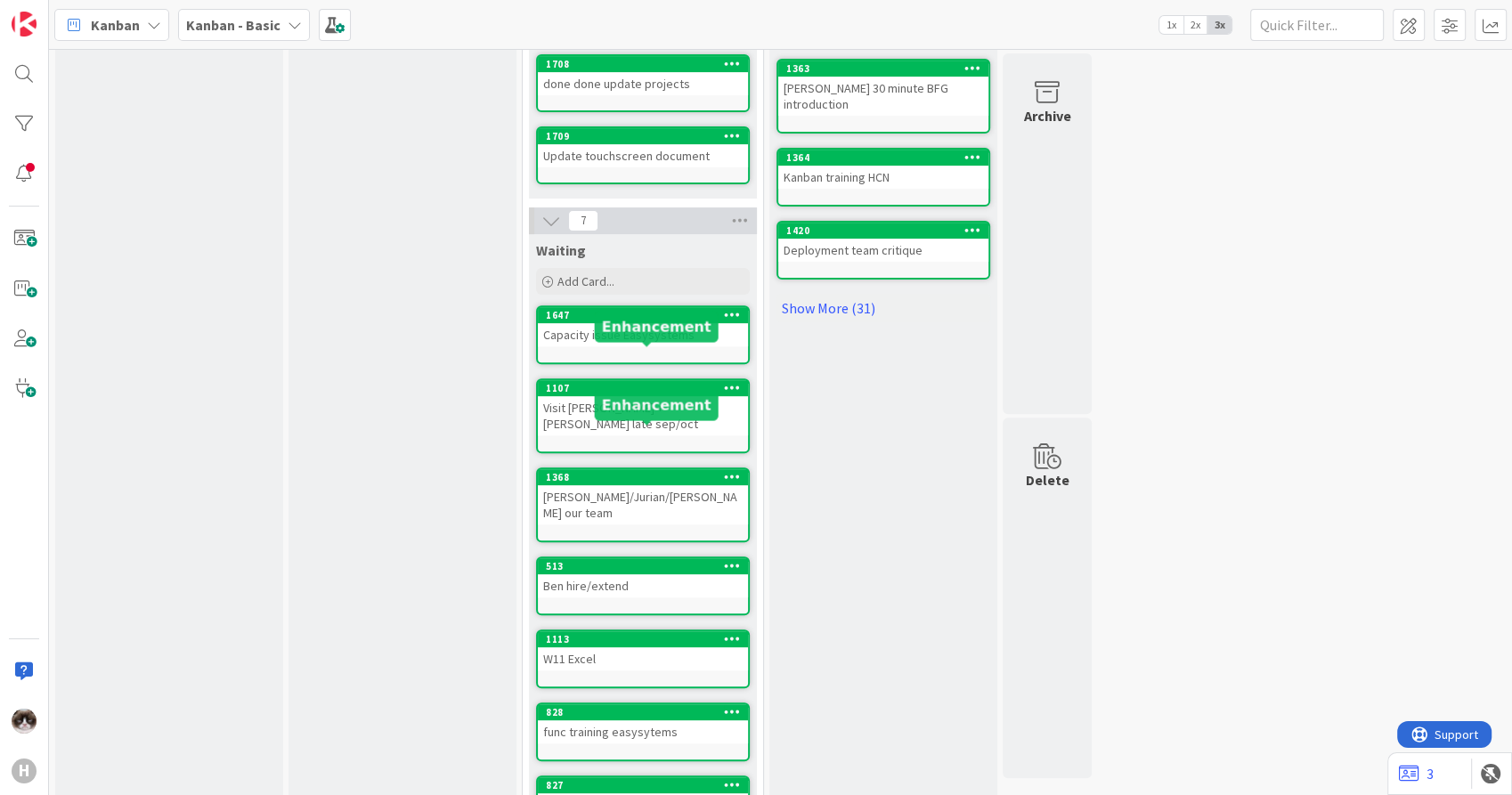
scroll to position [607, 0]
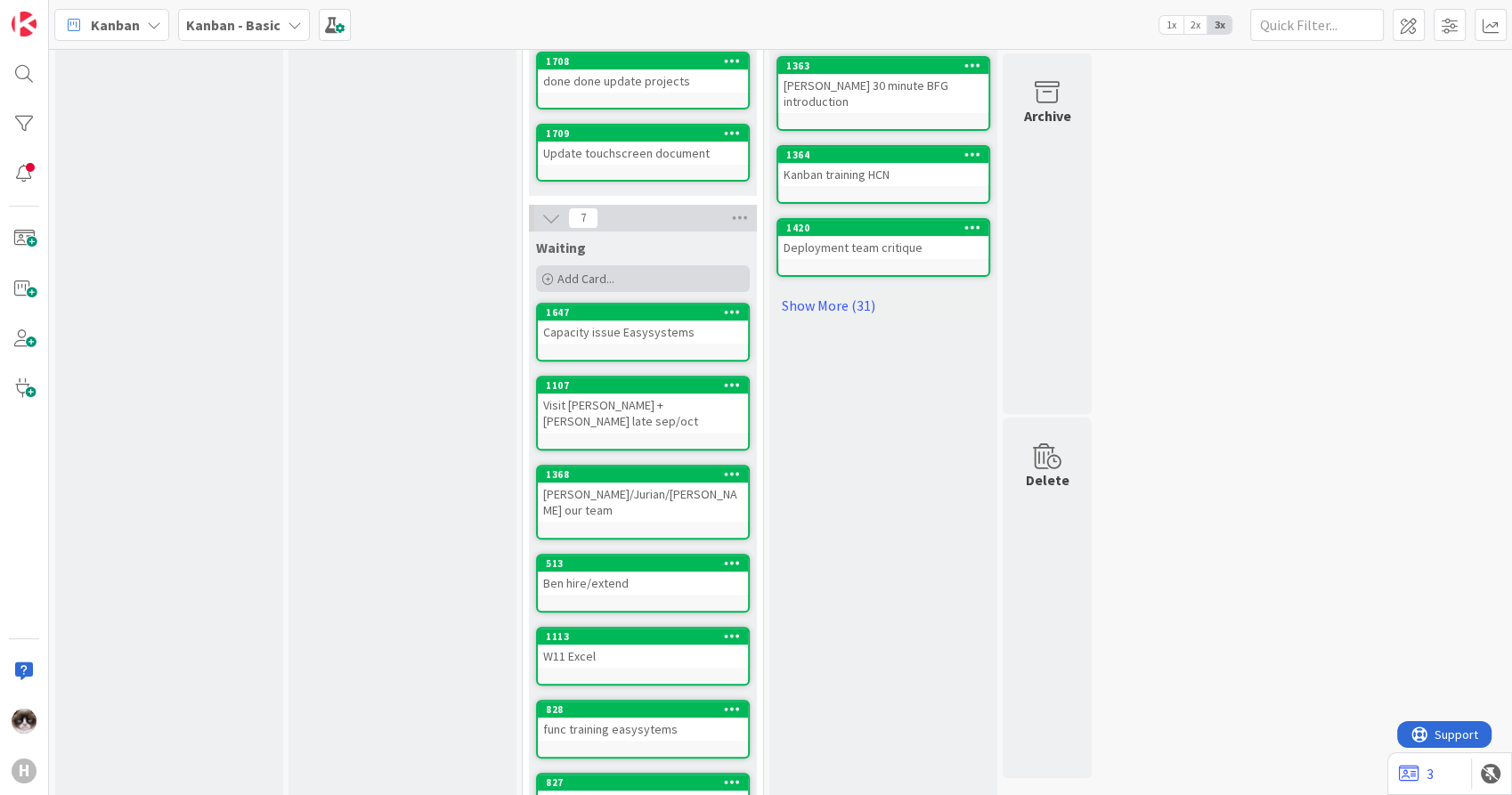
click at [586, 265] on div "Add Card..." at bounding box center [642, 278] width 214 height 27
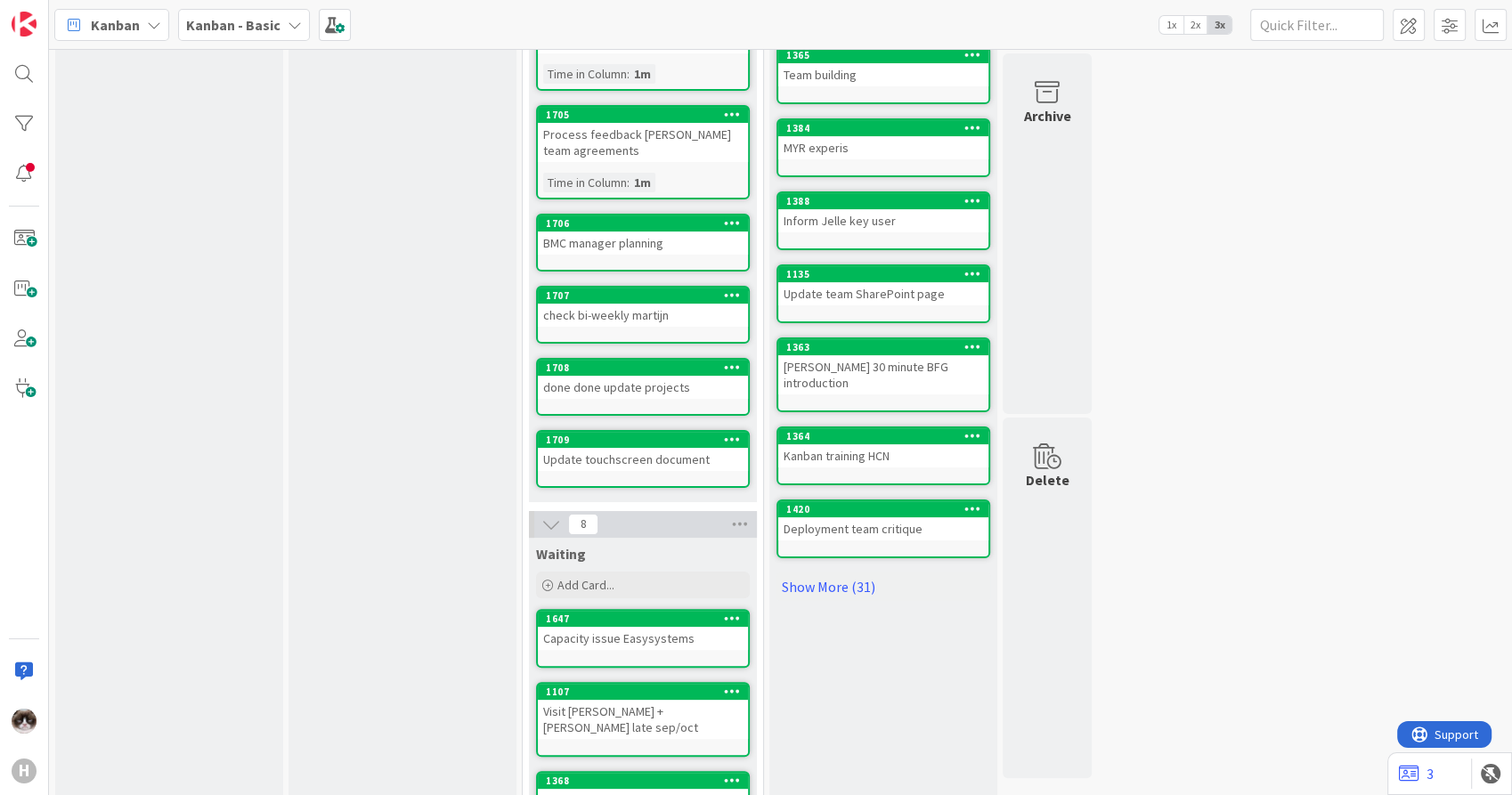
scroll to position [0, 0]
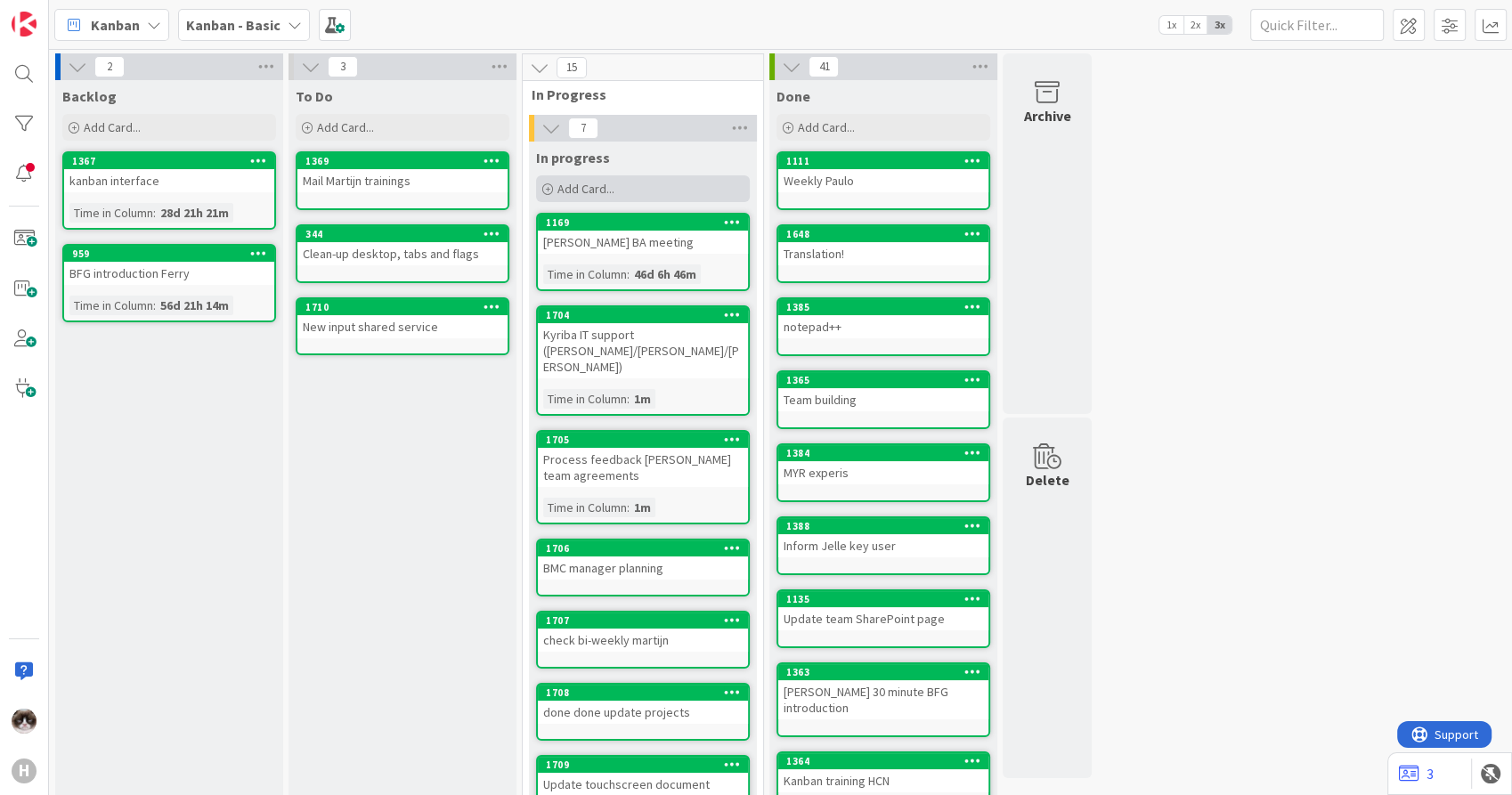
click at [618, 200] on div "Add Card..." at bounding box center [642, 188] width 214 height 27
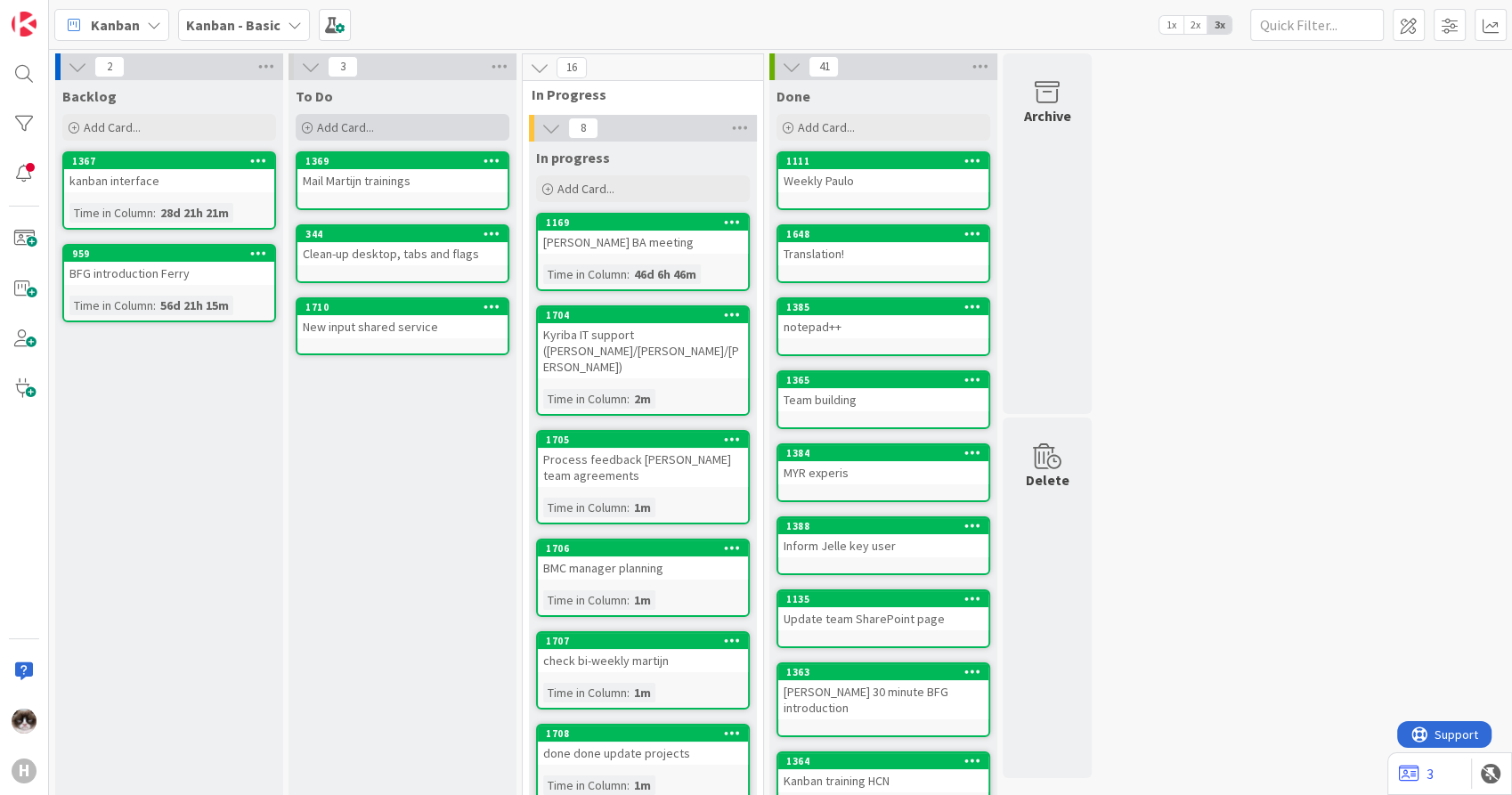
click at [371, 131] on span "Add Card..." at bounding box center [345, 128] width 57 height 16
click at [407, 133] on div "Add Card..." at bounding box center [402, 127] width 214 height 27
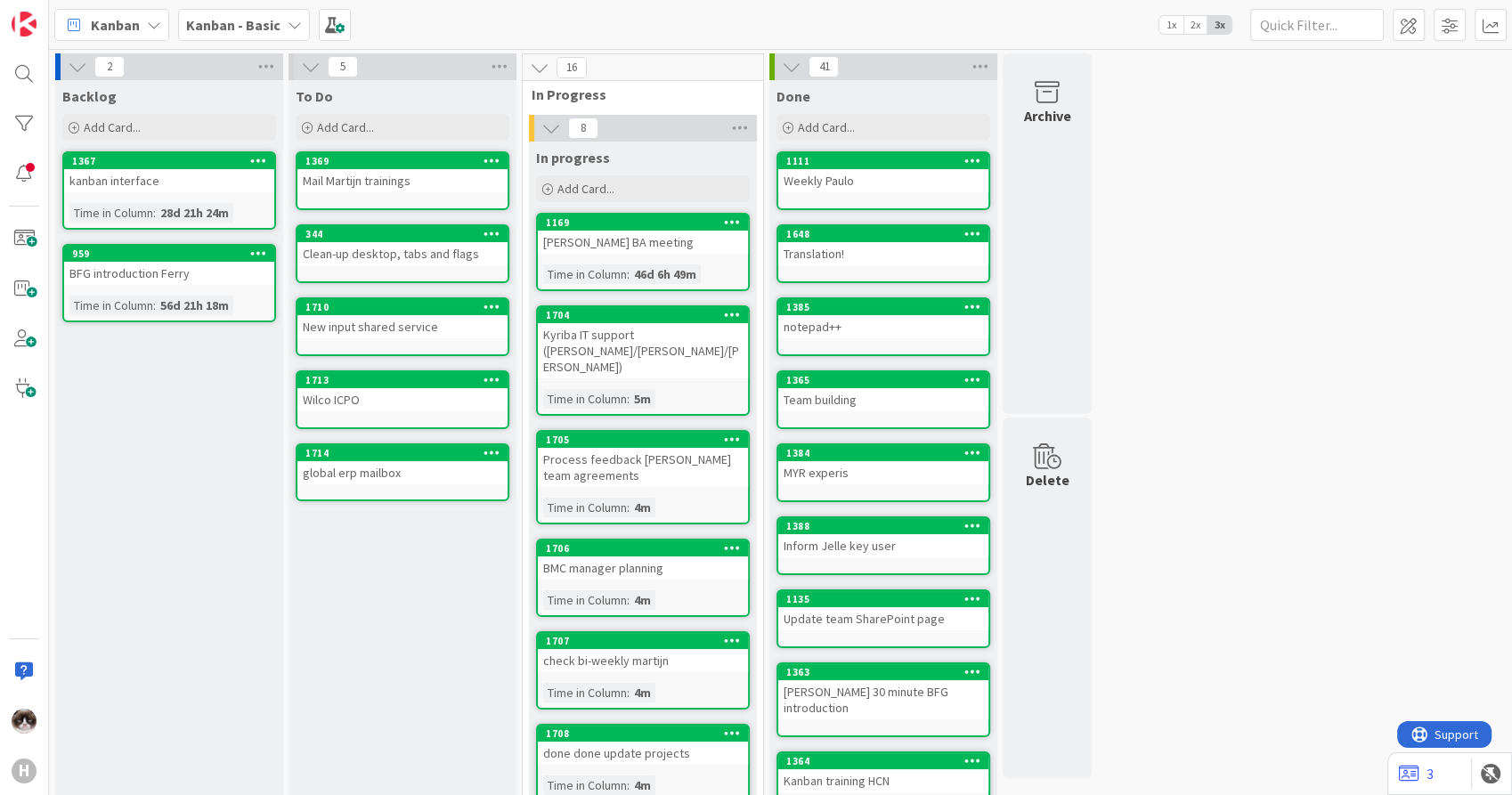
click at [741, 217] on div at bounding box center [732, 222] width 32 height 13
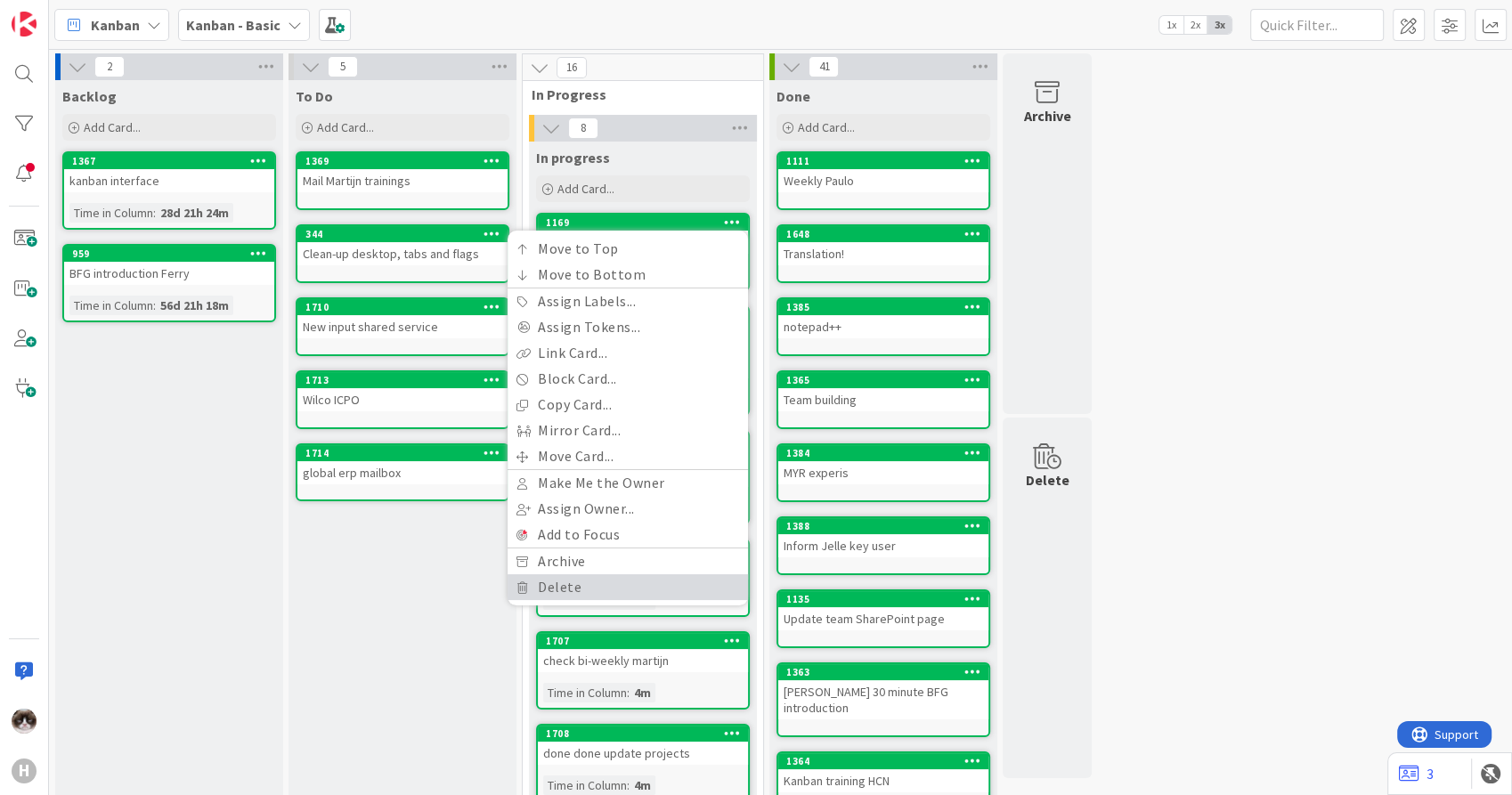
click at [550, 591] on link "Delete" at bounding box center [628, 588] width 240 height 26
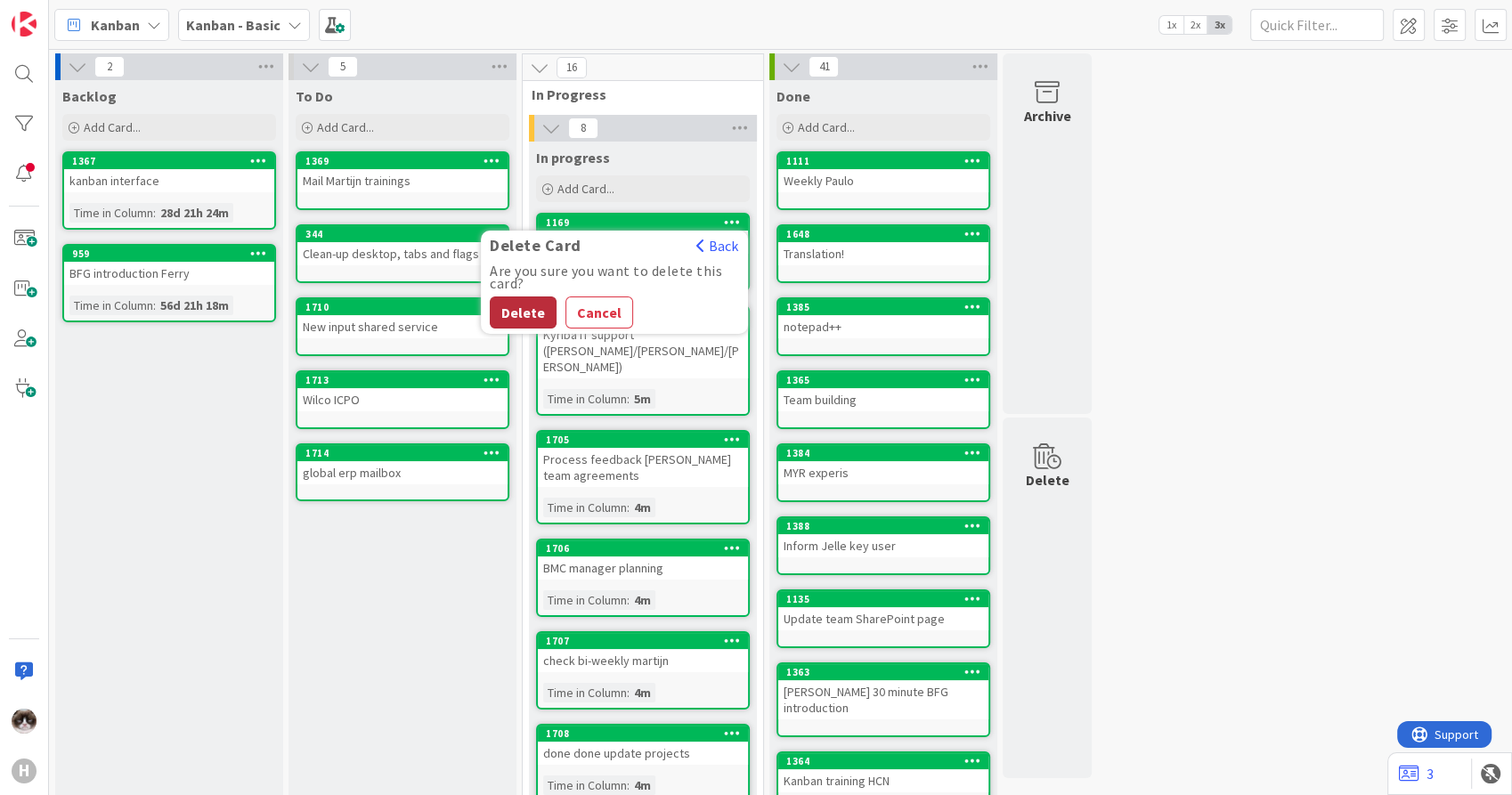
click at [528, 306] on button "Delete" at bounding box center [523, 313] width 67 height 32
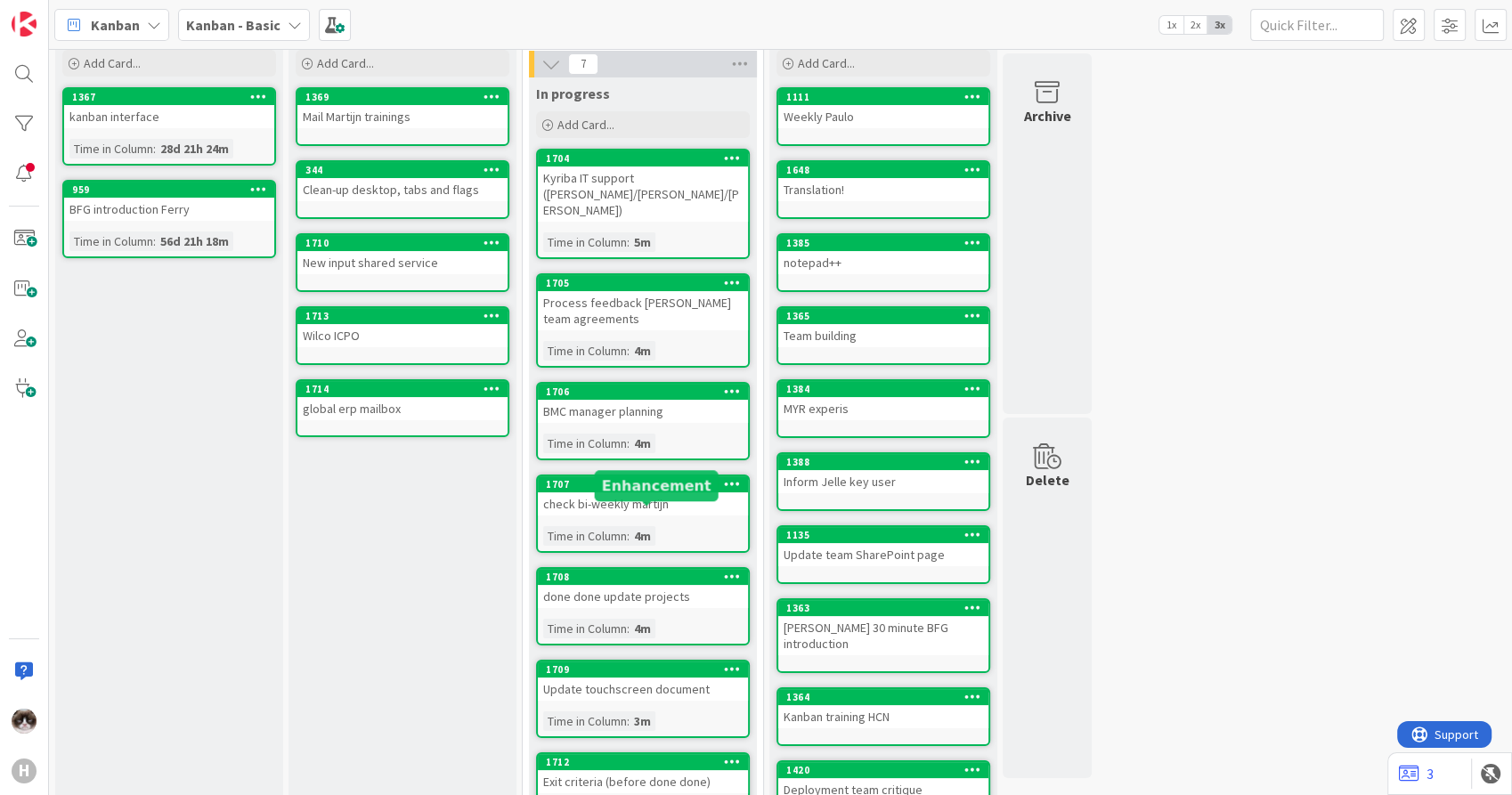
scroll to position [99, 0]
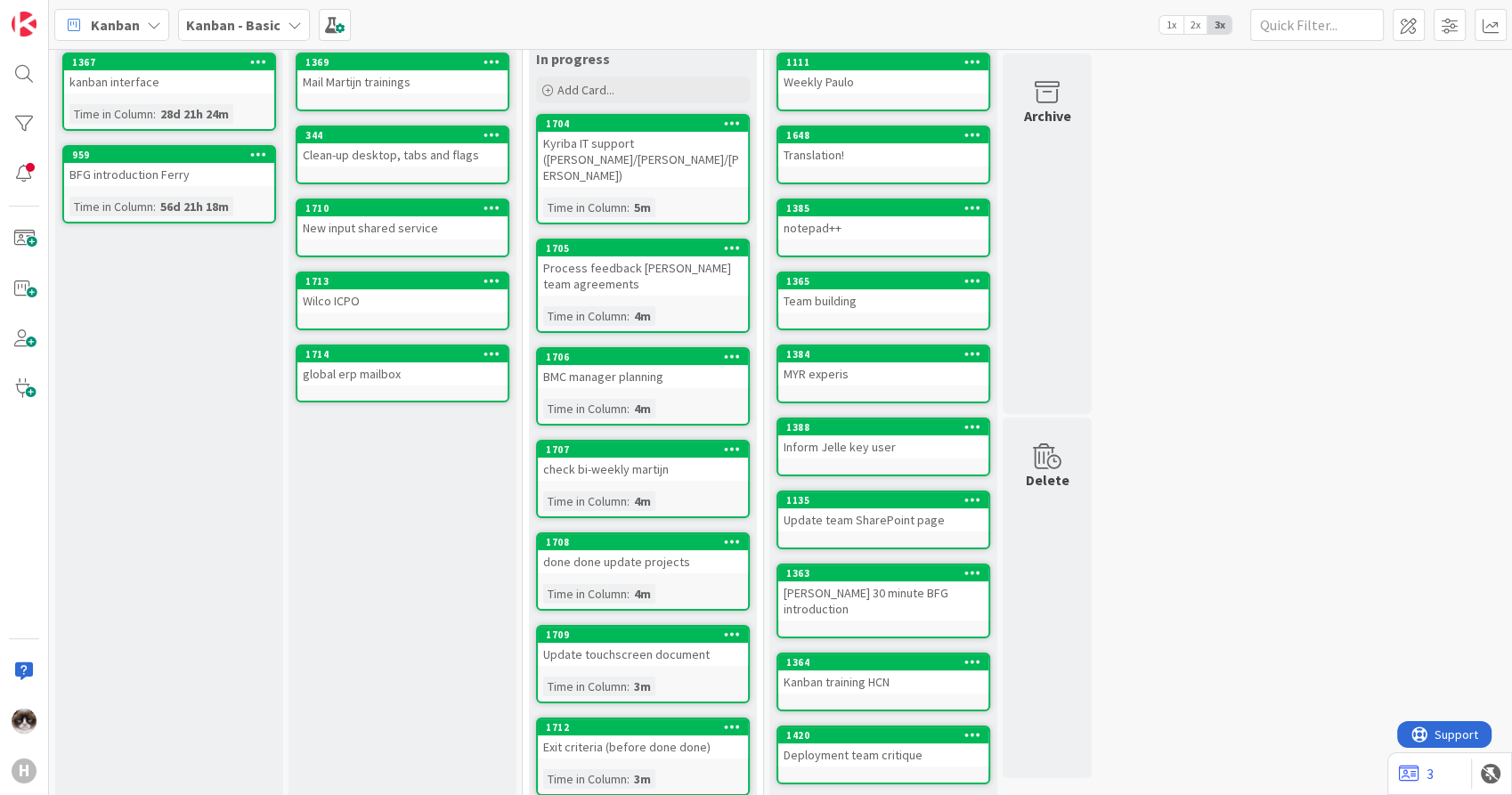
click at [628, 457] on div "check bi-weekly martijn" at bounding box center [642, 468] width 210 height 23
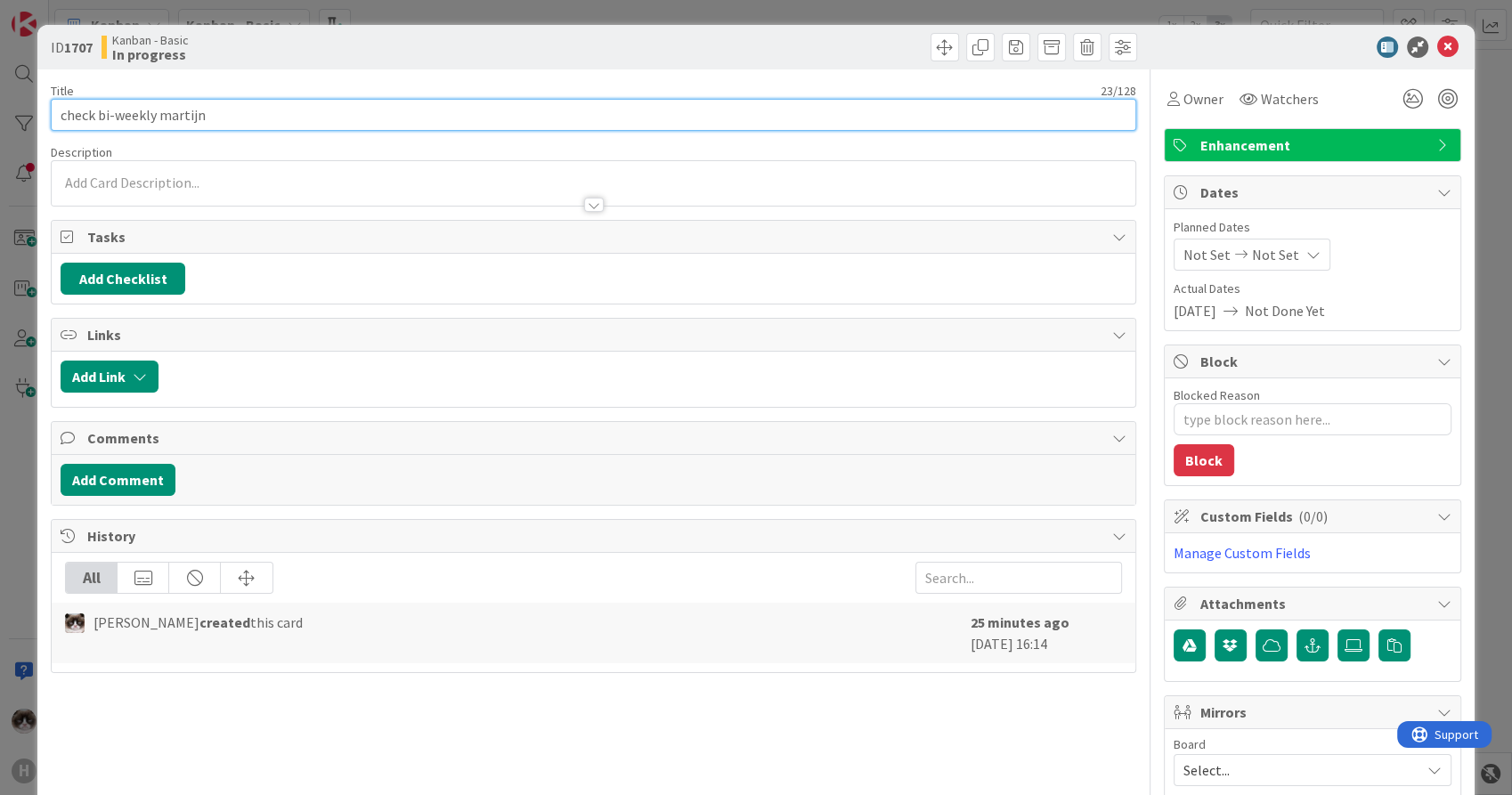
click at [94, 114] on input "check bi-weekly martijn" at bounding box center [593, 115] width 1085 height 32
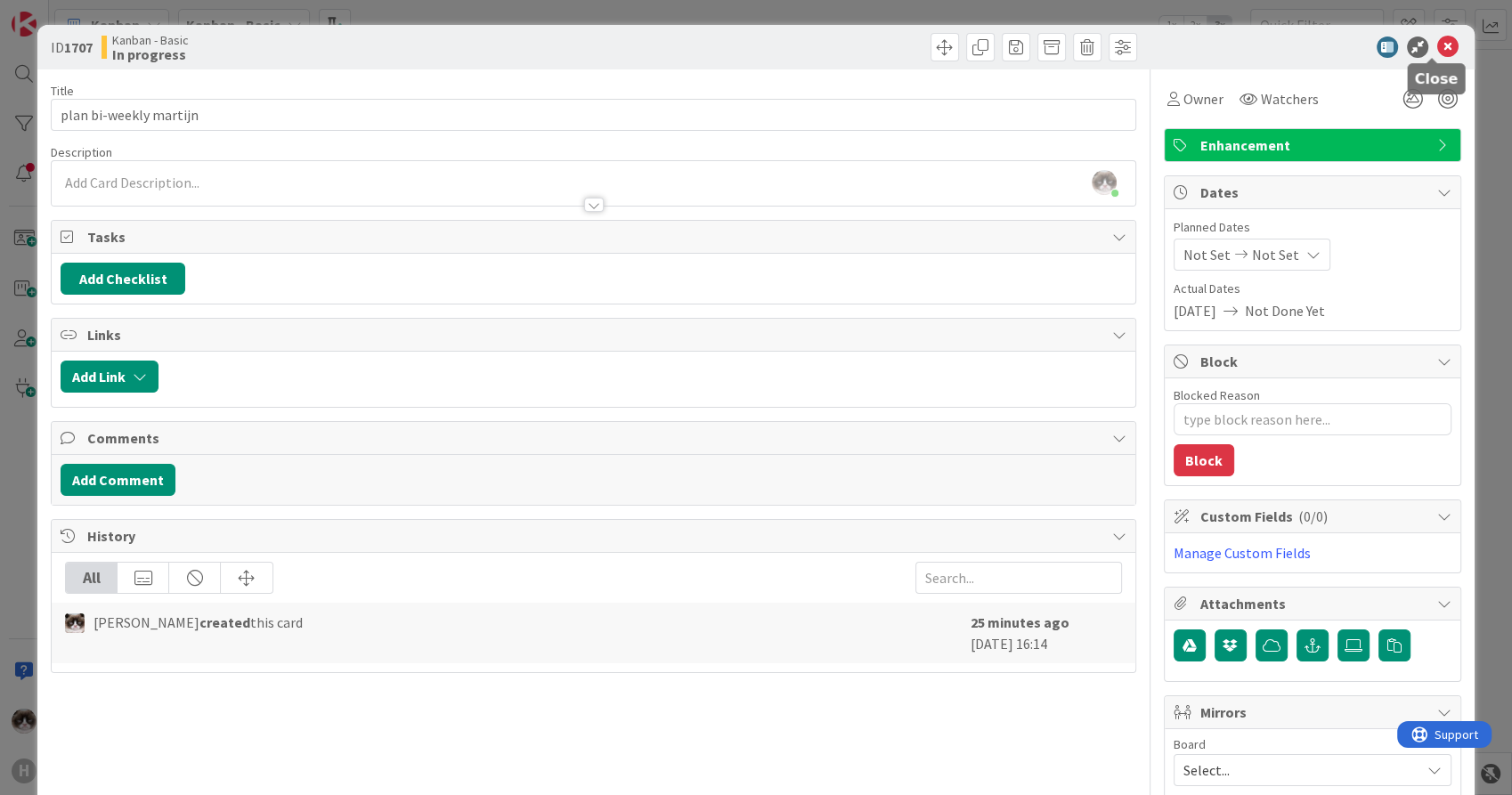
click at [1437, 47] on icon at bounding box center [1447, 47] width 21 height 21
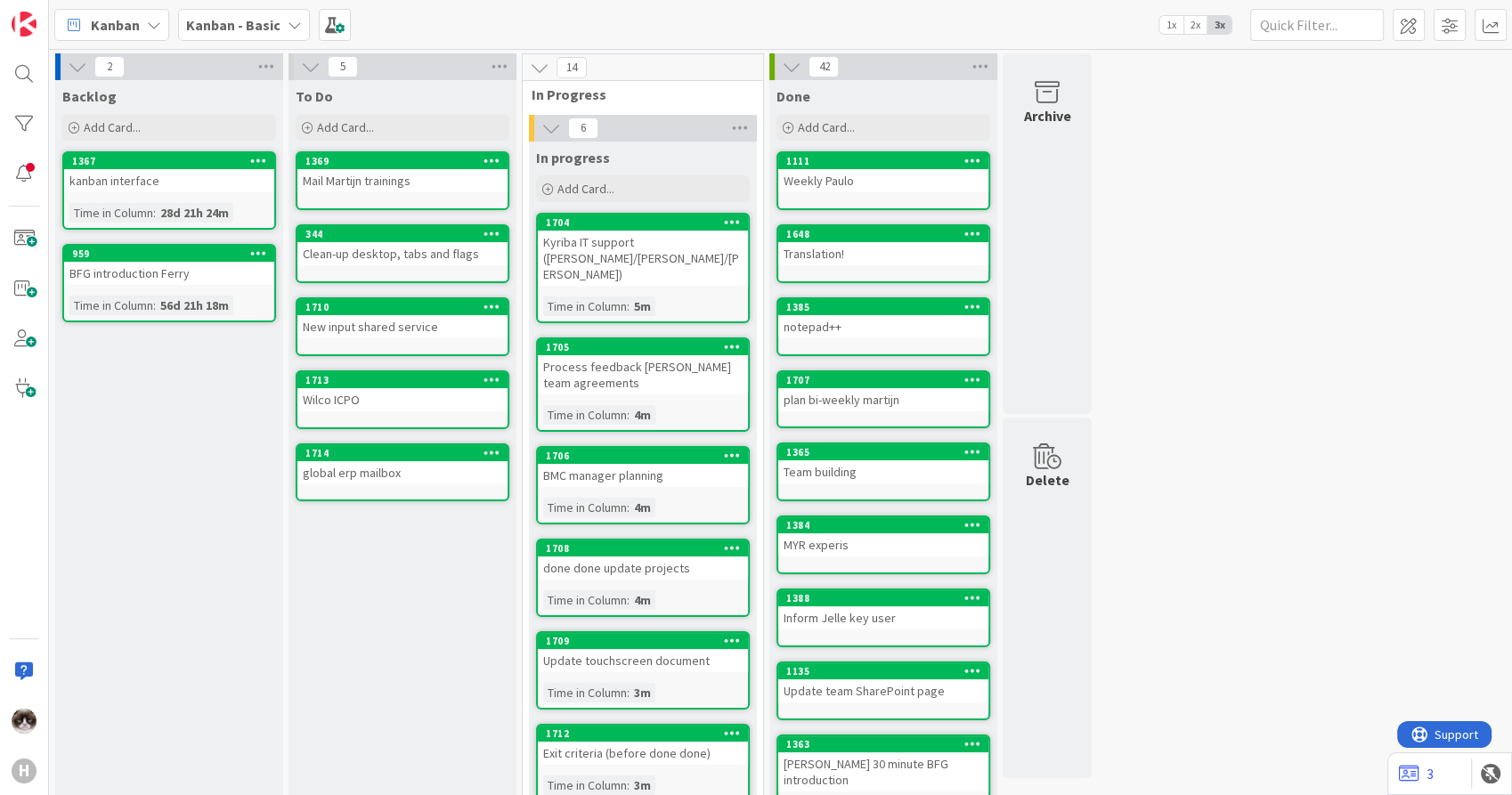
click at [241, 22] on b "Kanban - Basic" at bounding box center [233, 25] width 95 height 18
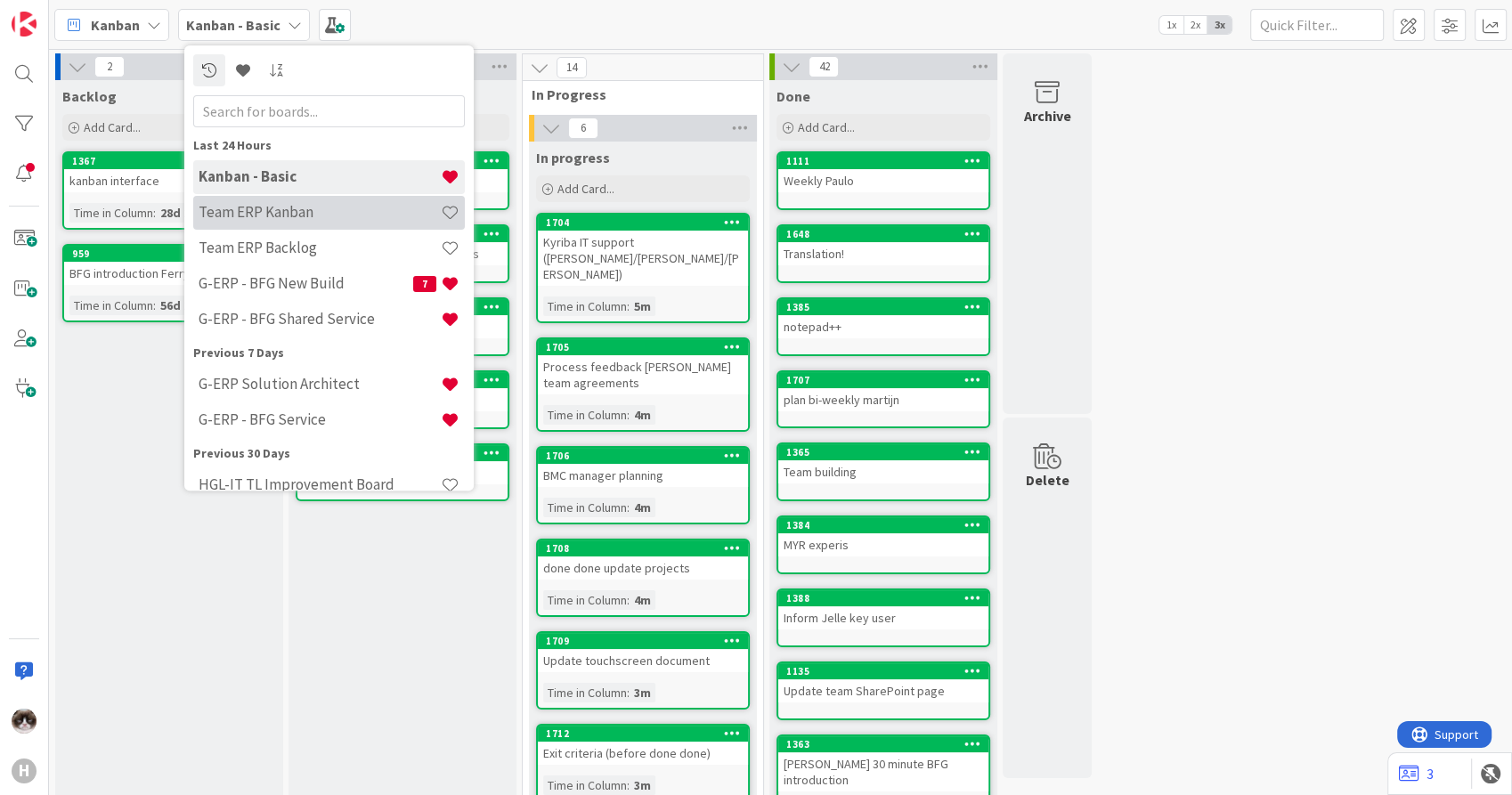
click at [298, 204] on h4 "Team ERP Kanban" at bounding box center [319, 213] width 242 height 18
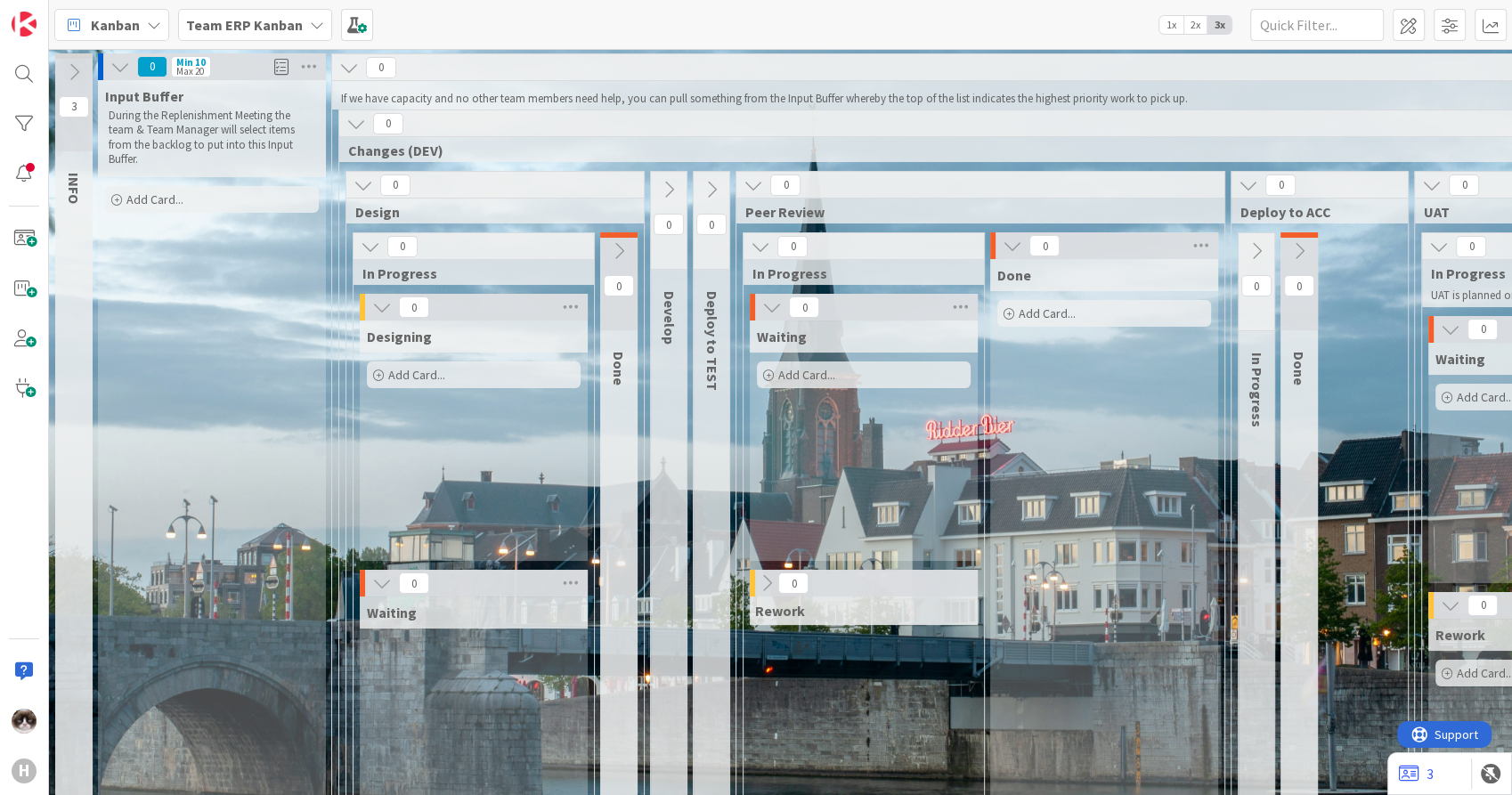
click at [223, 29] on b "Team ERP Kanban" at bounding box center [244, 25] width 117 height 18
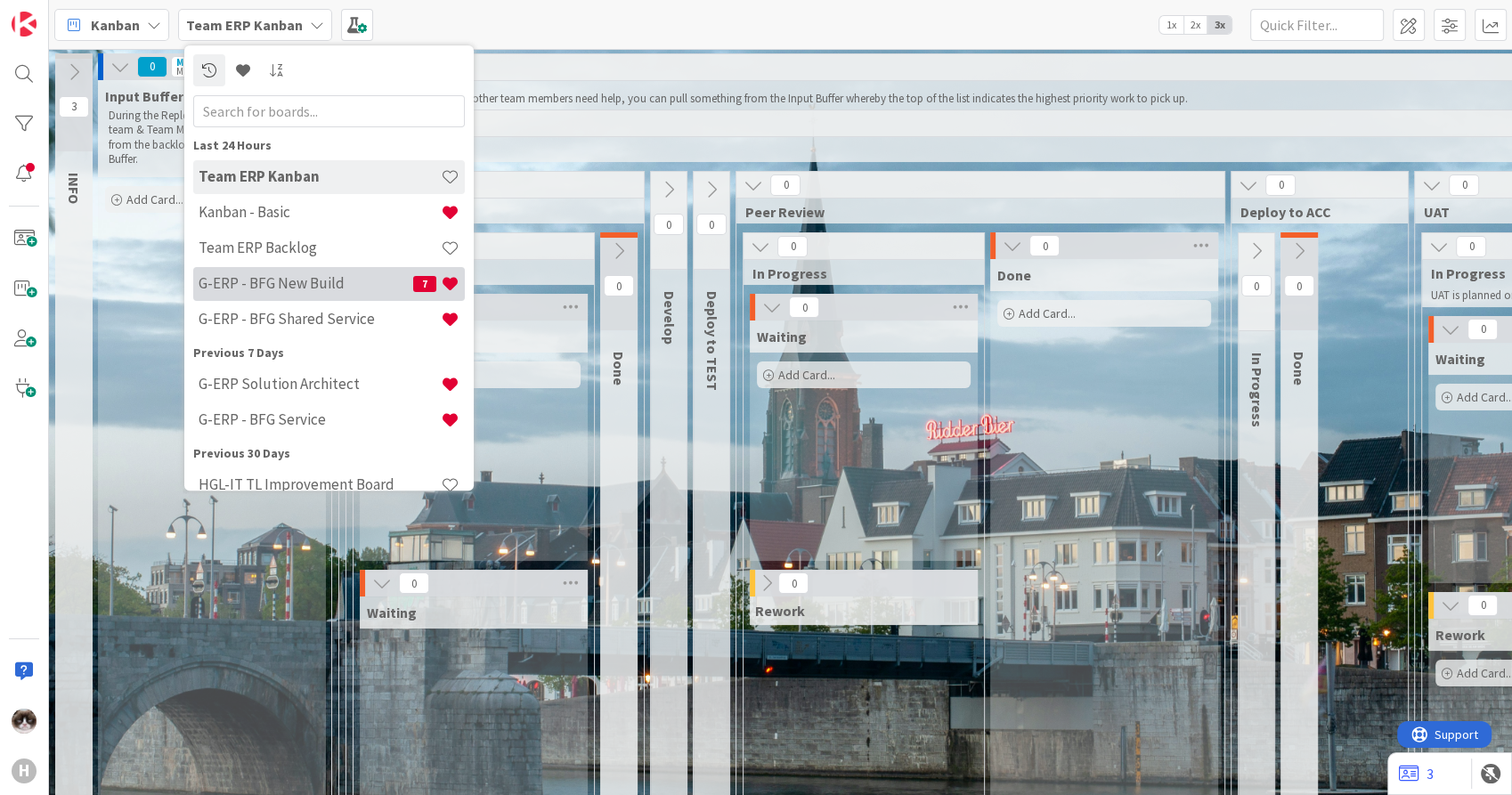
click at [356, 285] on h4 "G-ERP - BFG New Build" at bounding box center [305, 284] width 214 height 18
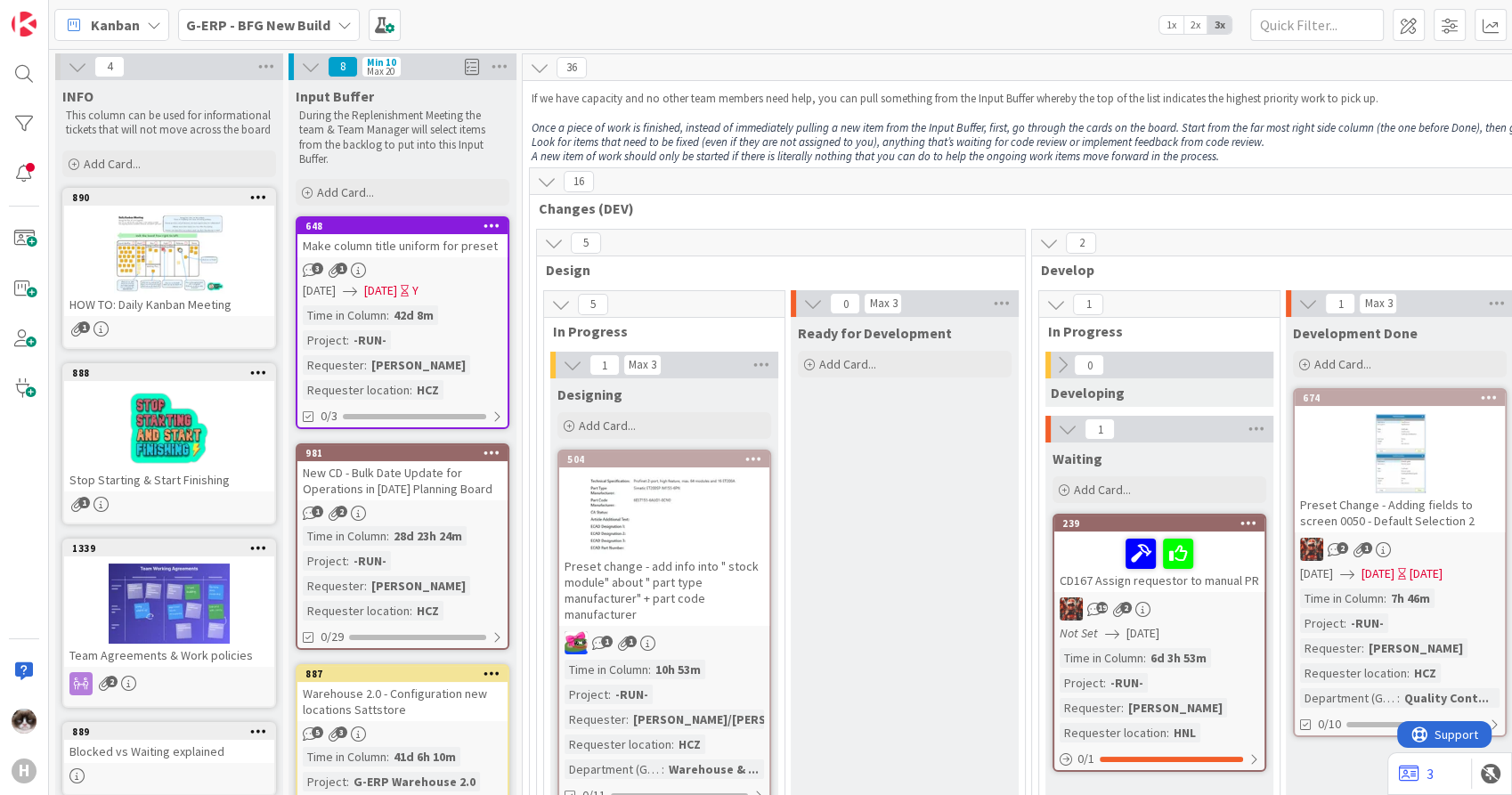
click at [18, 70] on div at bounding box center [24, 74] width 36 height 36
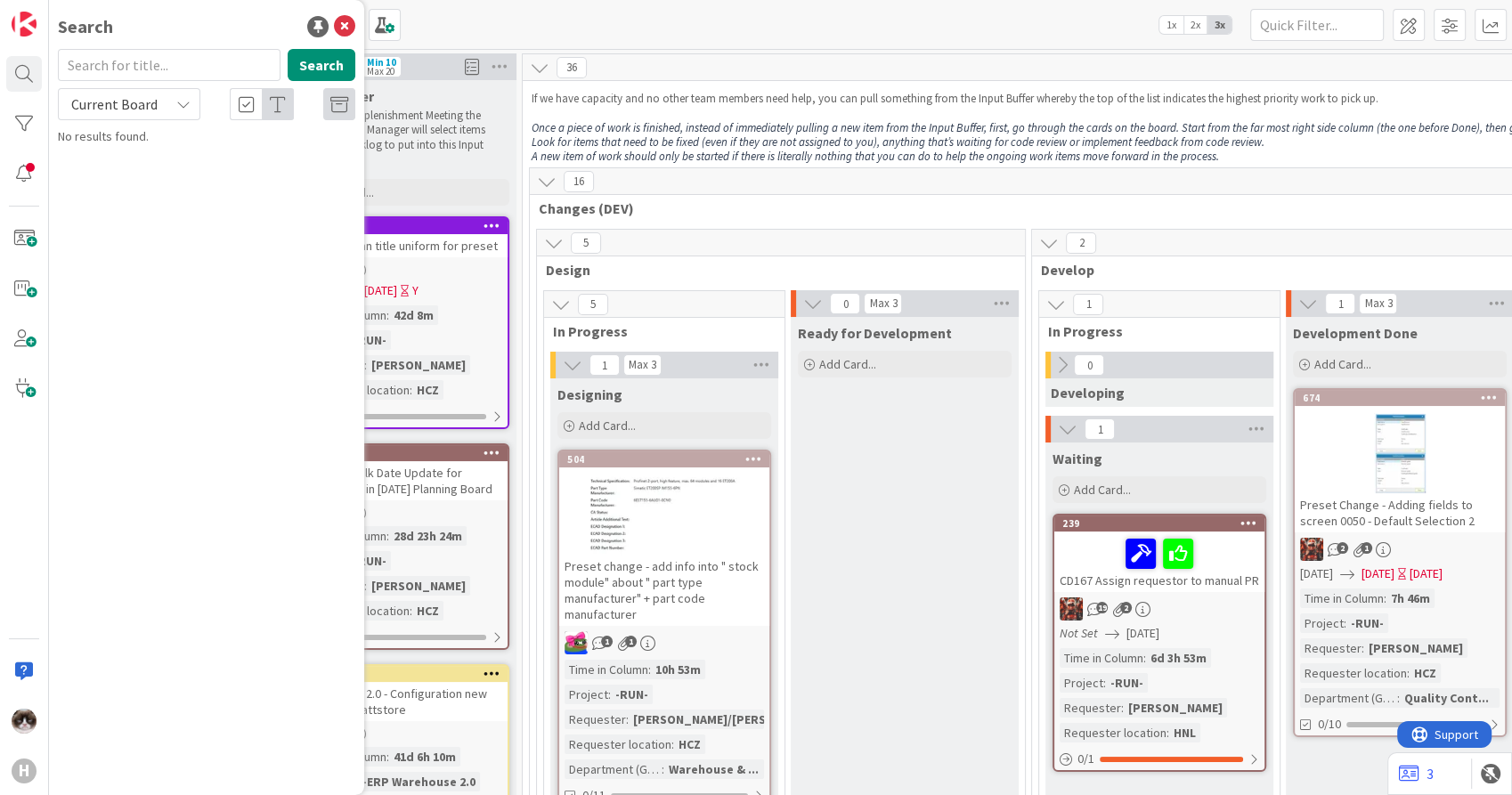
click at [166, 98] on div "Current Board" at bounding box center [128, 104] width 142 height 32
click at [130, 181] on span "All Boards" at bounding box center [160, 177] width 185 height 27
click at [149, 72] on input "text" at bounding box center [168, 65] width 222 height 32
click at [136, 77] on input "97" at bounding box center [168, 65] width 222 height 32
click at [82, 64] on input "cd_97" at bounding box center [168, 65] width 222 height 32
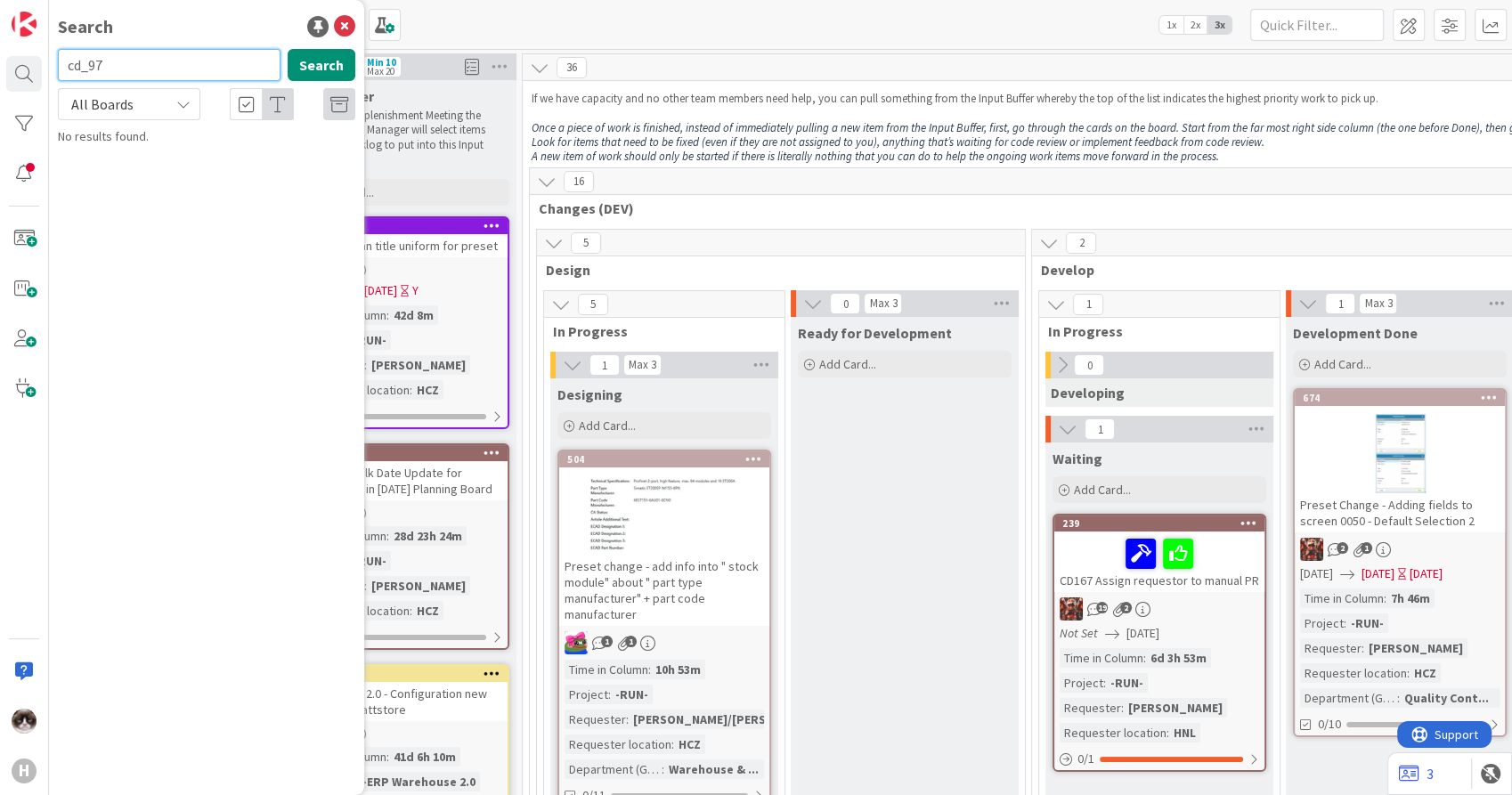
click at [89, 69] on input "cd_97" at bounding box center [168, 65] width 222 height 32
drag, startPoint x: 172, startPoint y: 63, endPoint x: 68, endPoint y: 60, distance: 104.0
click at [68, 60] on input "cd_097" at bounding box center [168, 65] width 222 height 32
click at [340, 17] on icon at bounding box center [344, 26] width 21 height 21
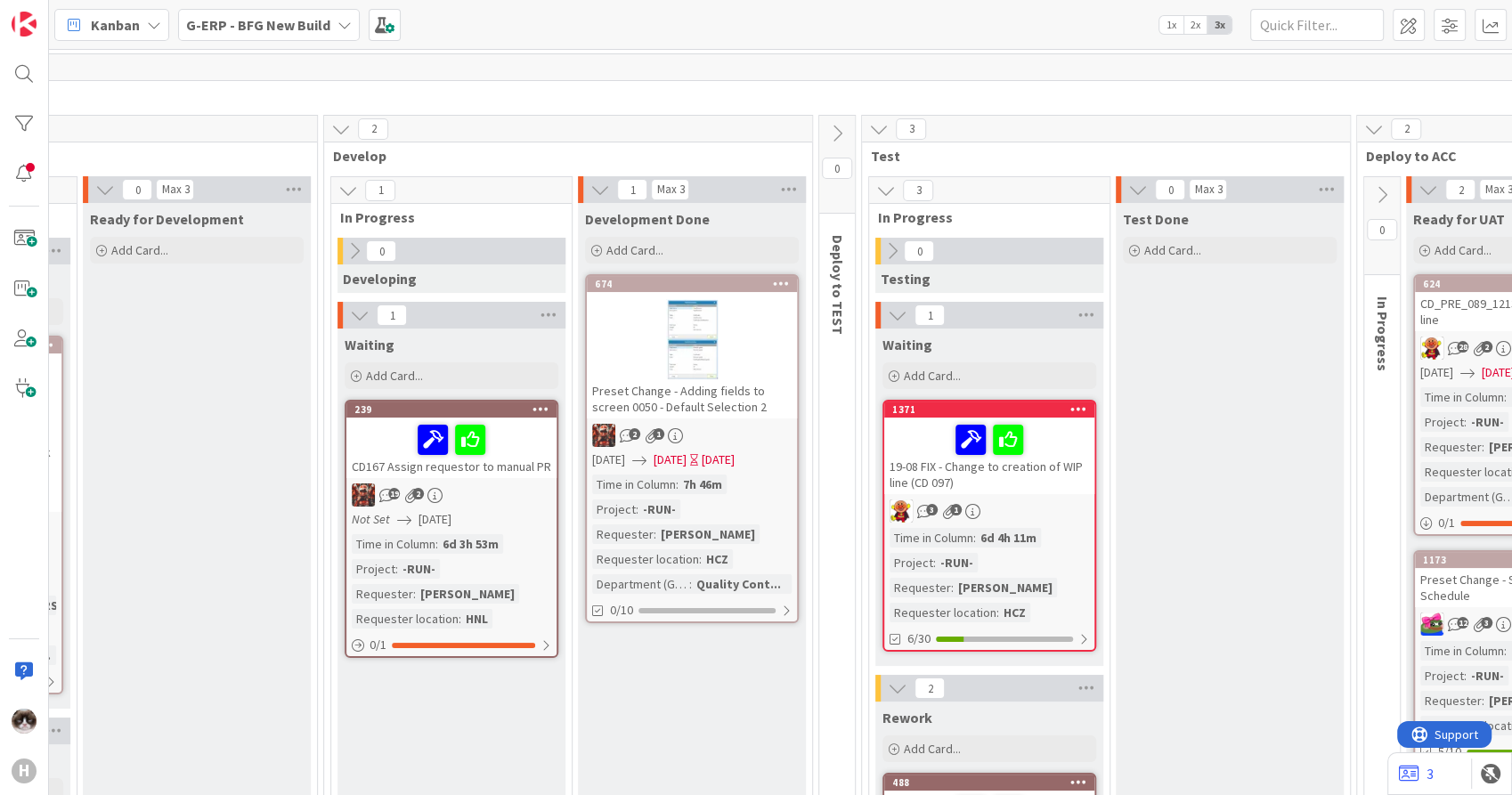
scroll to position [396, 708]
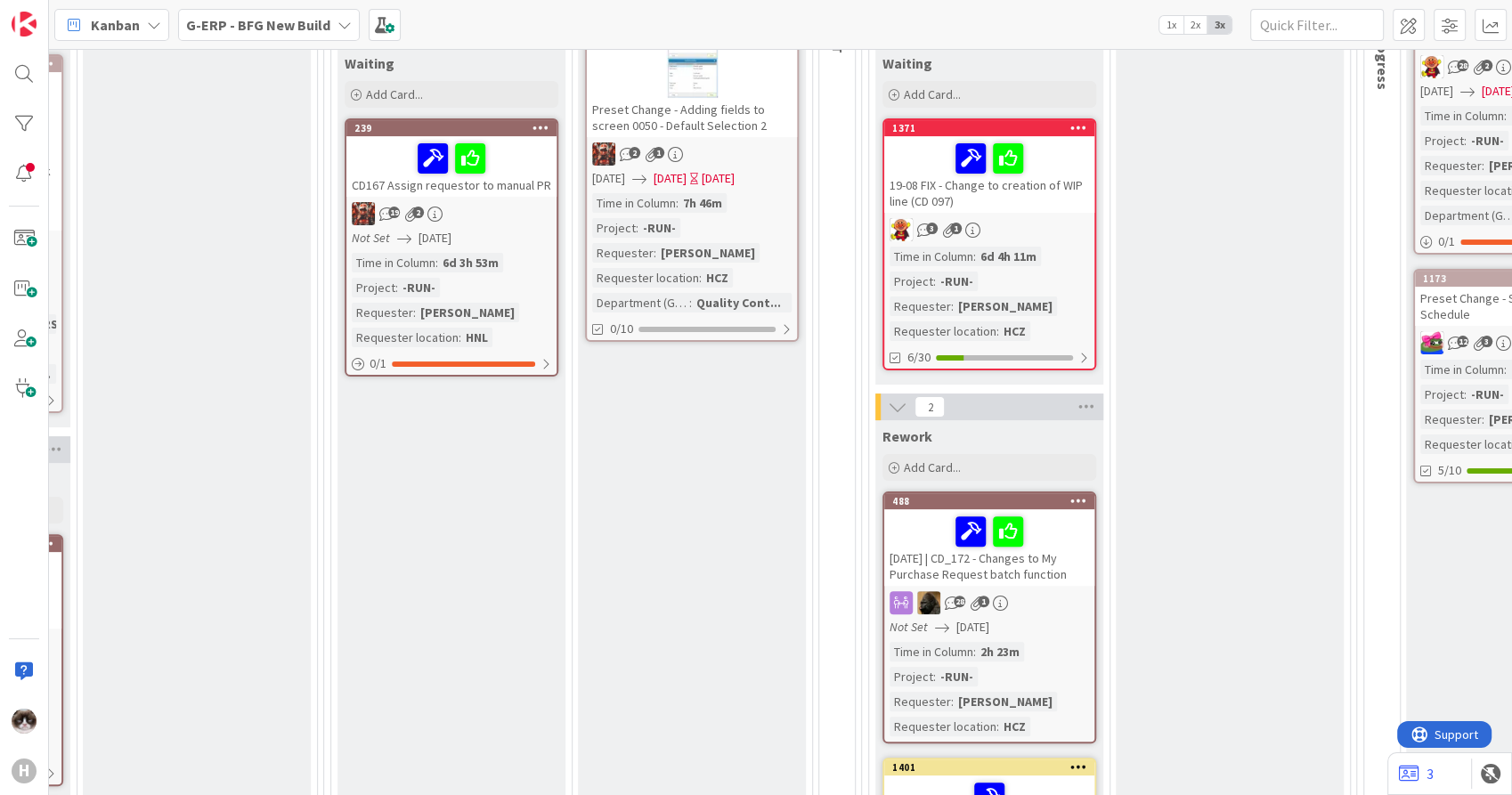
click at [1043, 222] on div "3 1" at bounding box center [989, 229] width 210 height 23
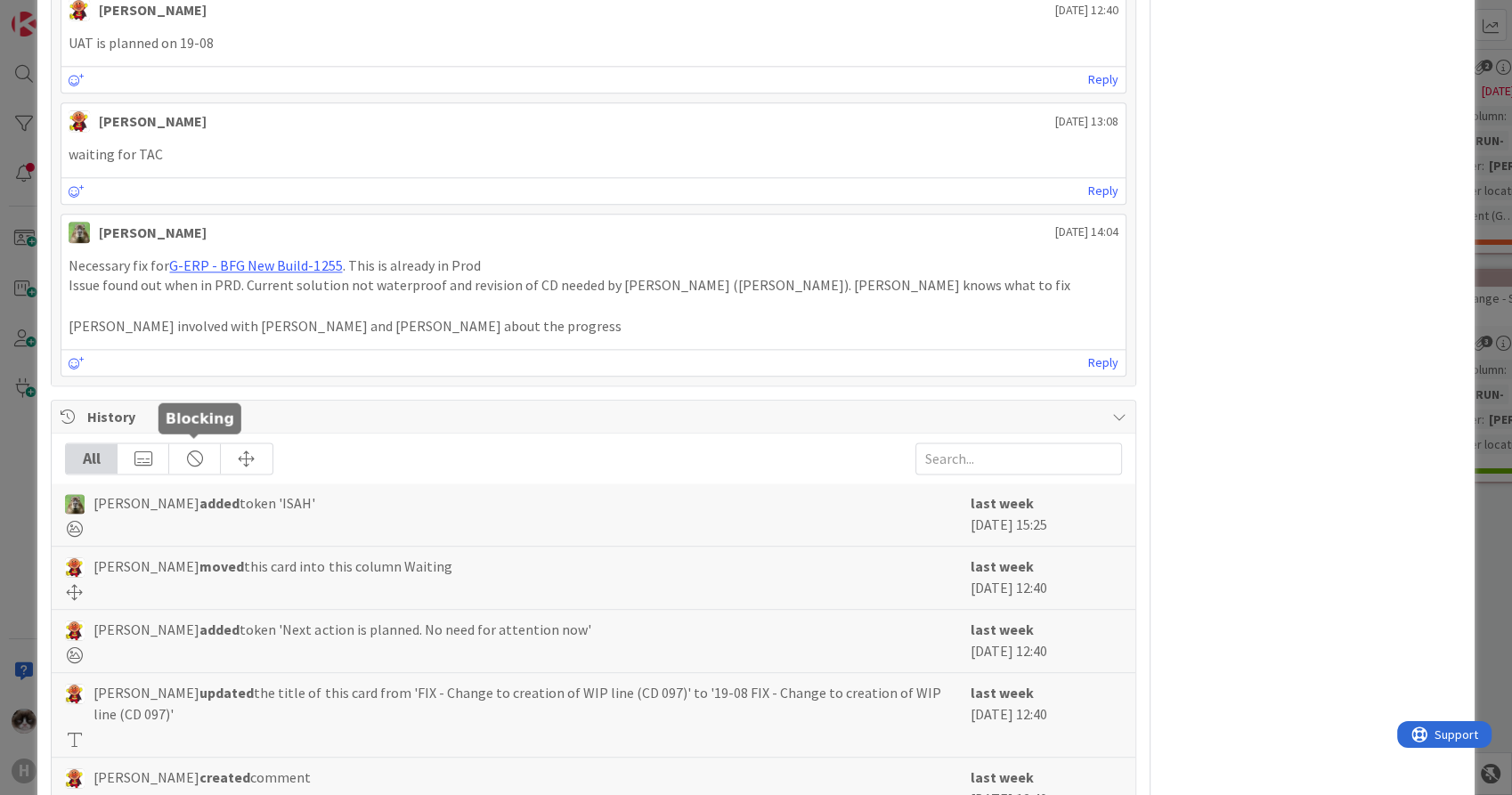
scroll to position [2337, 0]
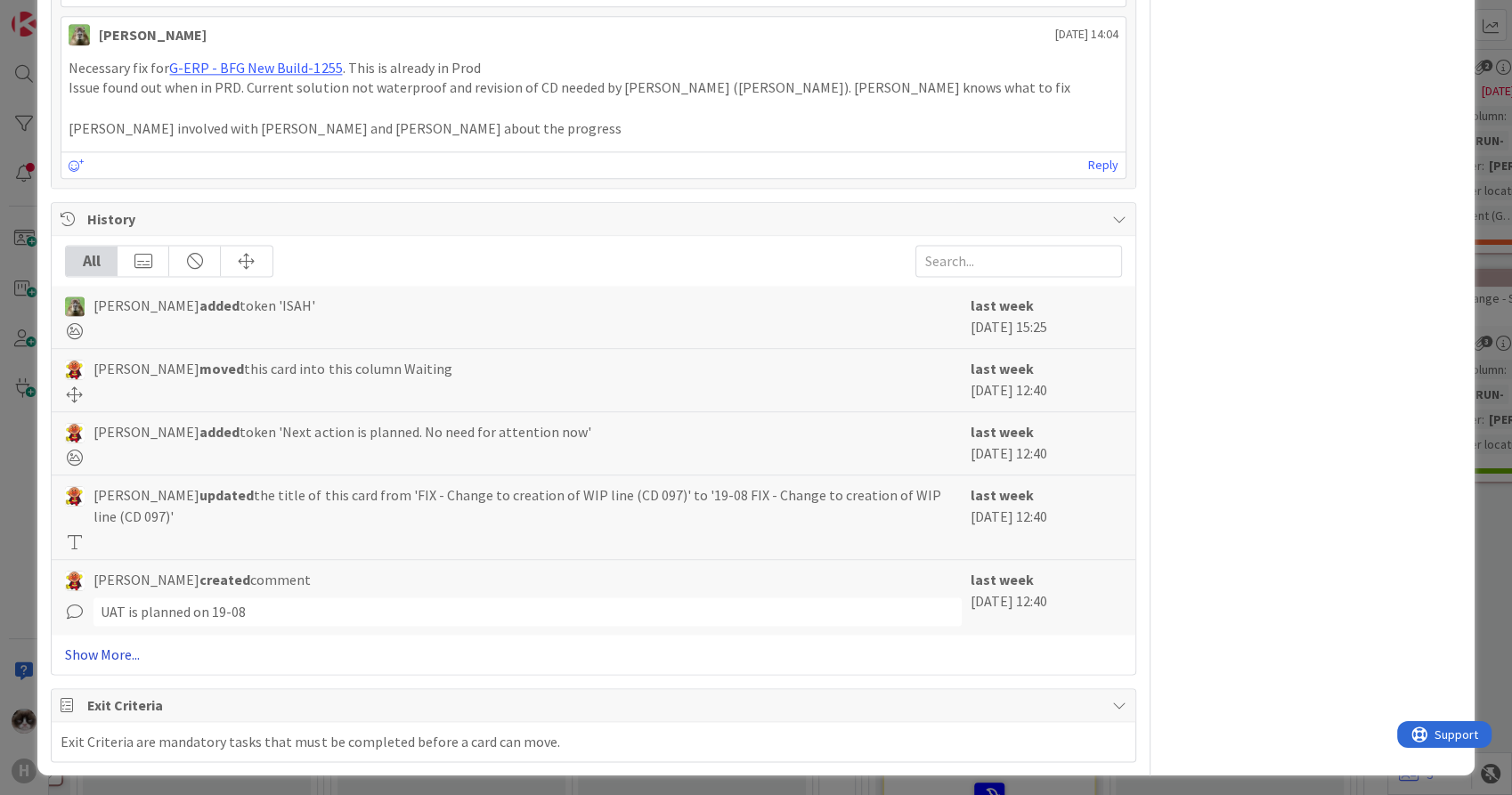
click at [122, 649] on link "Show More..." at bounding box center [593, 654] width 1056 height 21
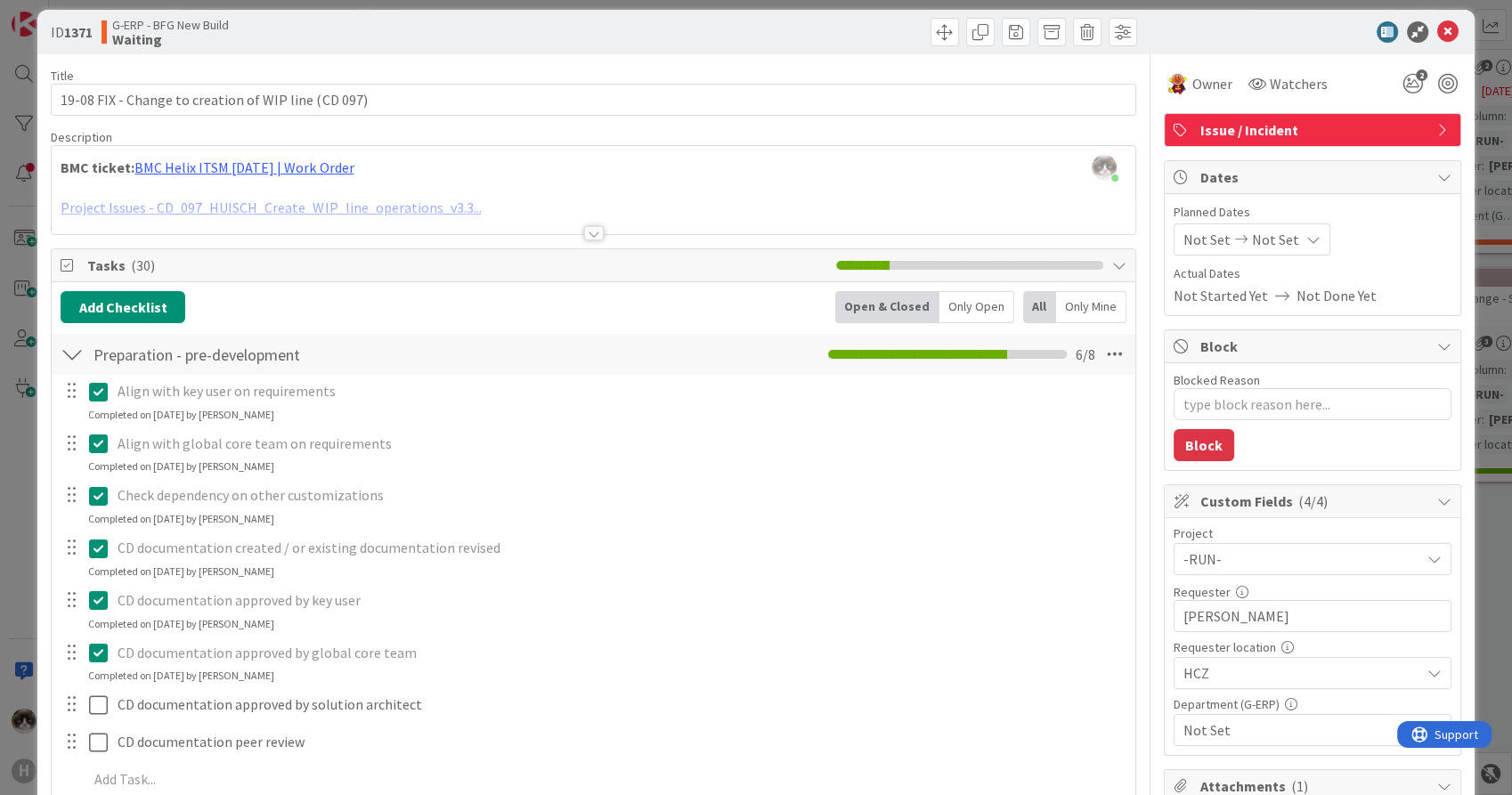
scroll to position [0, 0]
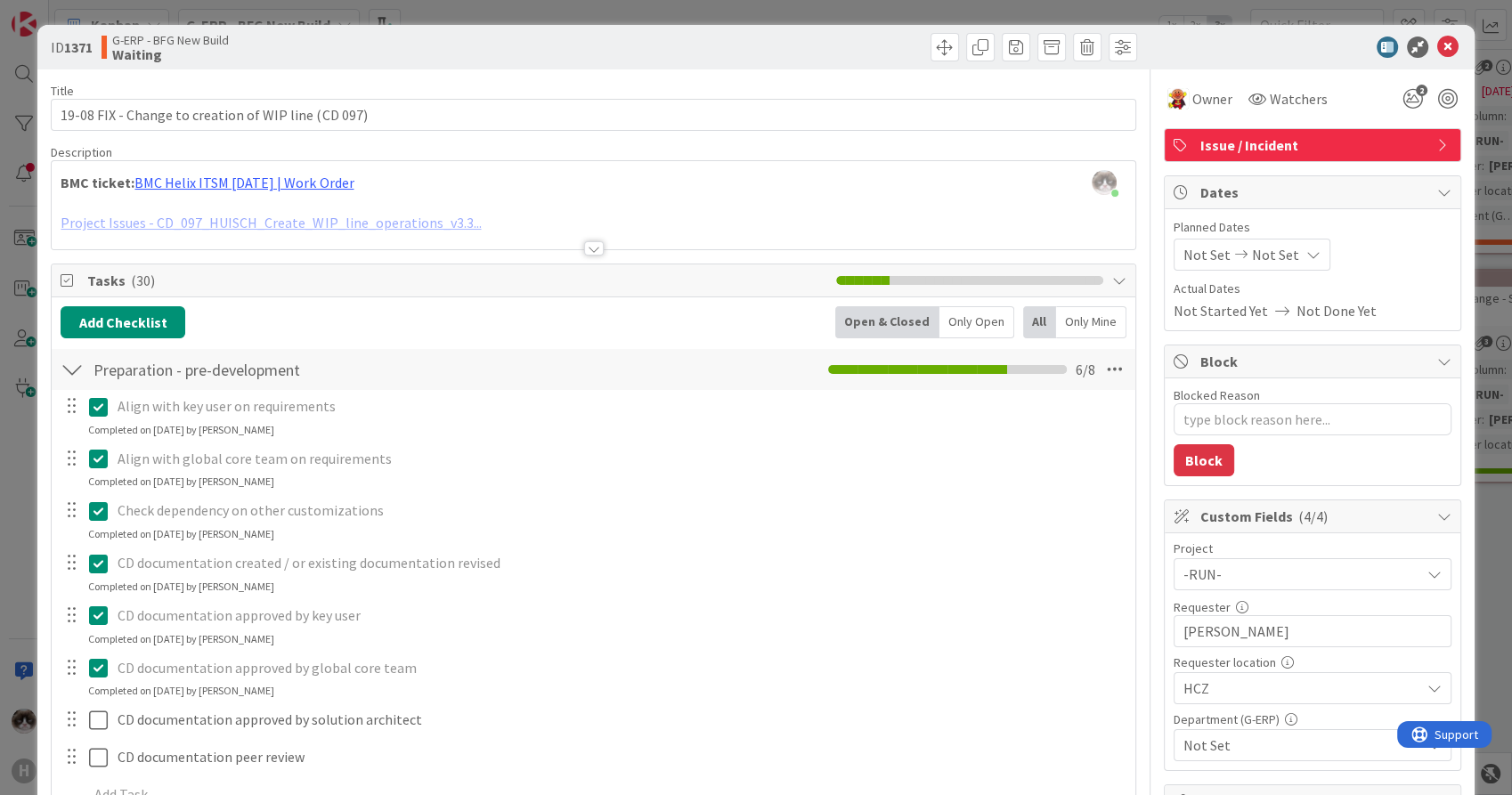
click at [587, 249] on div at bounding box center [594, 248] width 20 height 14
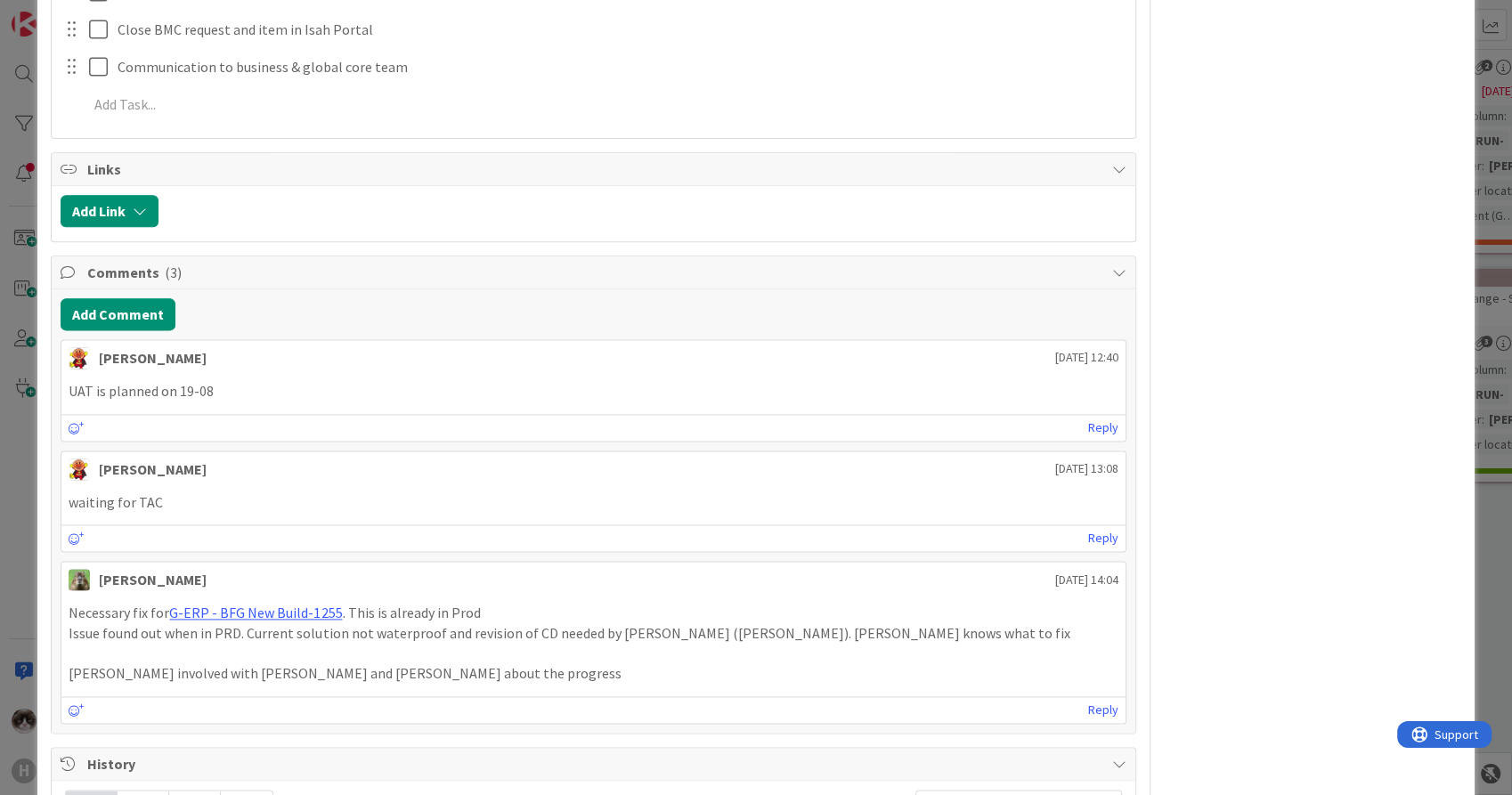
scroll to position [2275, 0]
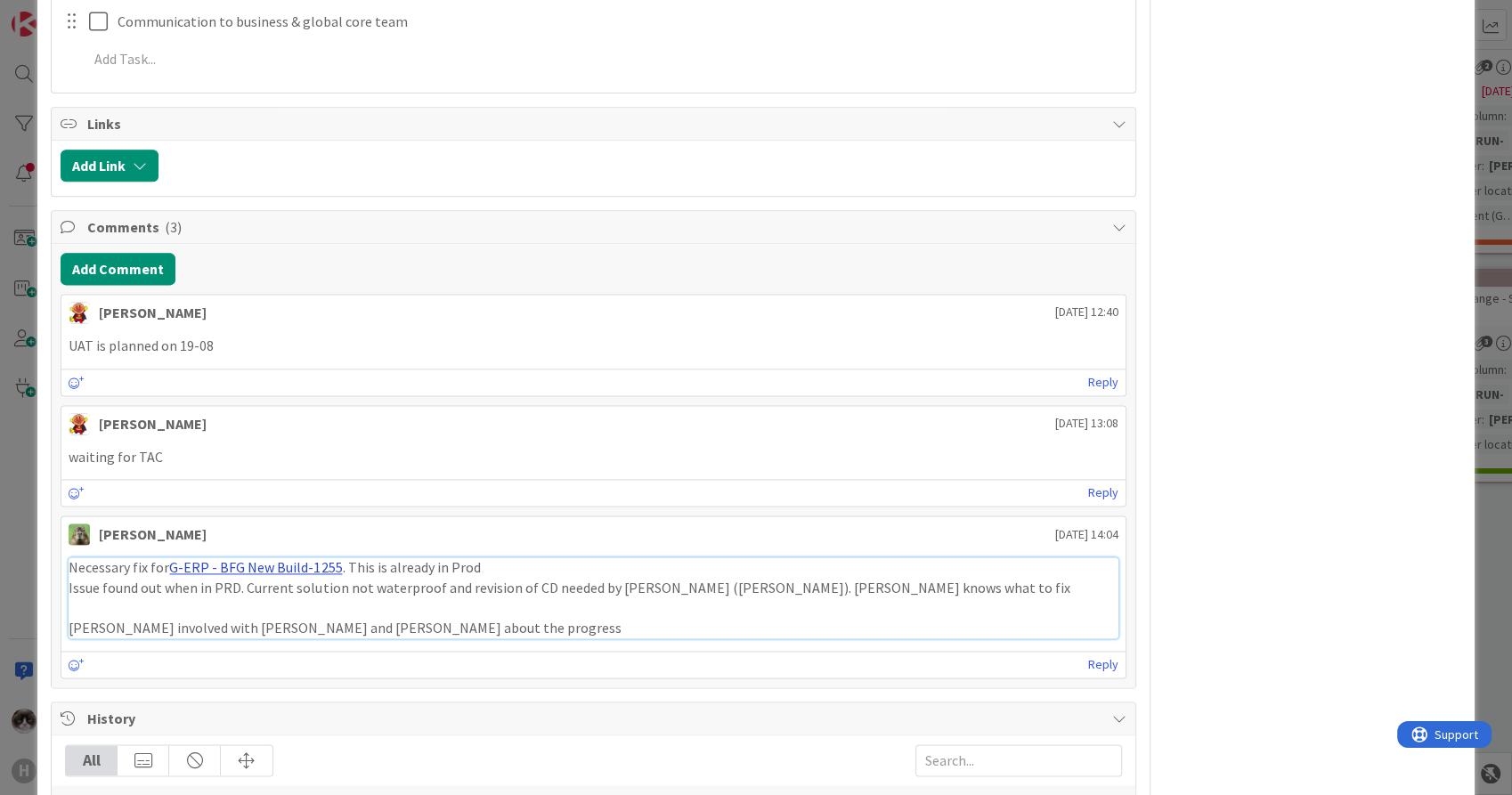
click at [279, 558] on link "G-ERP - BFG New Build-1255" at bounding box center [255, 567] width 172 height 18
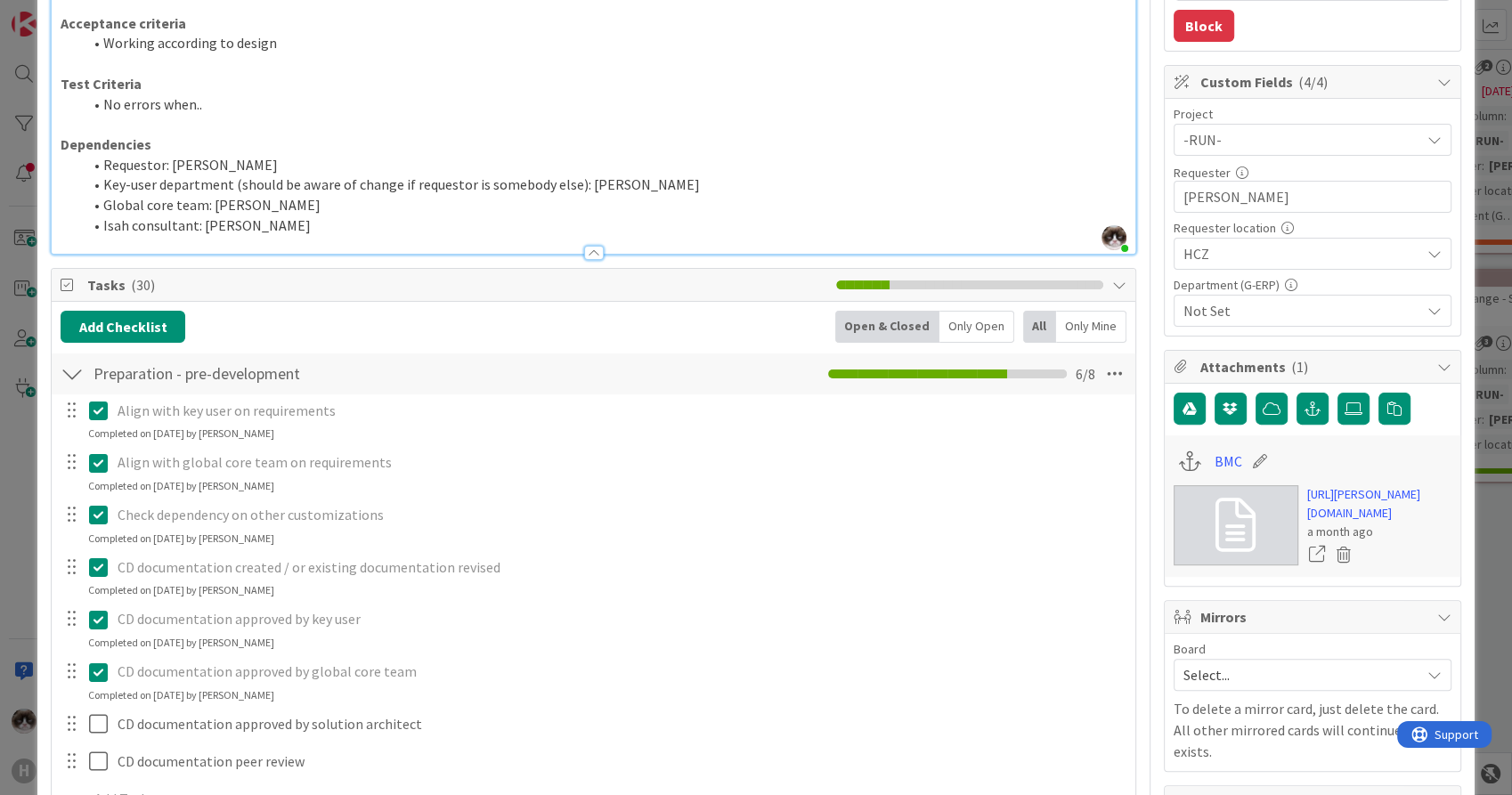
scroll to position [0, 0]
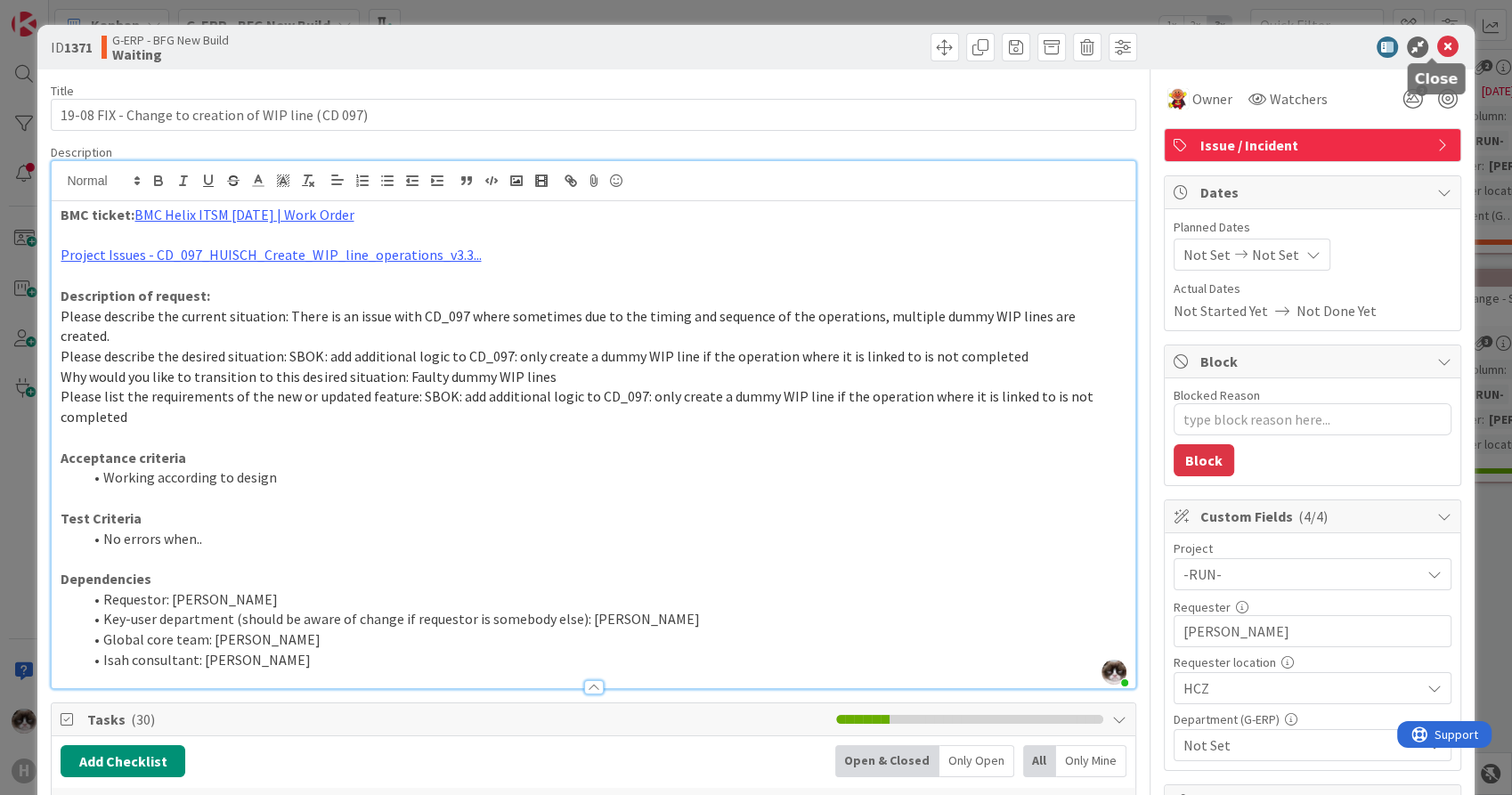
click at [1437, 46] on icon at bounding box center [1447, 47] width 21 height 21
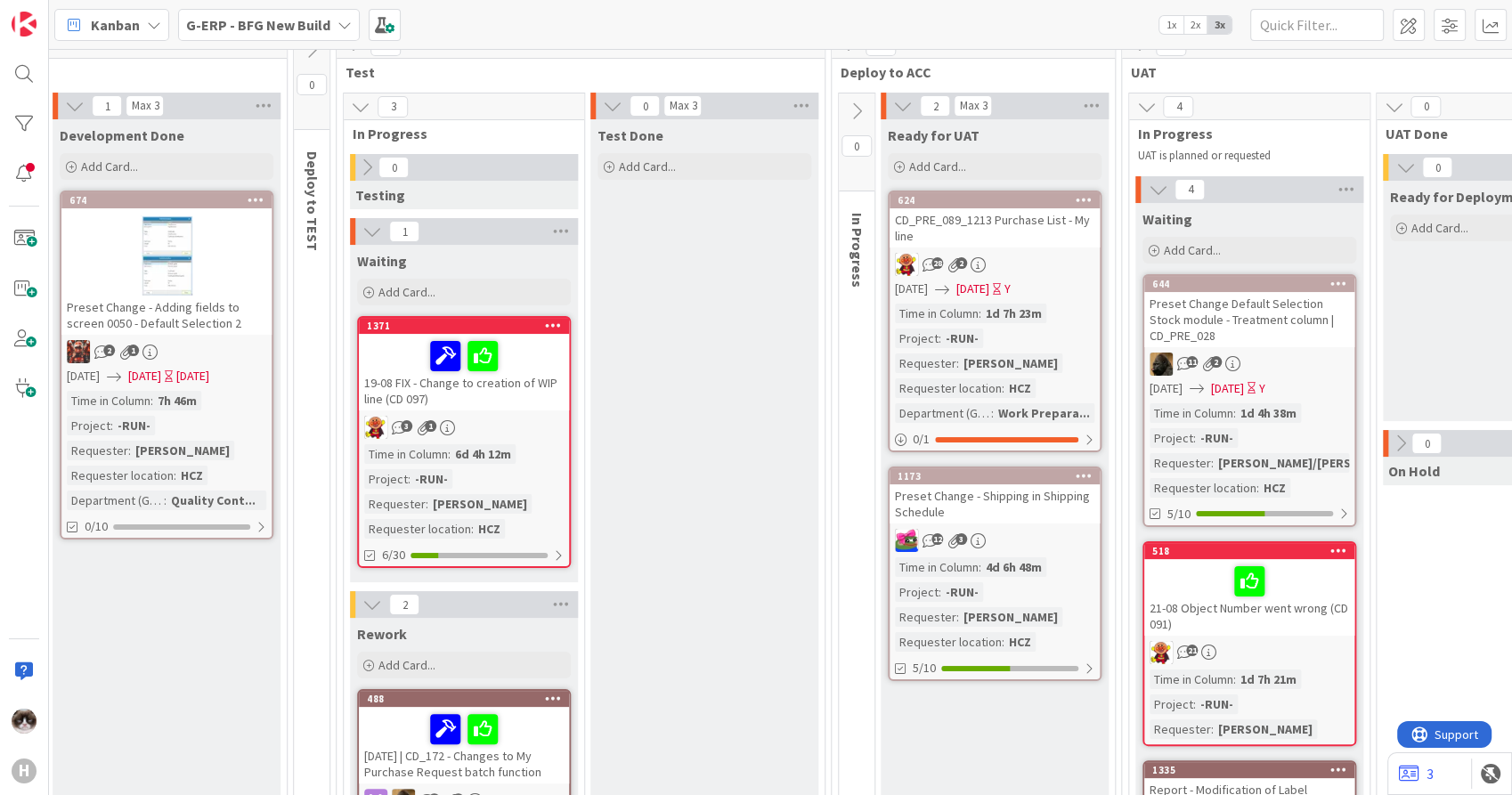
scroll to position [99, 1233]
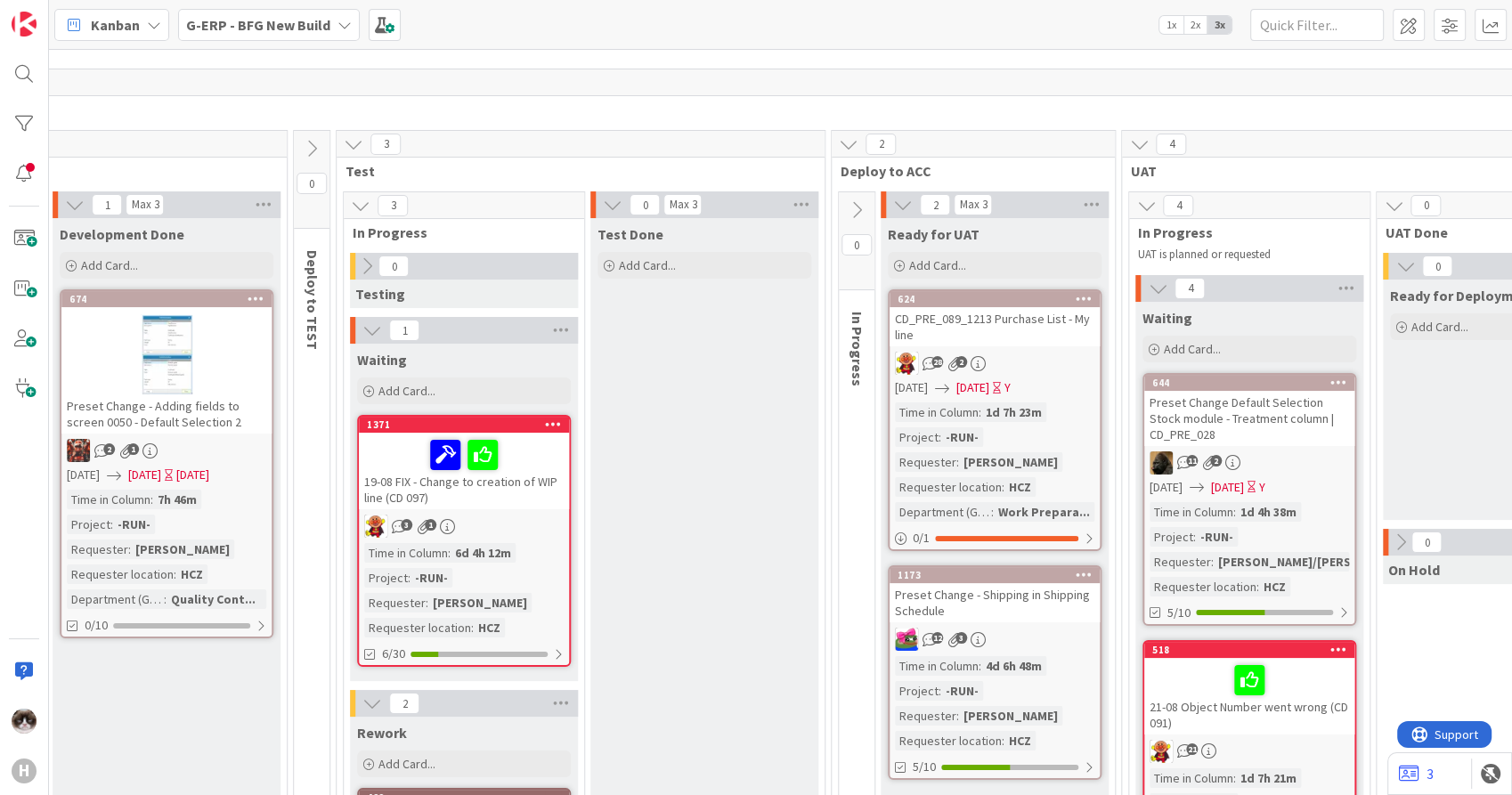
click at [530, 483] on div "19-08 FIX - Change to creation of WIP line (CD 097)" at bounding box center [463, 470] width 210 height 77
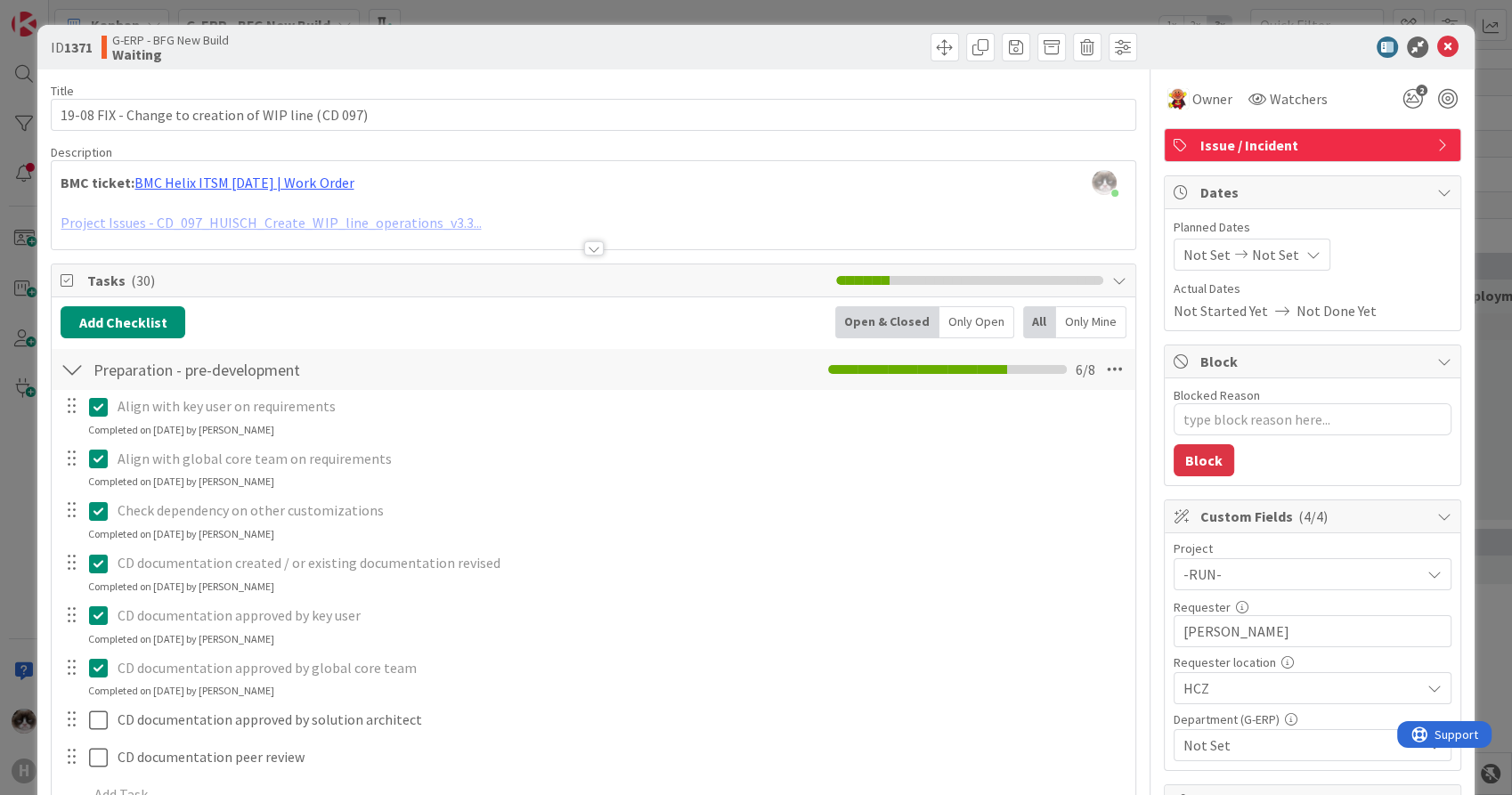
click at [586, 247] on div at bounding box center [594, 248] width 20 height 14
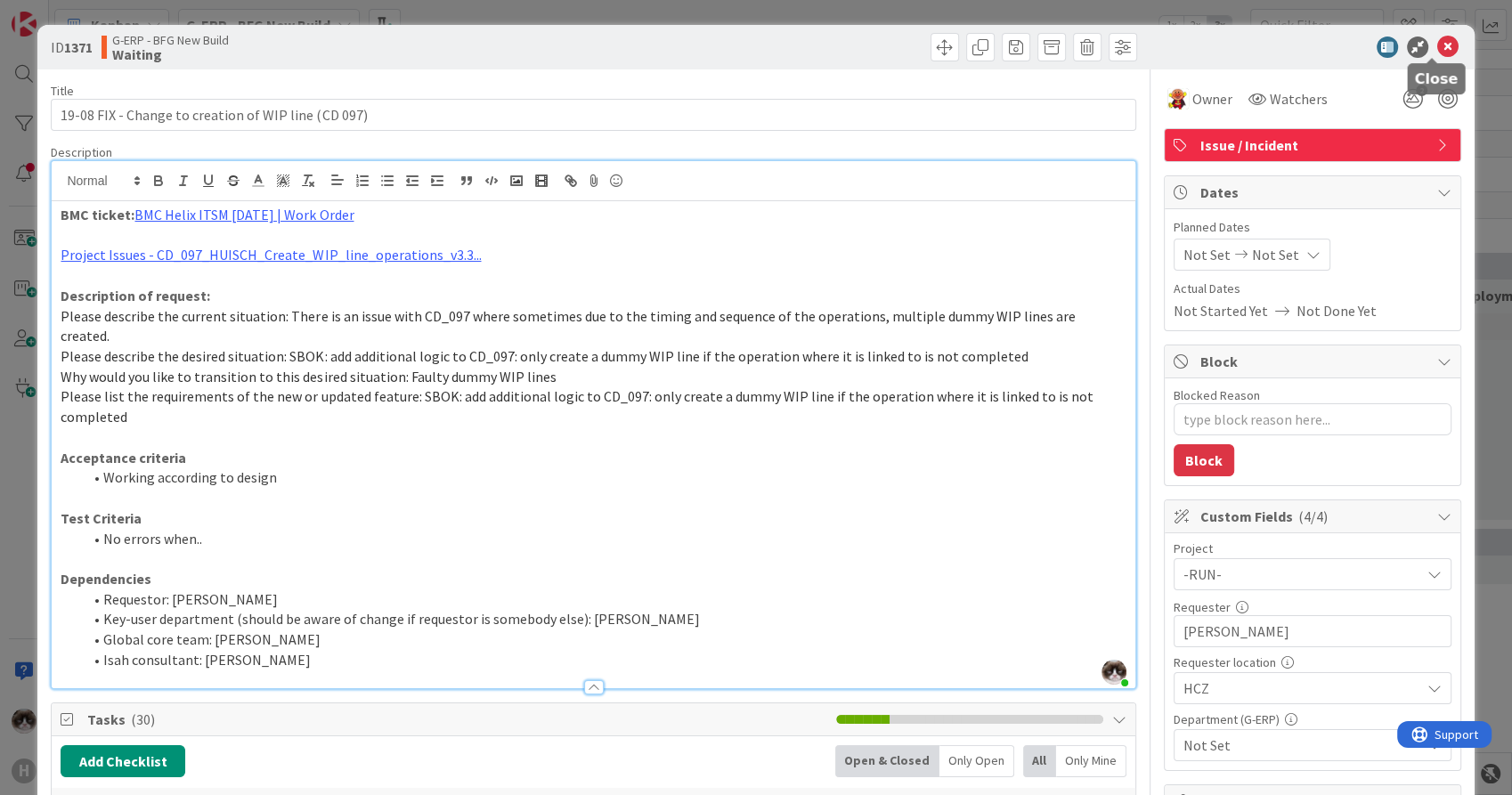
click at [1437, 56] on icon at bounding box center [1447, 47] width 21 height 21
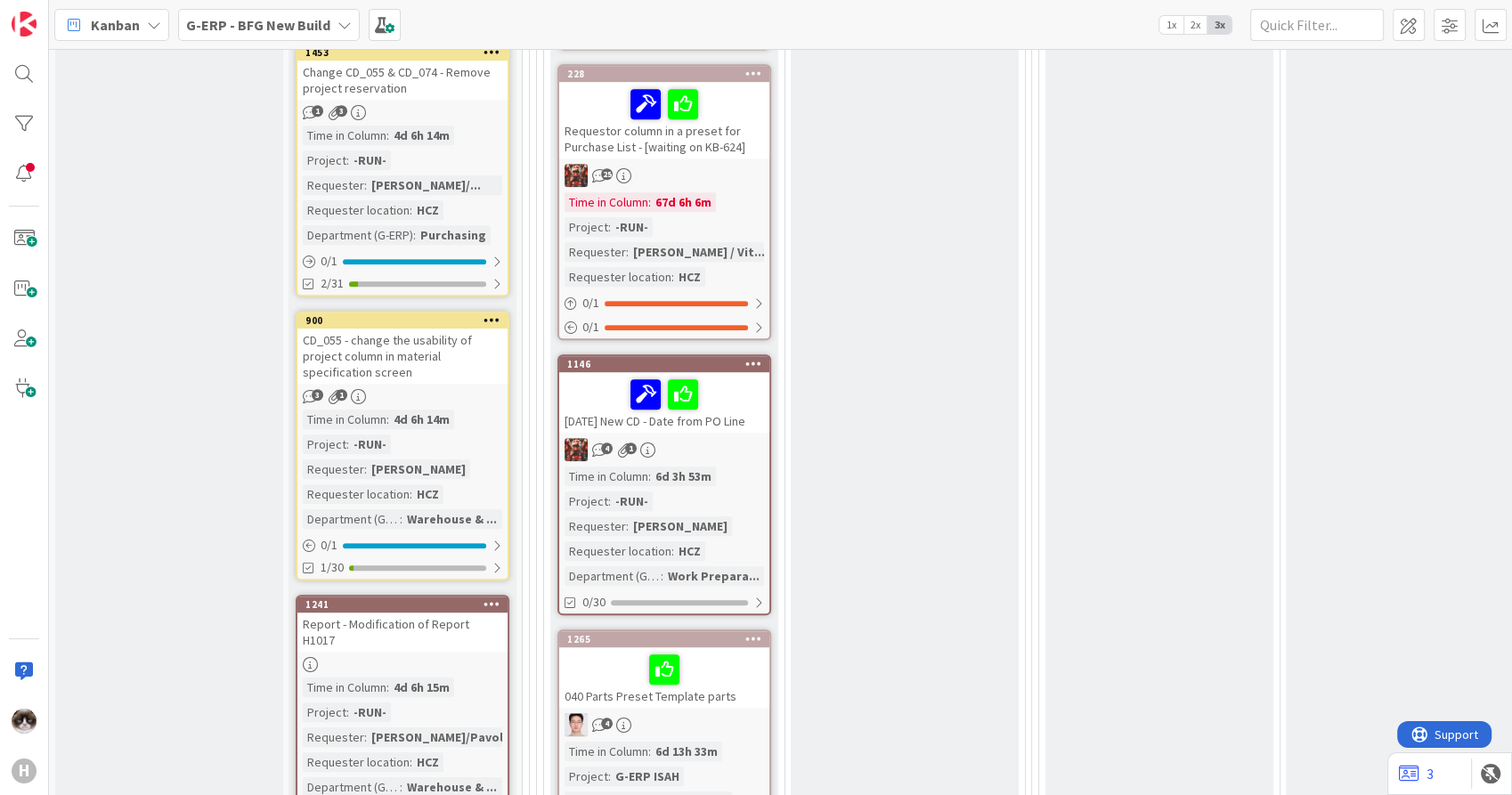
scroll to position [1088, 0]
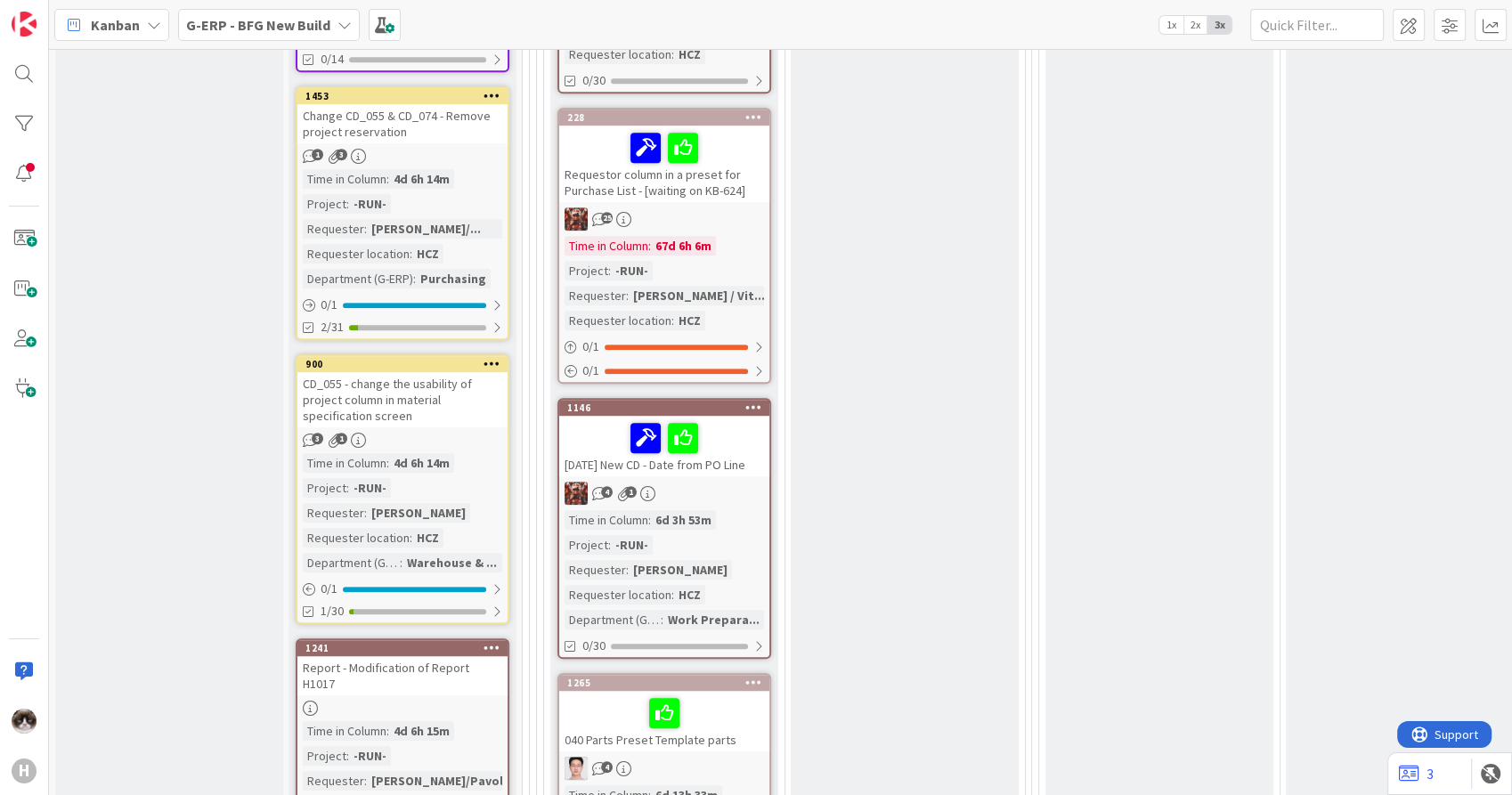
click at [748, 506] on link "1146 19.8.25 New CD - Date from PO Line 4 1 Time in Column : 6d 3h 53m Project …" at bounding box center [664, 529] width 214 height 261
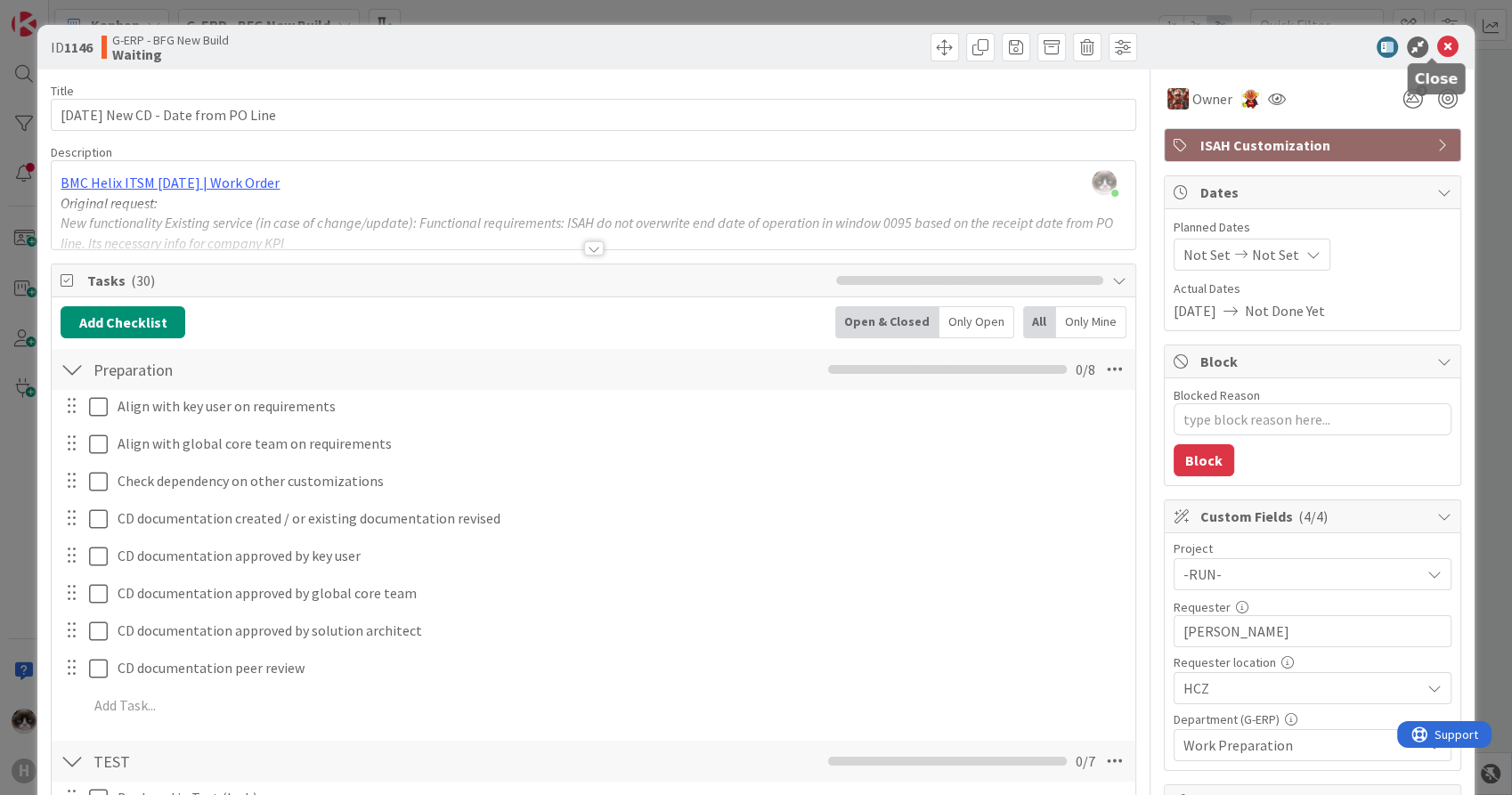
click at [1437, 43] on icon at bounding box center [1447, 47] width 21 height 21
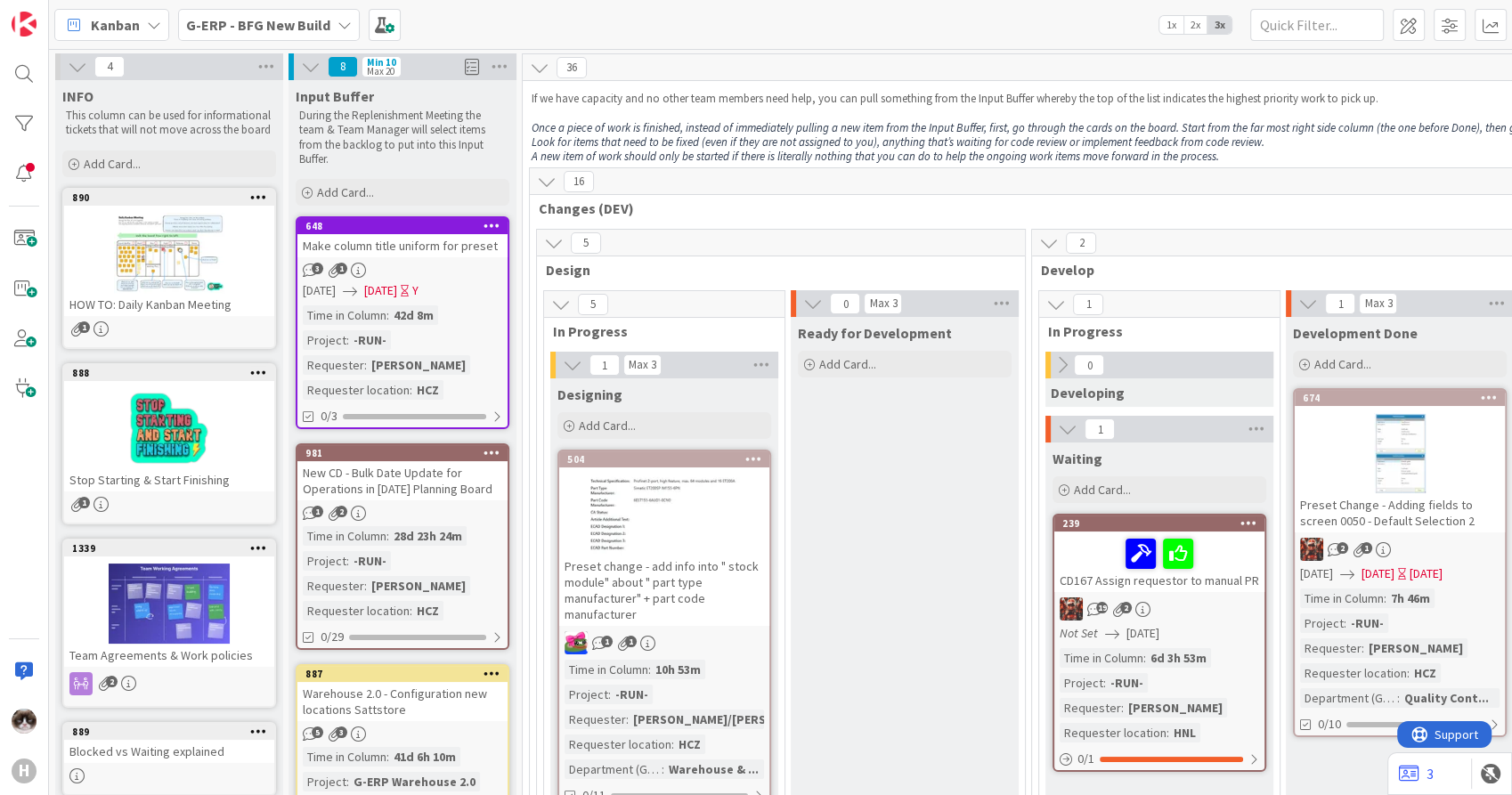
drag, startPoint x: 314, startPoint y: 34, endPoint x: 309, endPoint y: 42, distance: 9.4
click at [314, 34] on span "G-ERP - BFG New Build" at bounding box center [258, 24] width 144 height 21
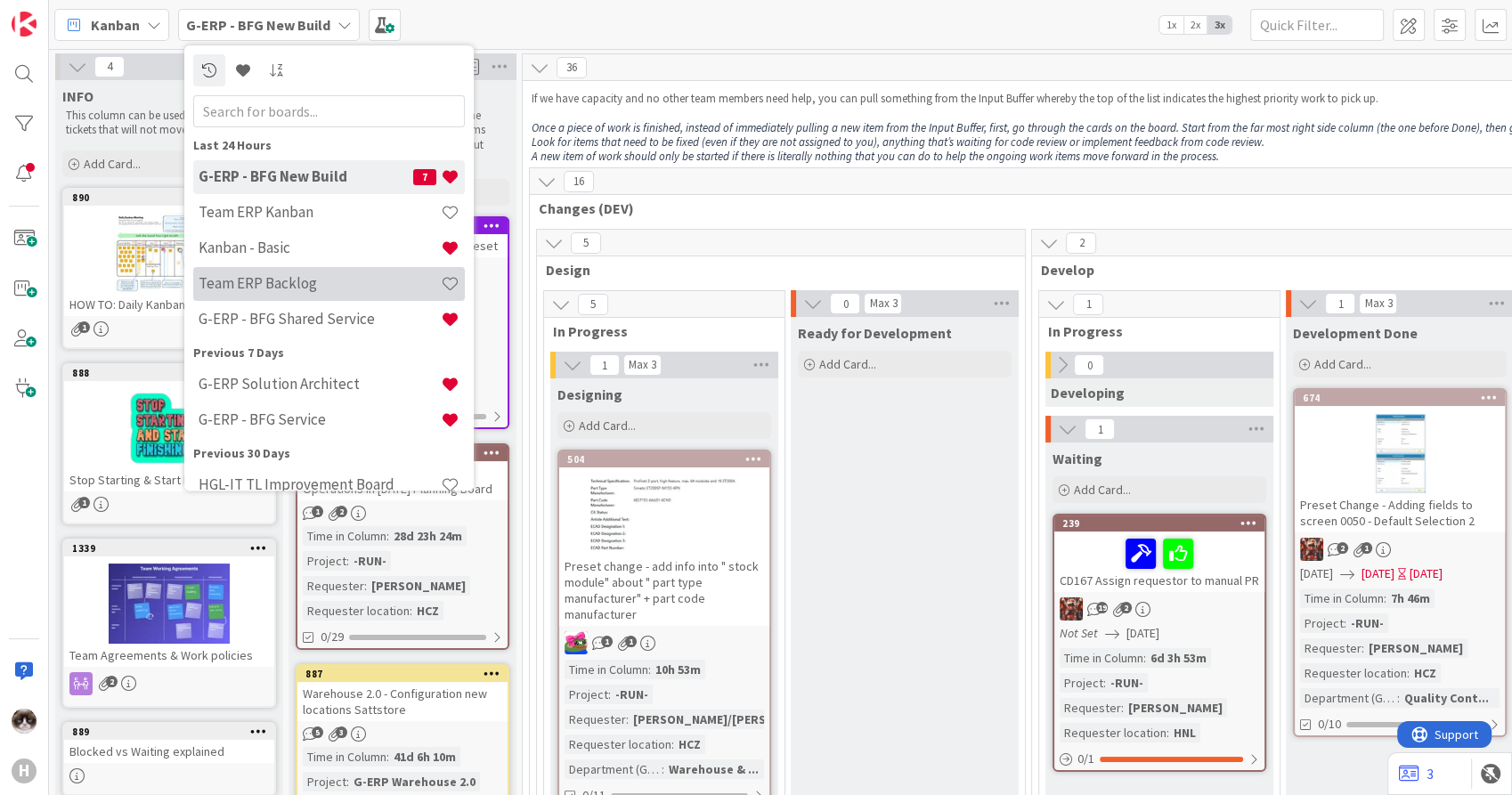
click at [312, 278] on h4 "Team ERP Backlog" at bounding box center [319, 284] width 242 height 18
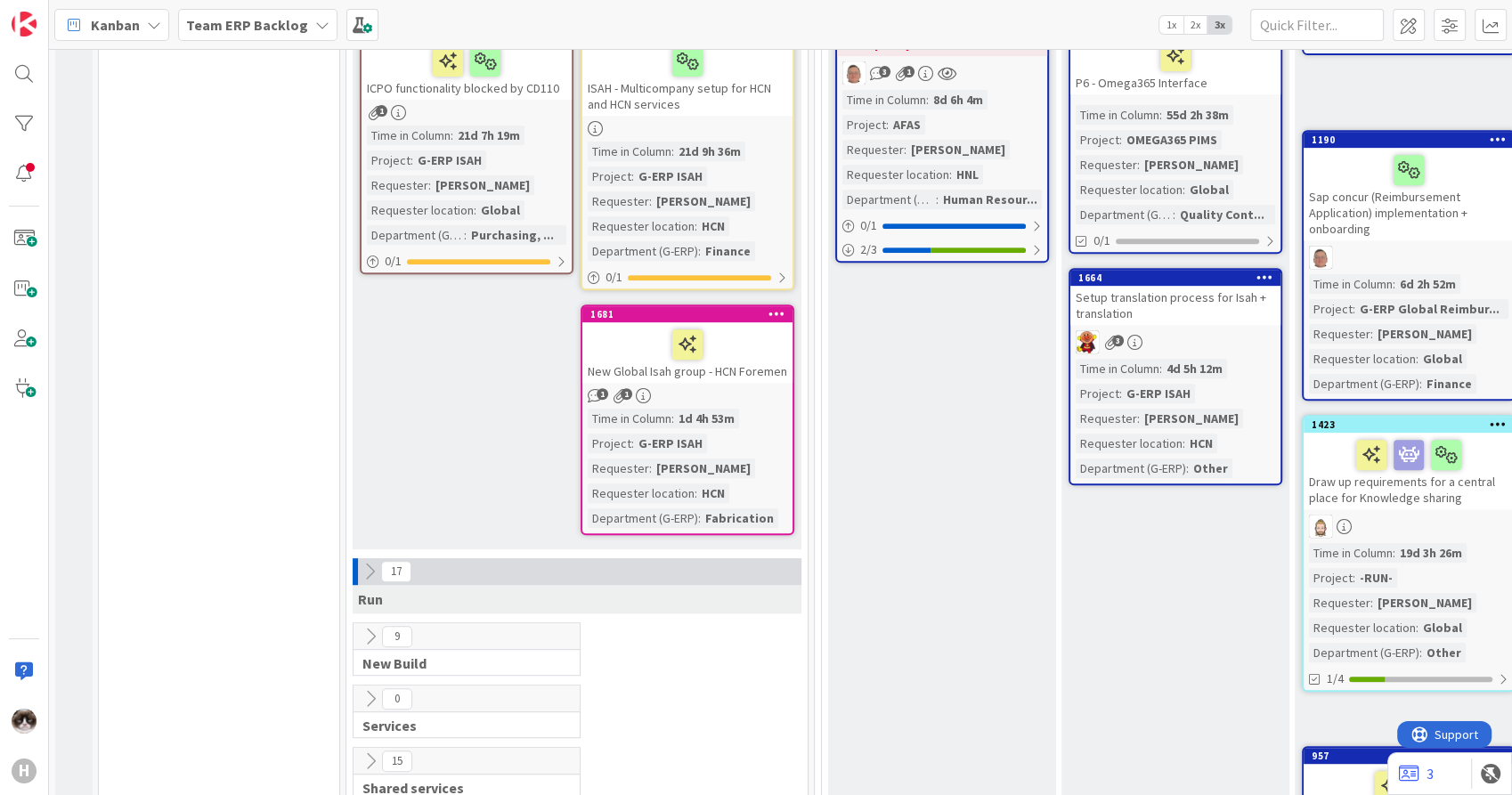
scroll to position [791, 0]
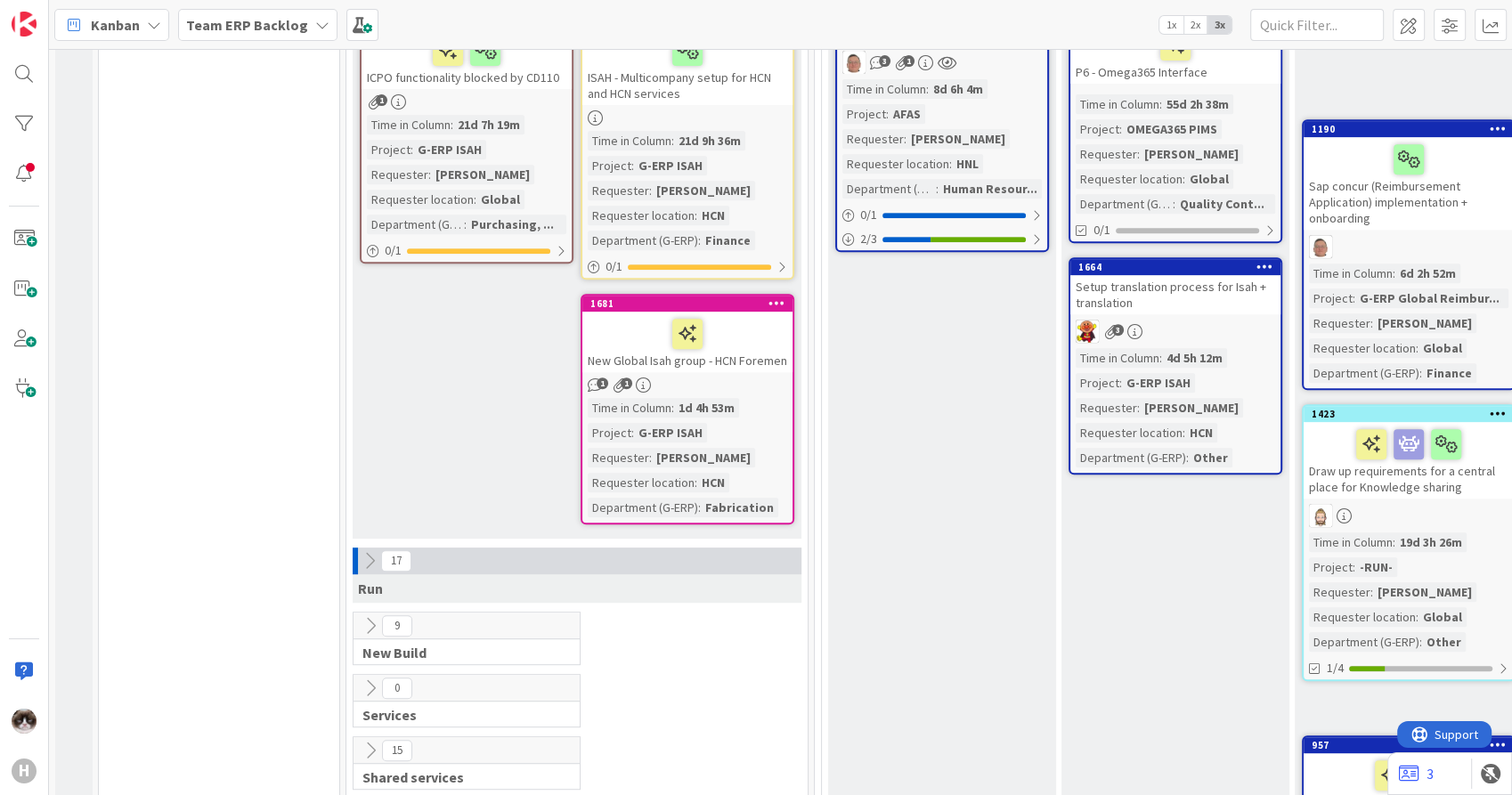
click at [764, 399] on div "Time in Column : 1d 4h 53m Project : G-ERP ISAH Requester : Maarten de Schwartz…" at bounding box center [687, 458] width 199 height 120
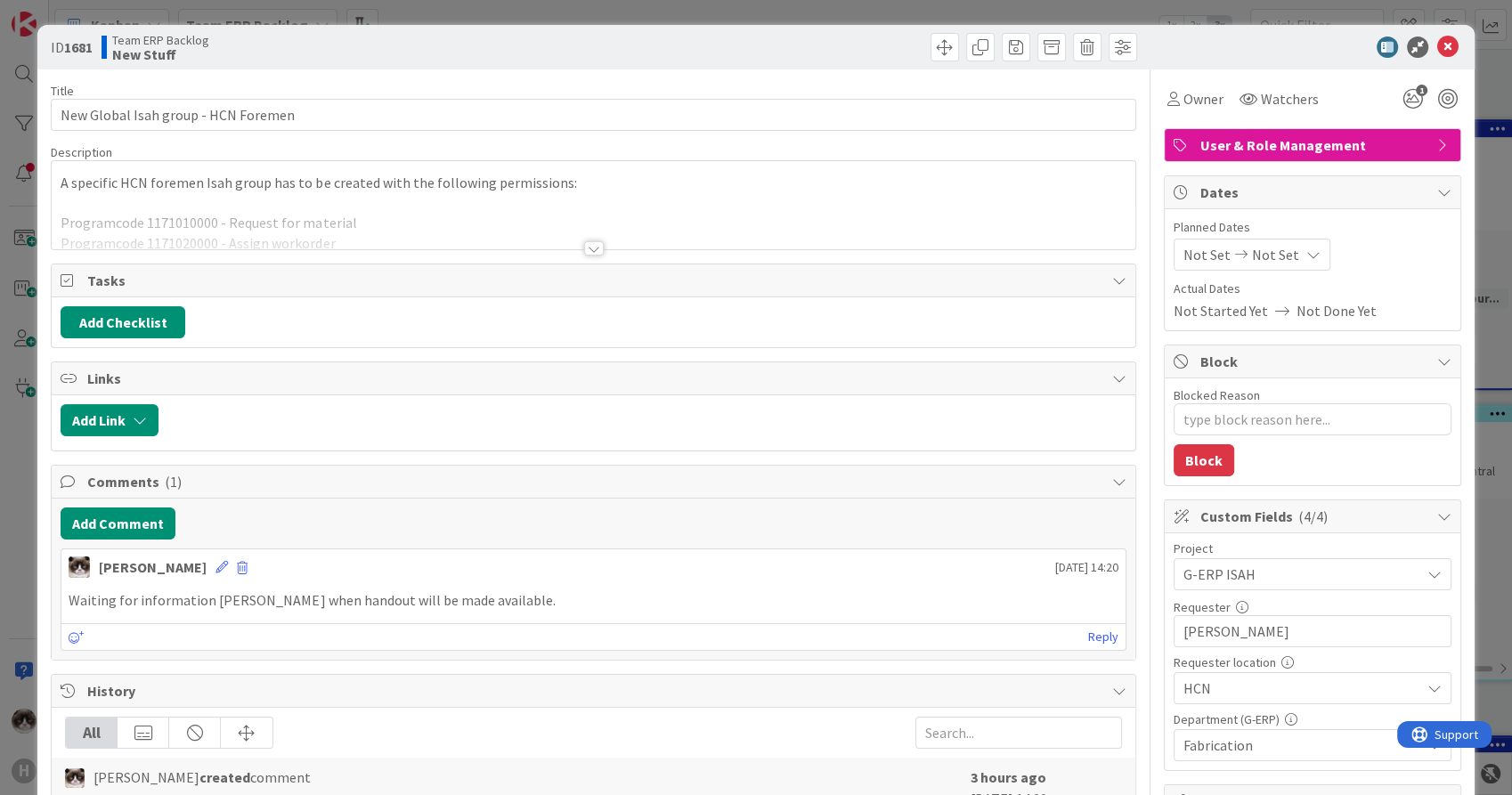
click at [587, 245] on div at bounding box center [594, 248] width 20 height 14
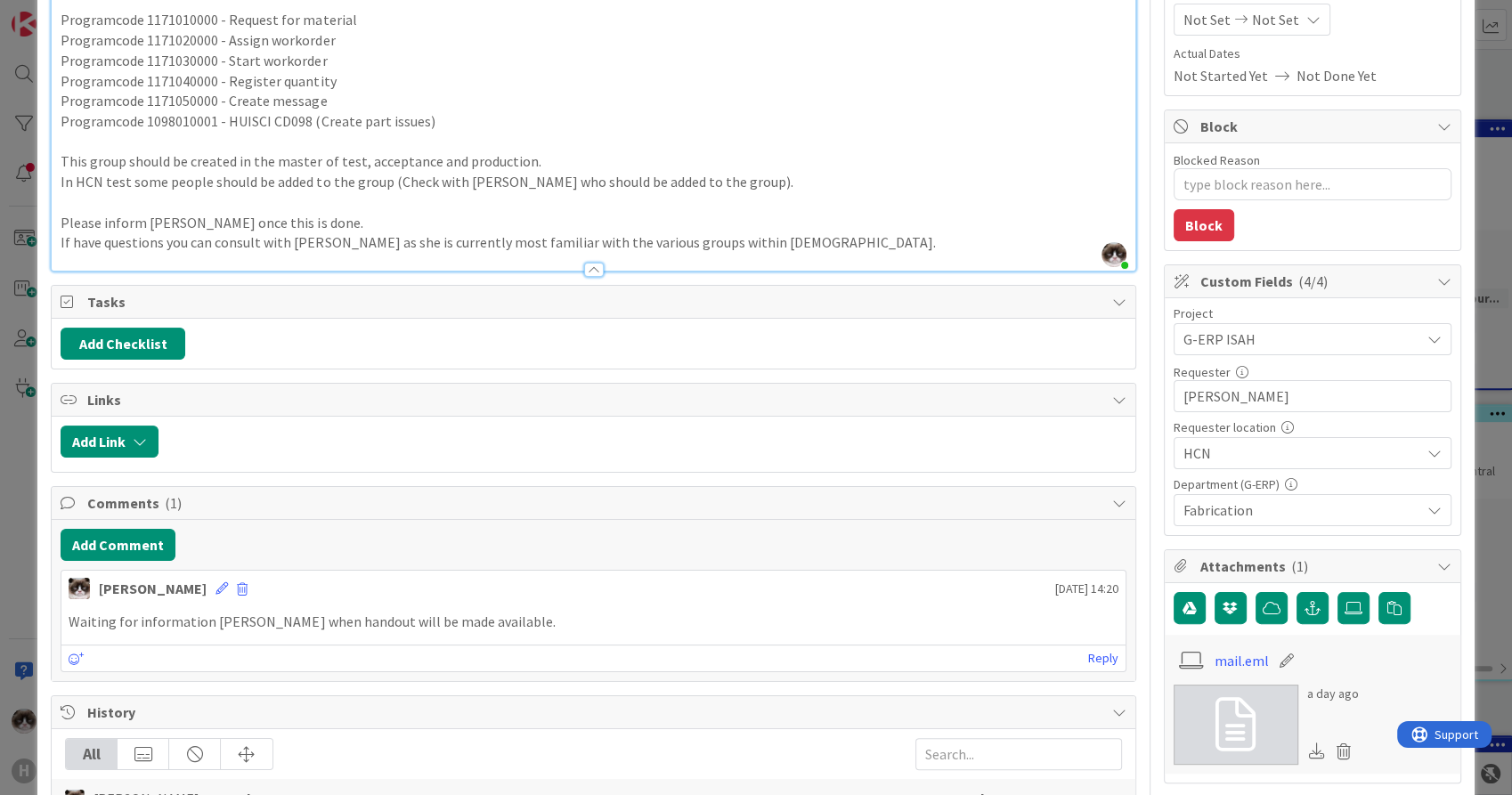
scroll to position [297, 0]
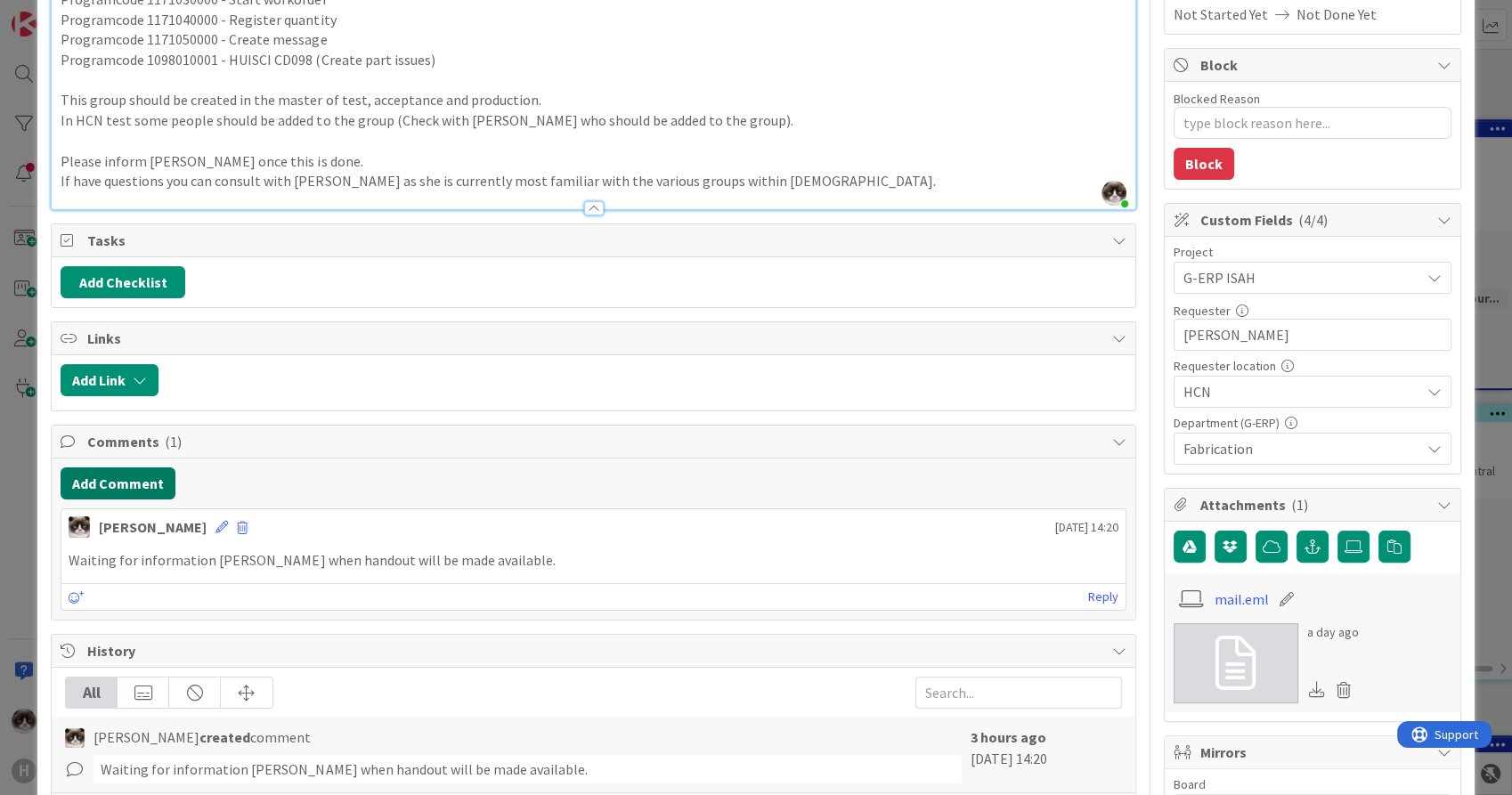
click at [135, 485] on button "Add Comment" at bounding box center [118, 483] width 115 height 32
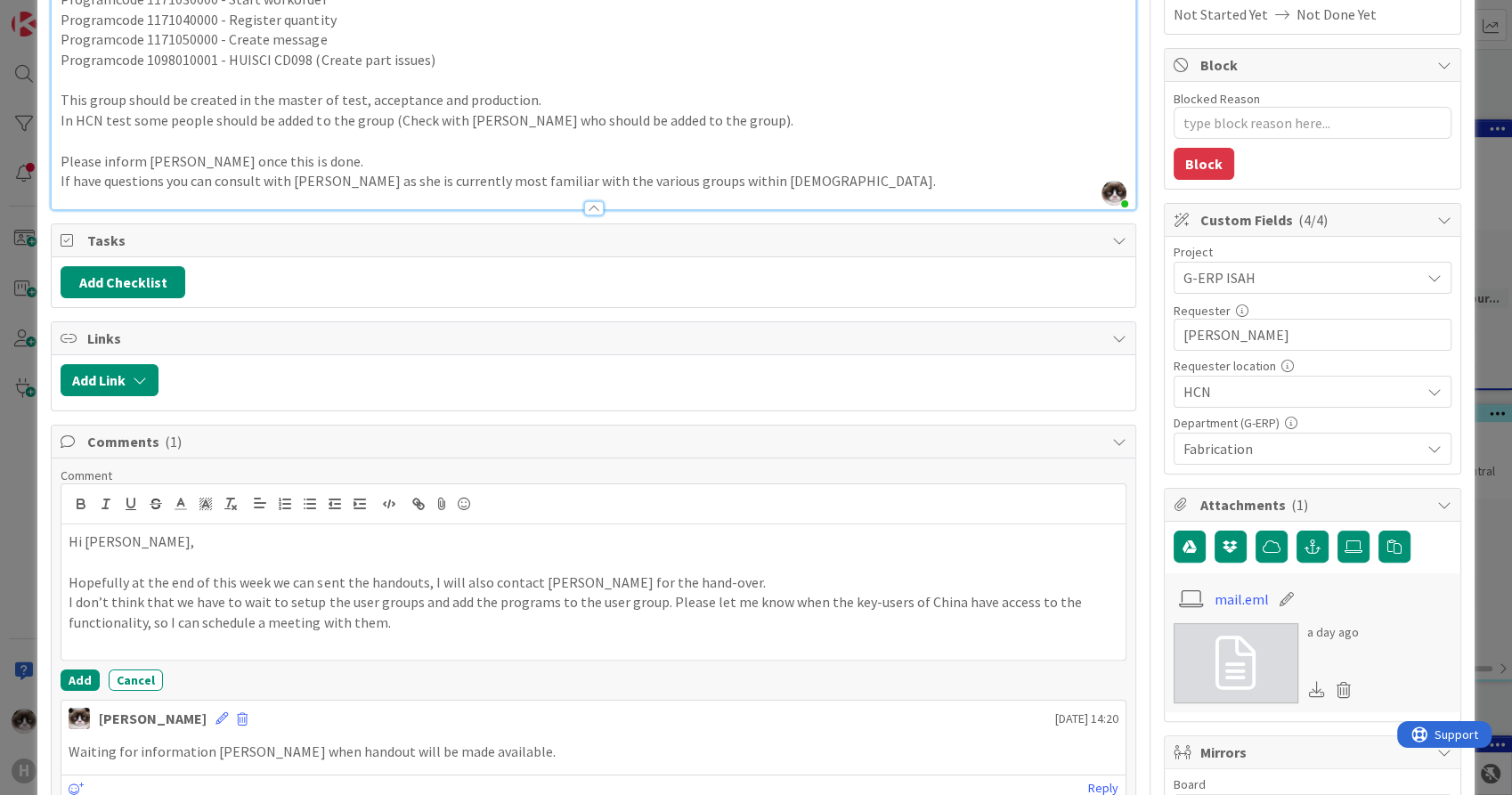
click at [70, 540] on span "Hi Kevin," at bounding box center [131, 542] width 126 height 18
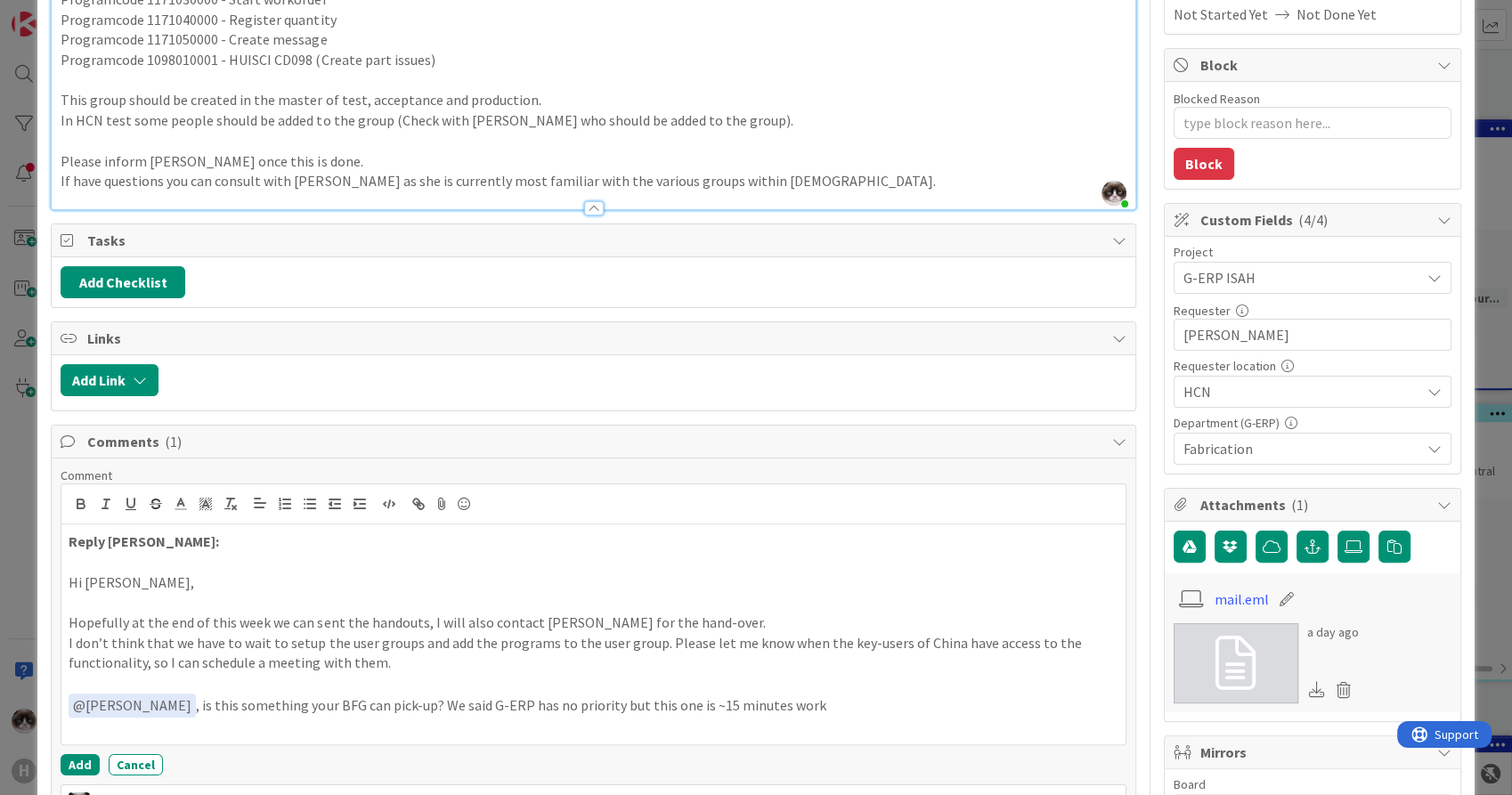
click at [495, 703] on p "﻿ @ Timothy Tjia ﻿ , is this something your BFG can pick-up? We said G-ERP has …" at bounding box center [593, 705] width 1049 height 24
click at [888, 703] on p "﻿ @ Timothy Tjia ﻿ , is this something your BFG can pick-up? We said G-ERP proj…" at bounding box center [593, 705] width 1049 height 24
click at [457, 500] on icon at bounding box center [462, 503] width 21 height 25
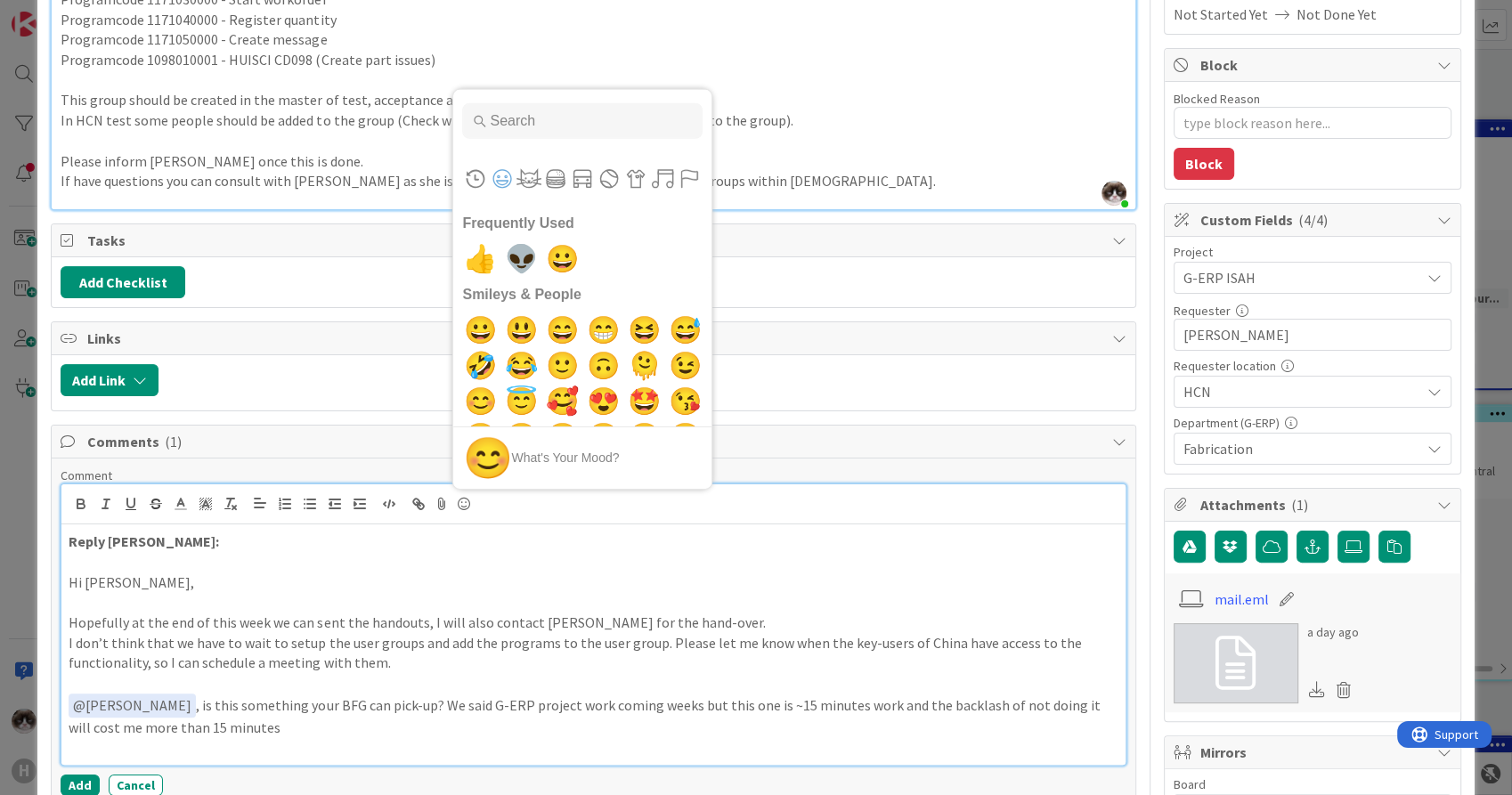
click at [233, 741] on p at bounding box center [593, 747] width 1049 height 21
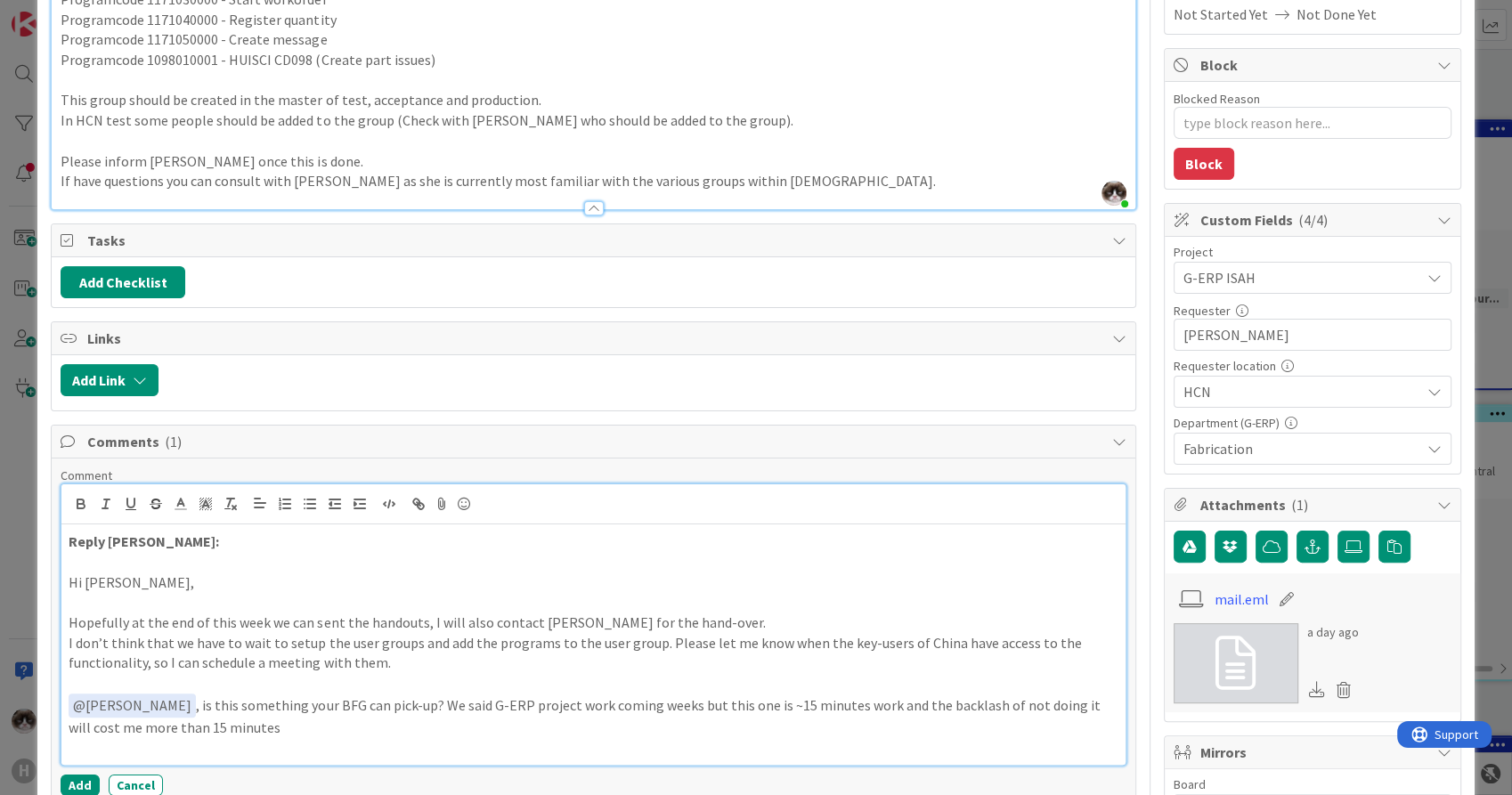
click at [239, 724] on p "﻿ @ Timothy Tjia ﻿ , is this something your BFG can pick-up? We said G-ERP proj…" at bounding box center [593, 715] width 1049 height 44
click at [458, 499] on icon at bounding box center [462, 503] width 21 height 25
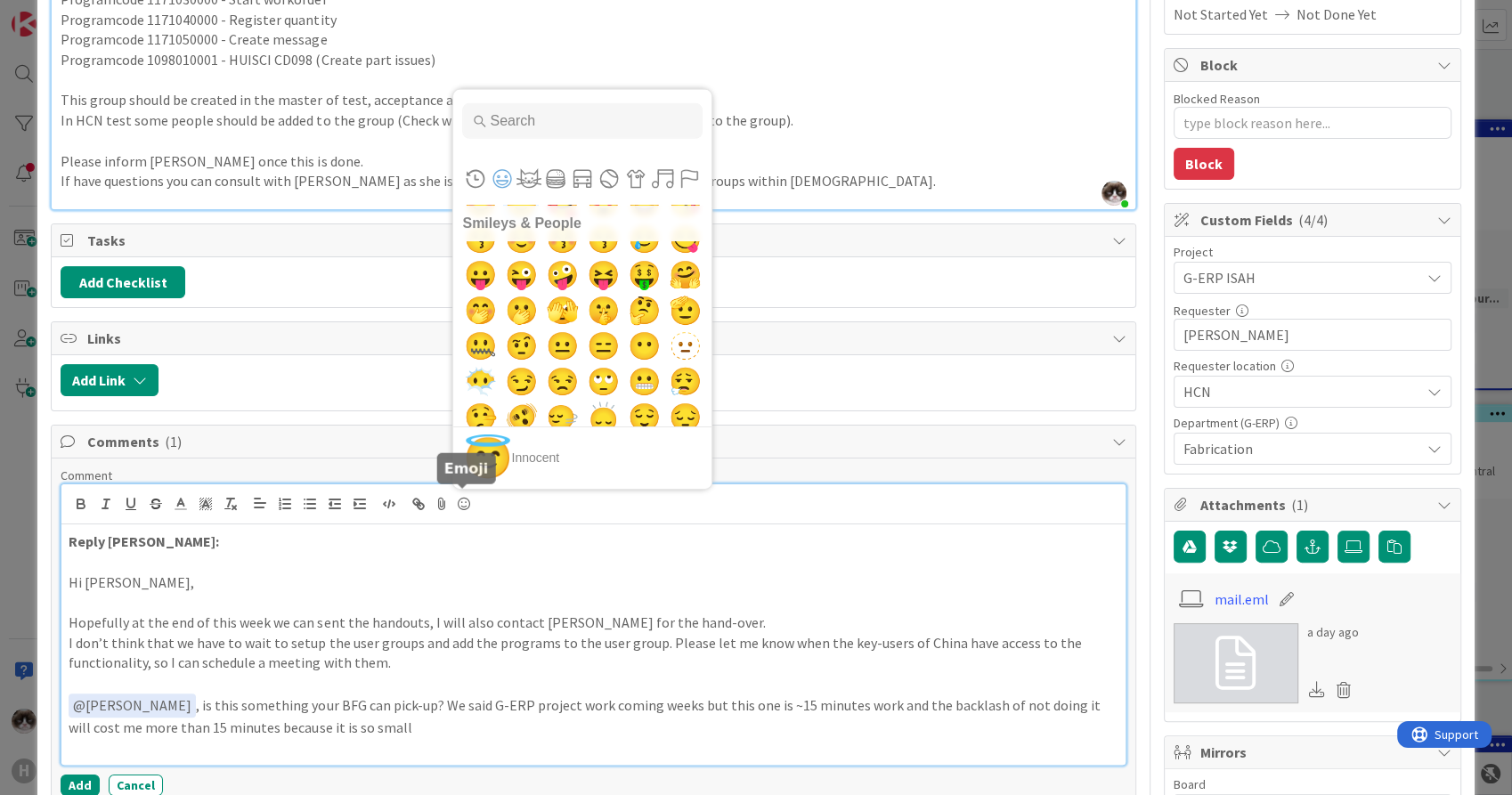
scroll to position [99, 0]
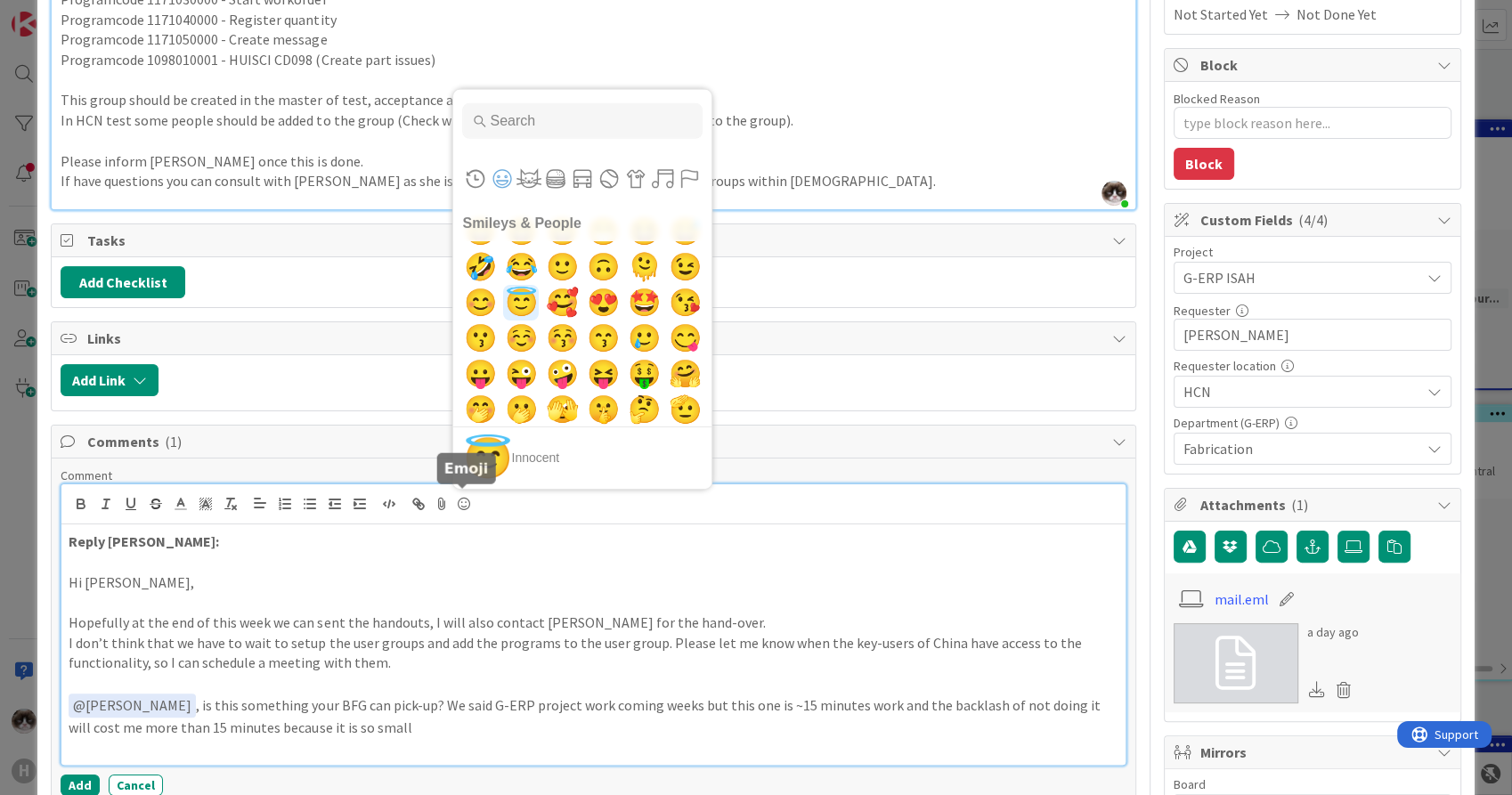
click at [518, 304] on span "😇" at bounding box center [521, 303] width 42 height 36
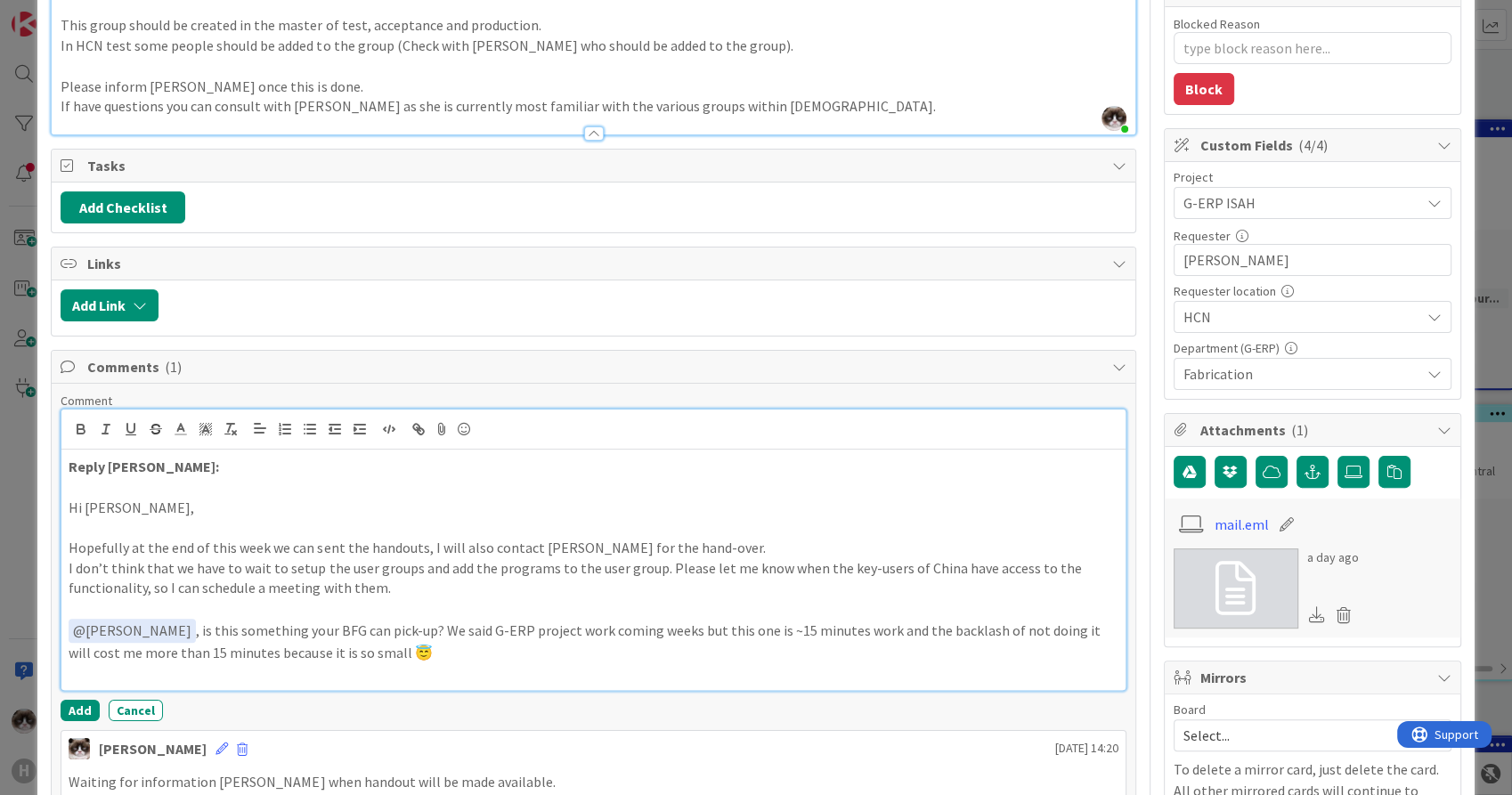
scroll to position [494, 0]
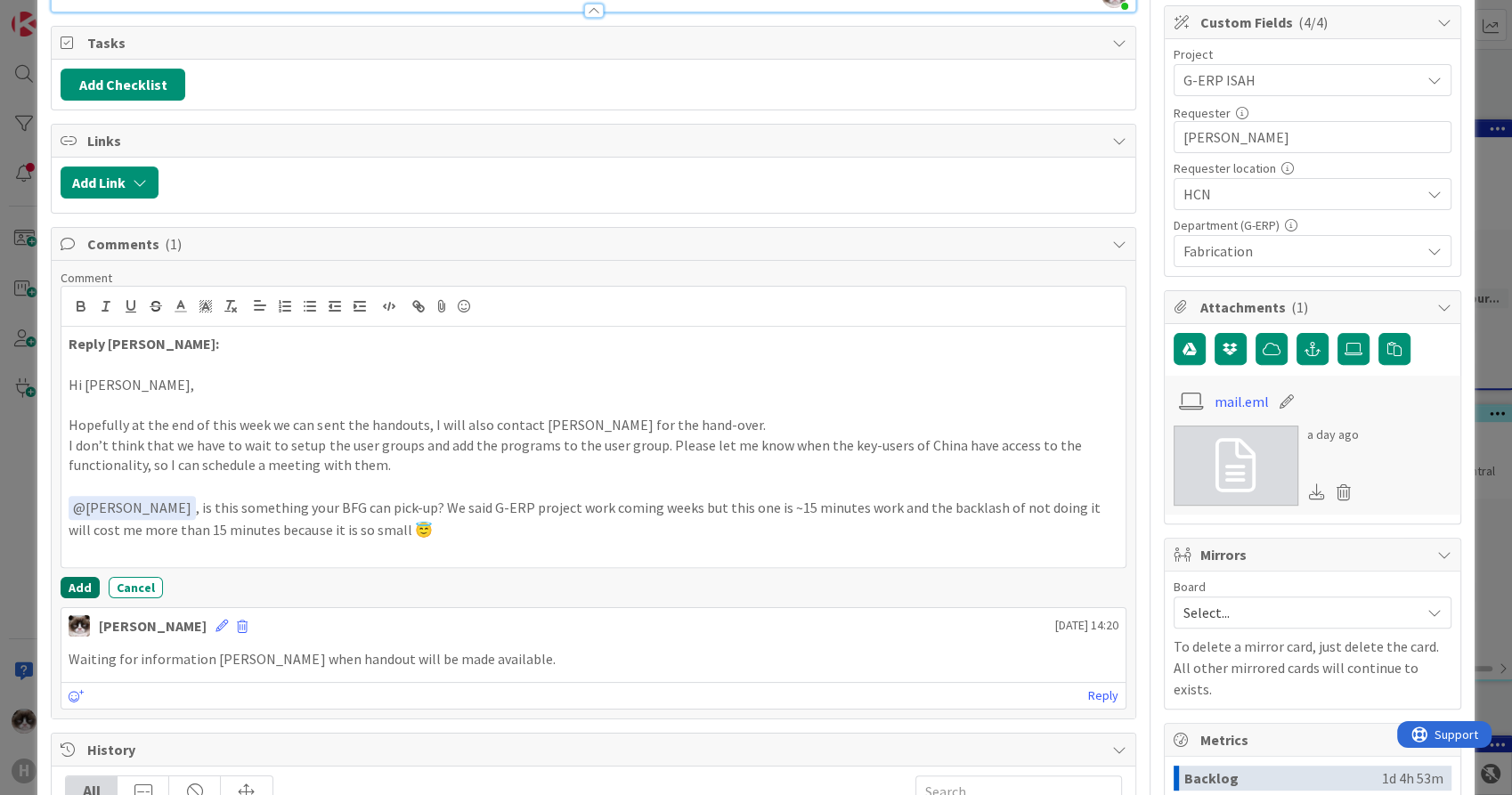
click at [80, 583] on button "Add" at bounding box center [80, 587] width 39 height 21
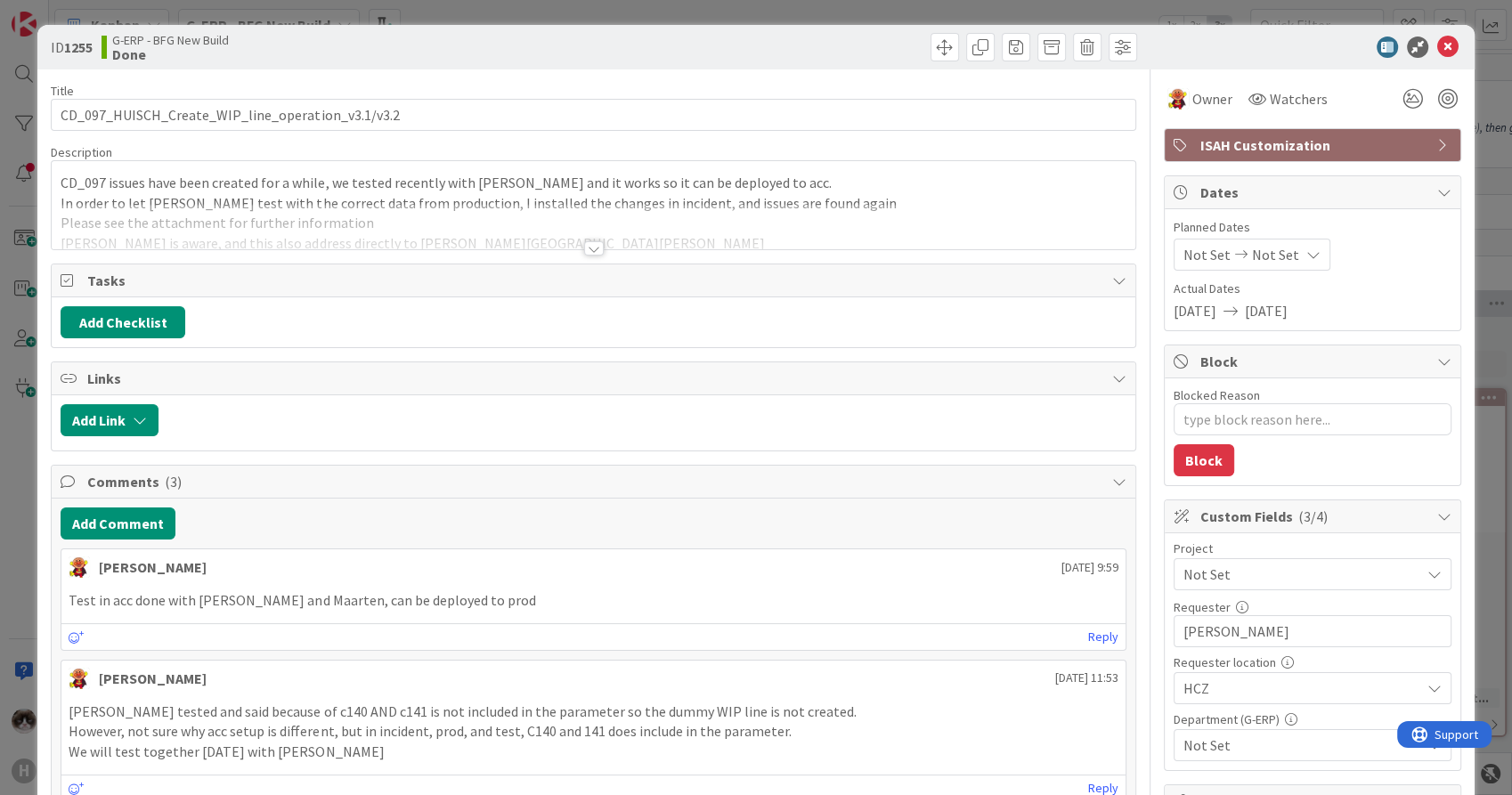
type textarea "x"
click at [591, 246] on div at bounding box center [594, 248] width 20 height 14
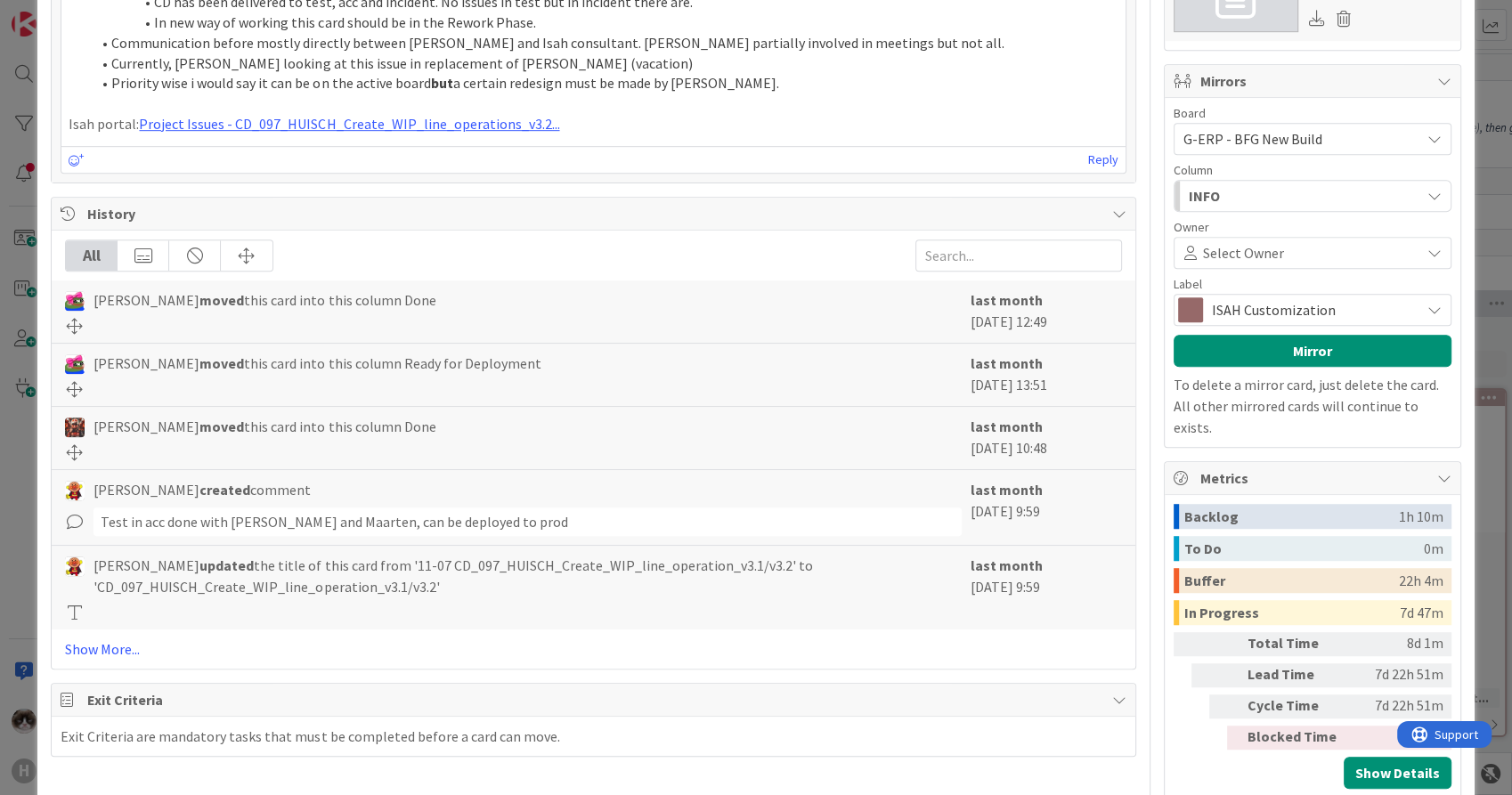
scroll to position [1037, 0]
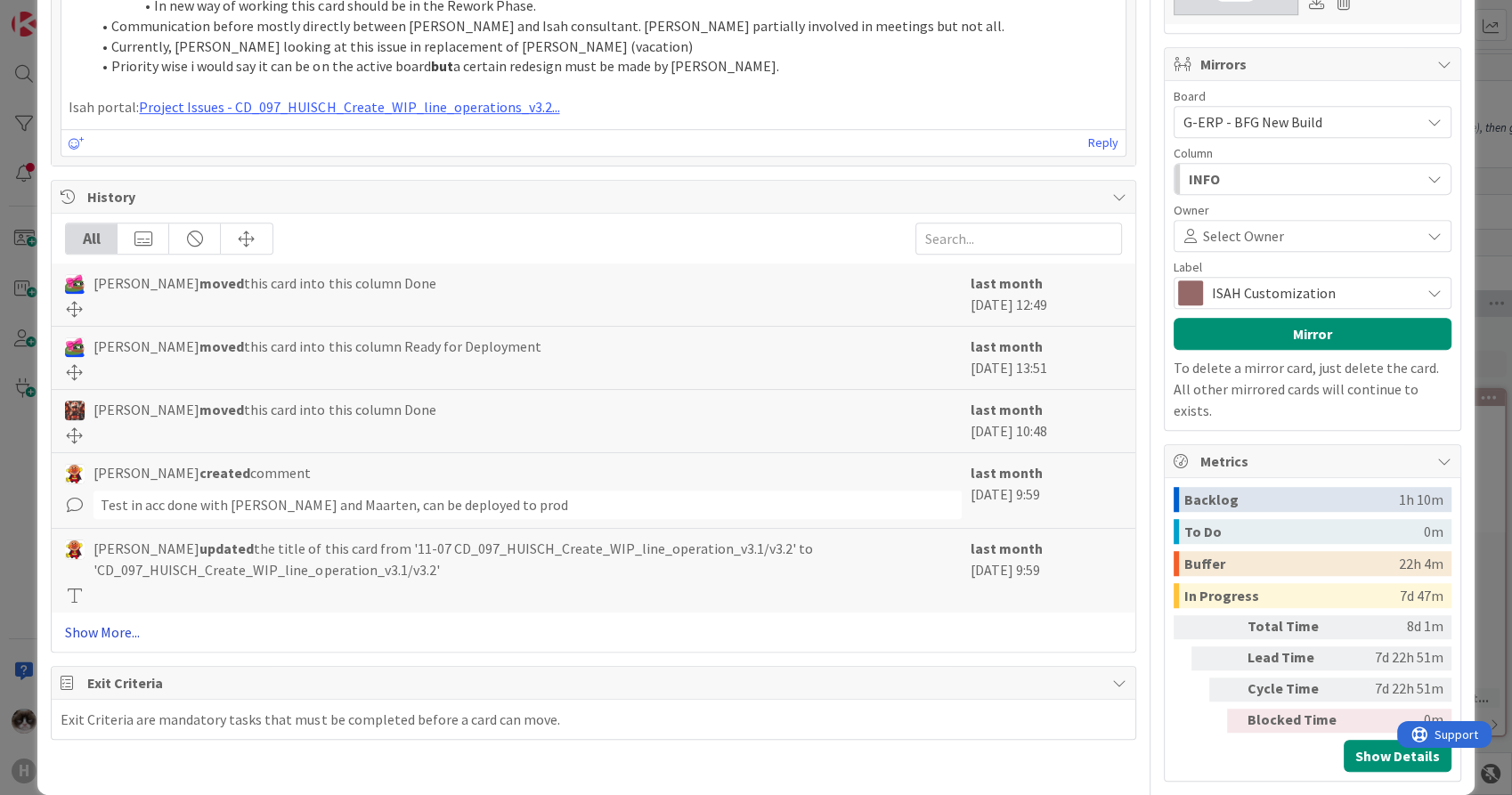
click at [130, 635] on link "Show More..." at bounding box center [593, 632] width 1056 height 21
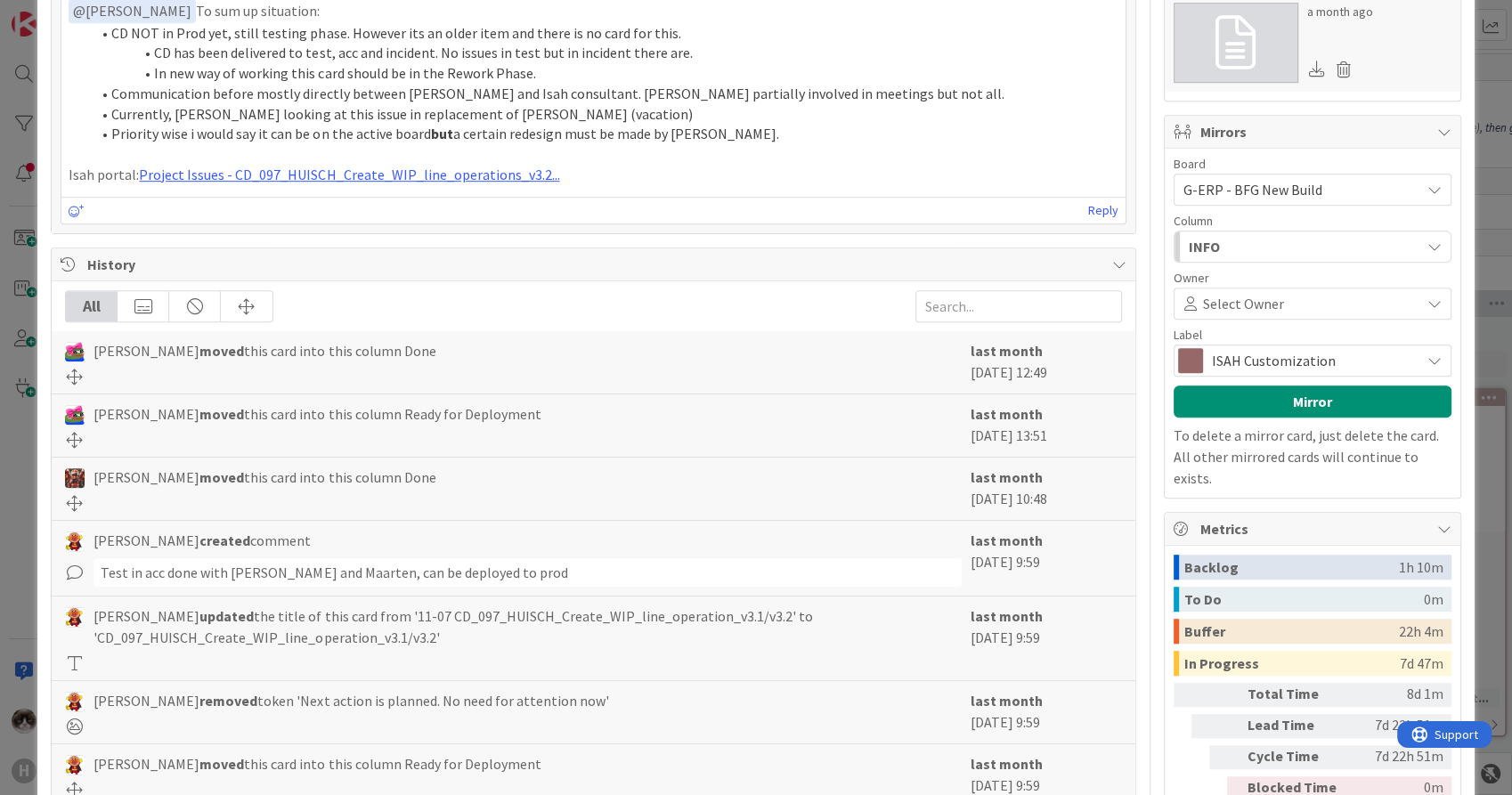
scroll to position [937, 0]
